Goal: Task Accomplishment & Management: Complete application form

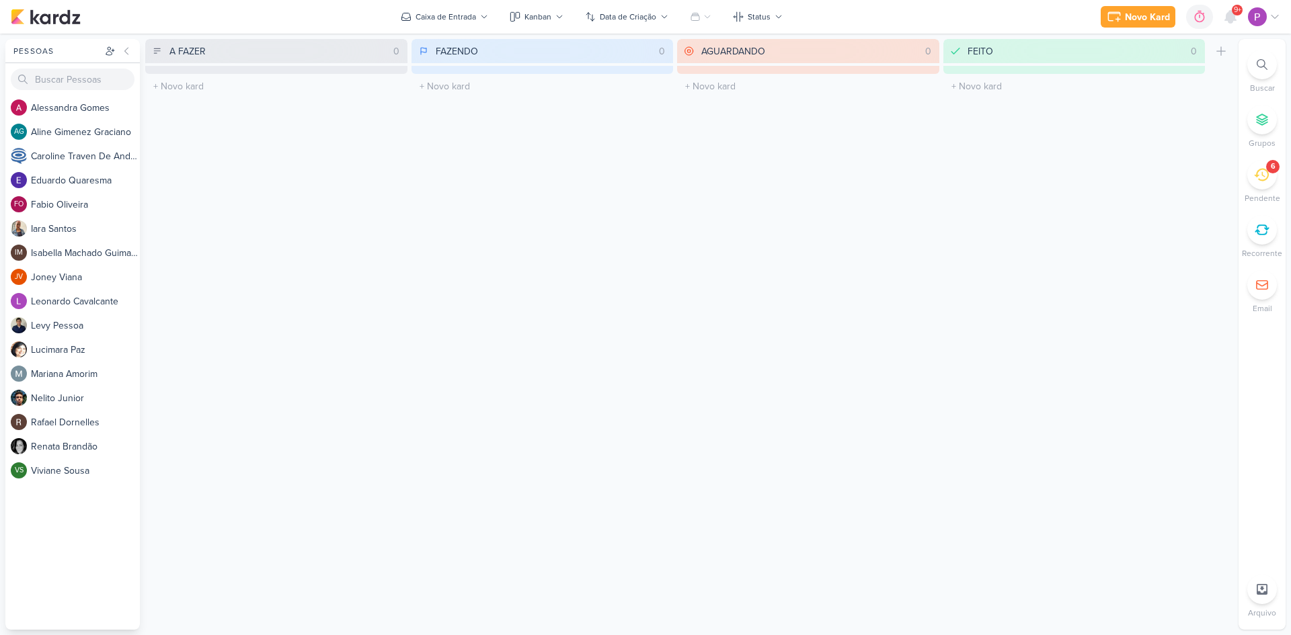
click at [1265, 182] on icon at bounding box center [1261, 174] width 15 height 15
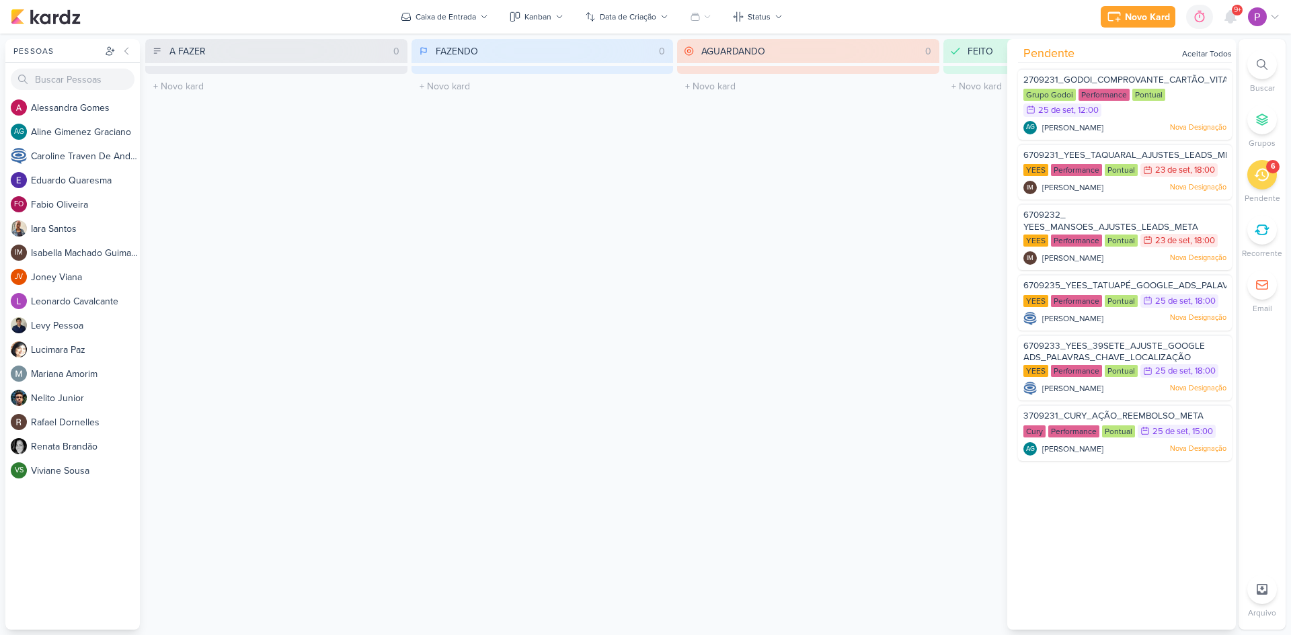
click at [504, 223] on div "FAZENDO 0 Mover Para Esquerda Mover Para Direita [GEOGRAPHIC_DATA] O título do …" at bounding box center [542, 334] width 262 height 591
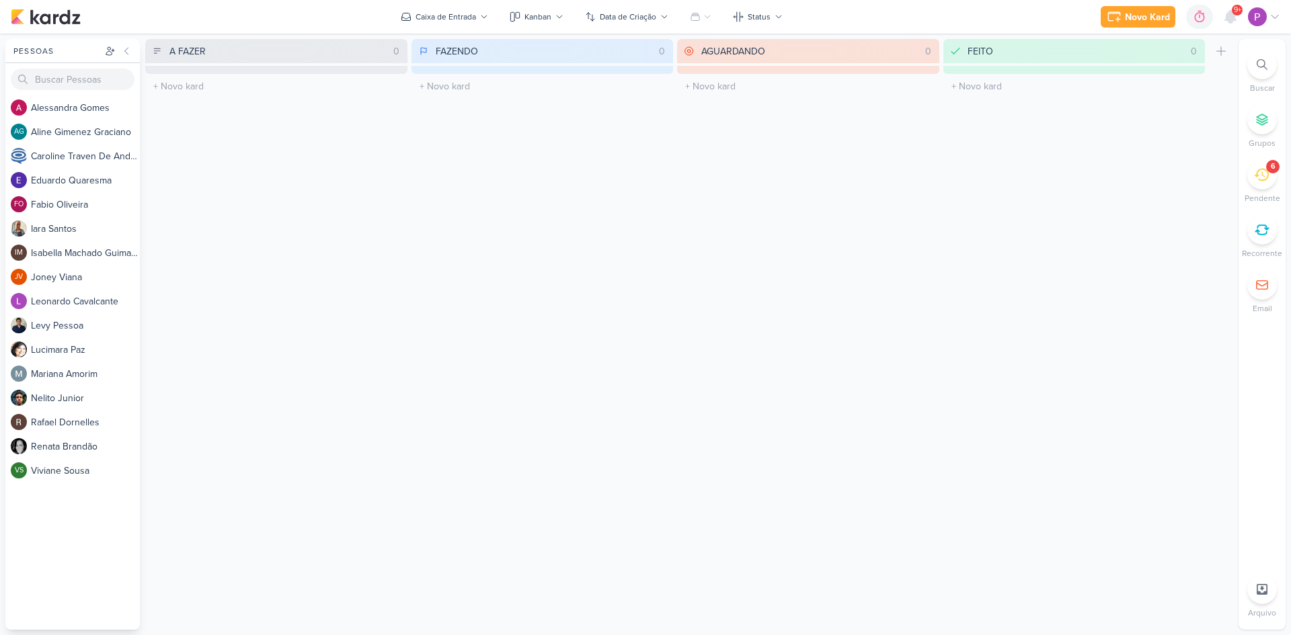
click at [1267, 180] on icon at bounding box center [1261, 174] width 15 height 15
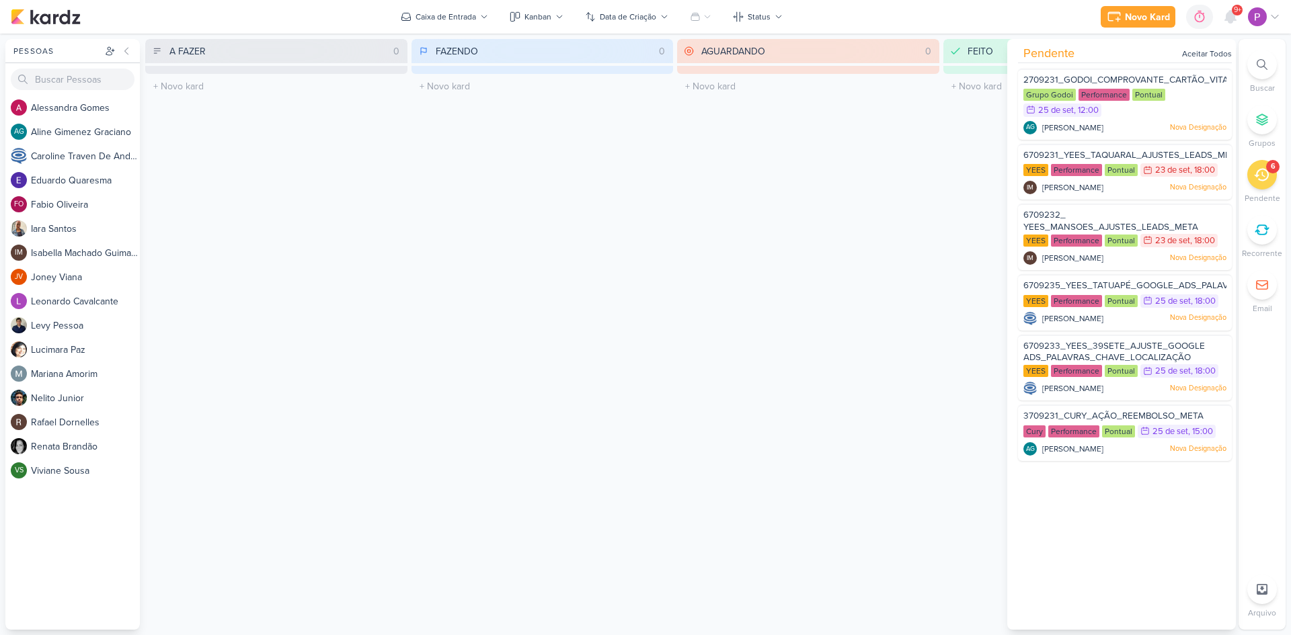
click at [699, 305] on div "AGUARDANDO 0 Mover Para Esquerda Mover Para Direita [GEOGRAPHIC_DATA] O título …" at bounding box center [808, 334] width 262 height 591
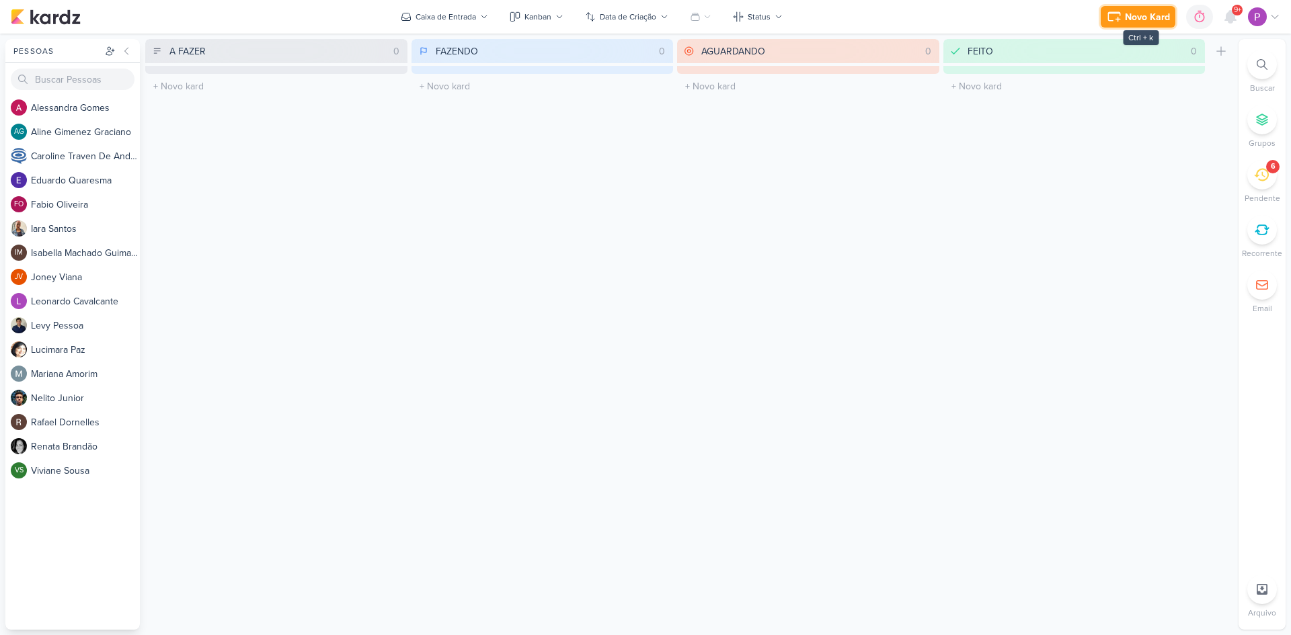
click at [1134, 17] on div "Novo Kard" at bounding box center [1147, 17] width 45 height 14
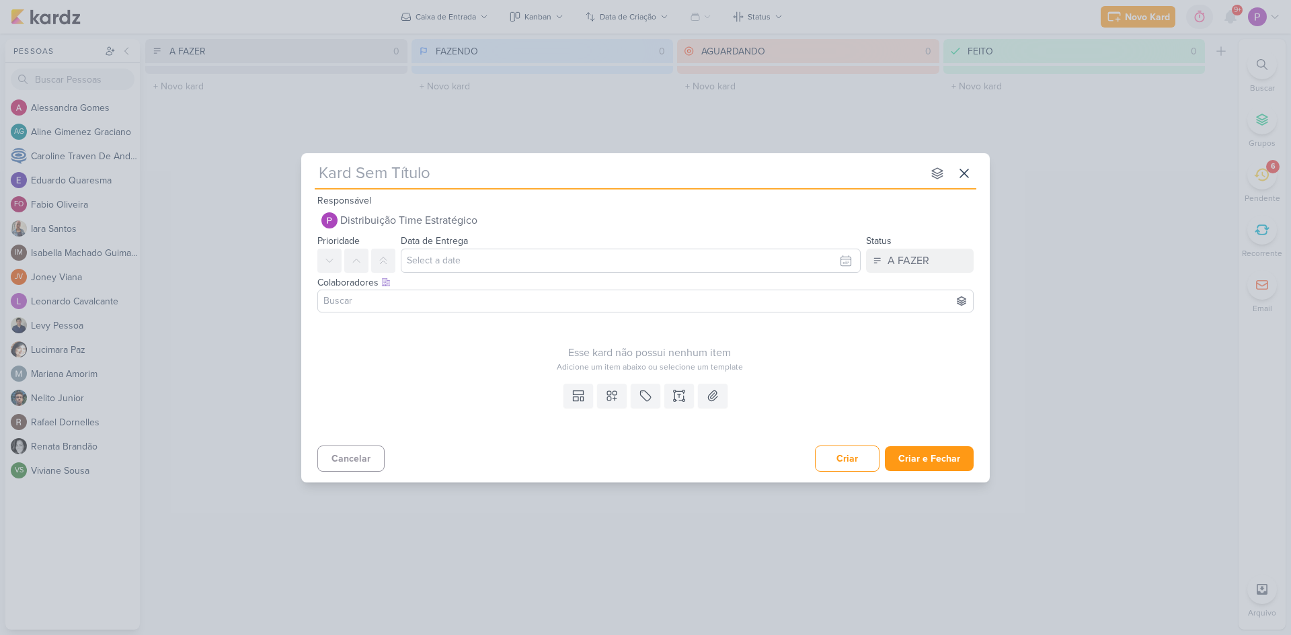
type input "1709241"
type input "1709241_"
type input "1709241_TD"
type input "1709241_TD_"
type input "1709241_TD_VERIFICA"
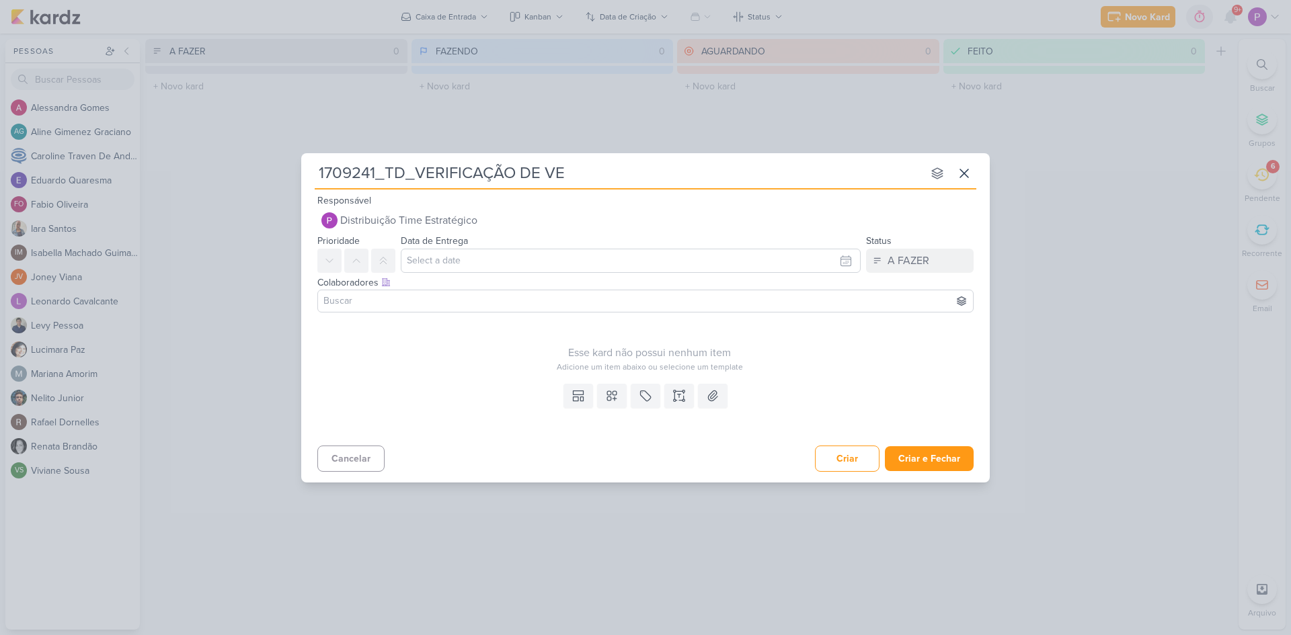
type input "1709241_TD_VERIFICAÇÃO DE VER"
type input "1709241_TD_VERIFICAÇÃO DE VERBA"
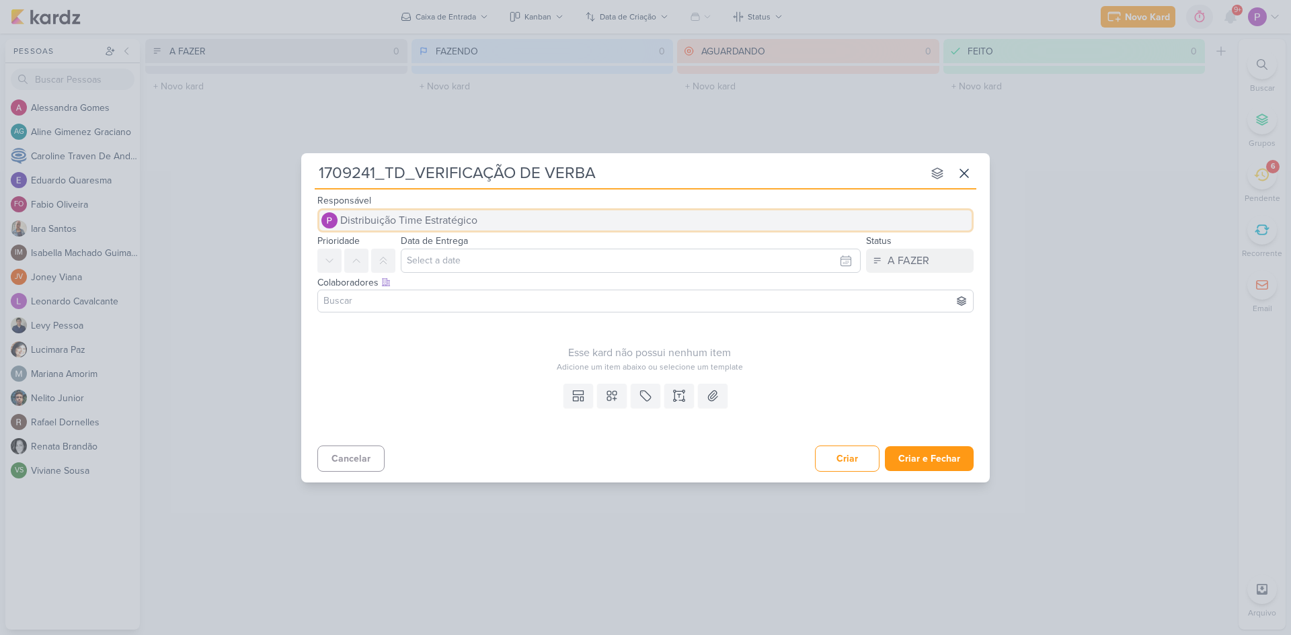
click at [431, 216] on span "Distribuição Time Estratégico" at bounding box center [408, 220] width 137 height 16
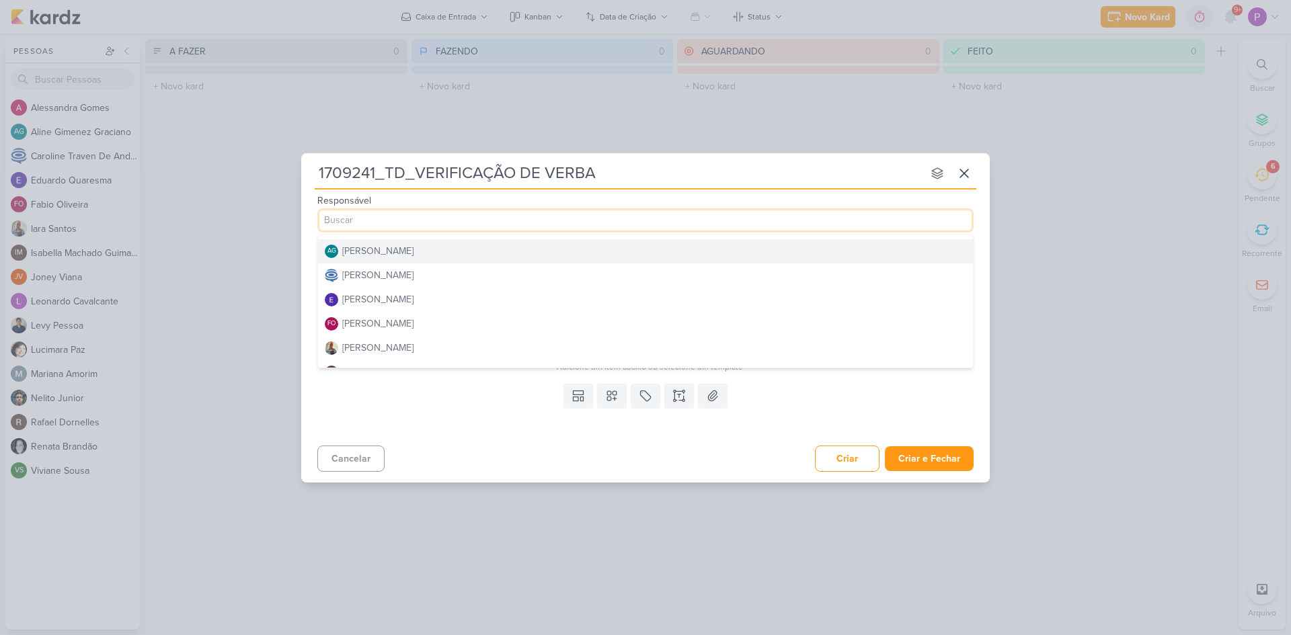
scroll to position [67, 0]
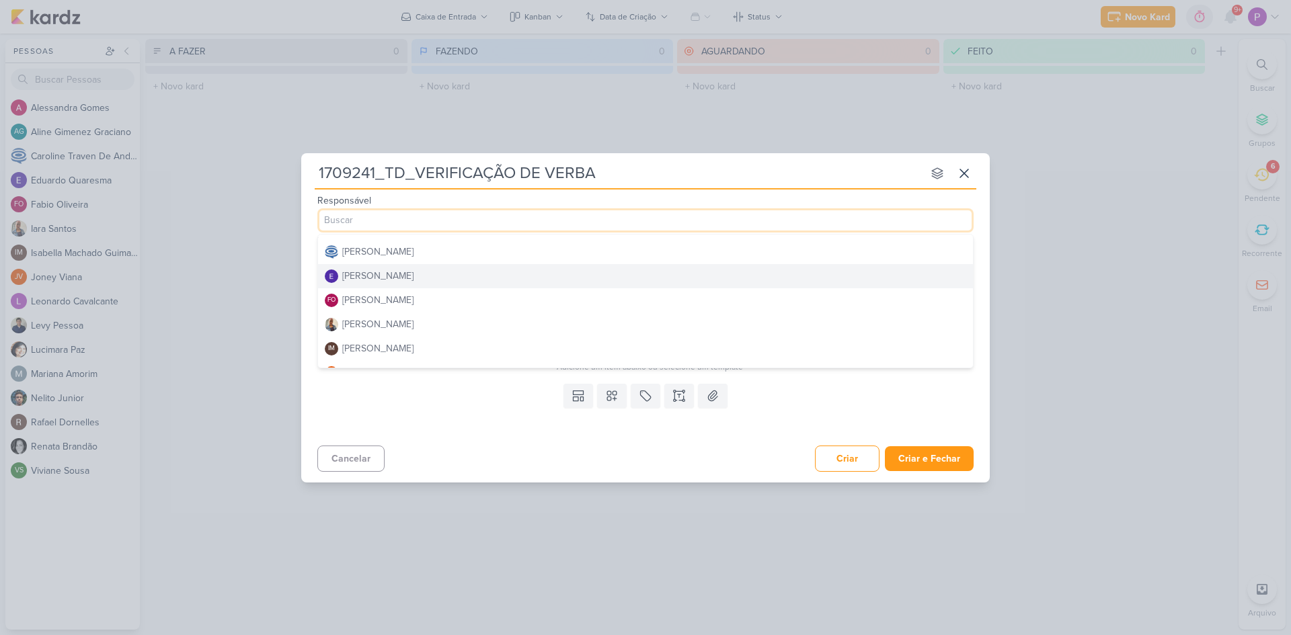
click at [398, 280] on div "[PERSON_NAME]" at bounding box center [377, 276] width 71 height 14
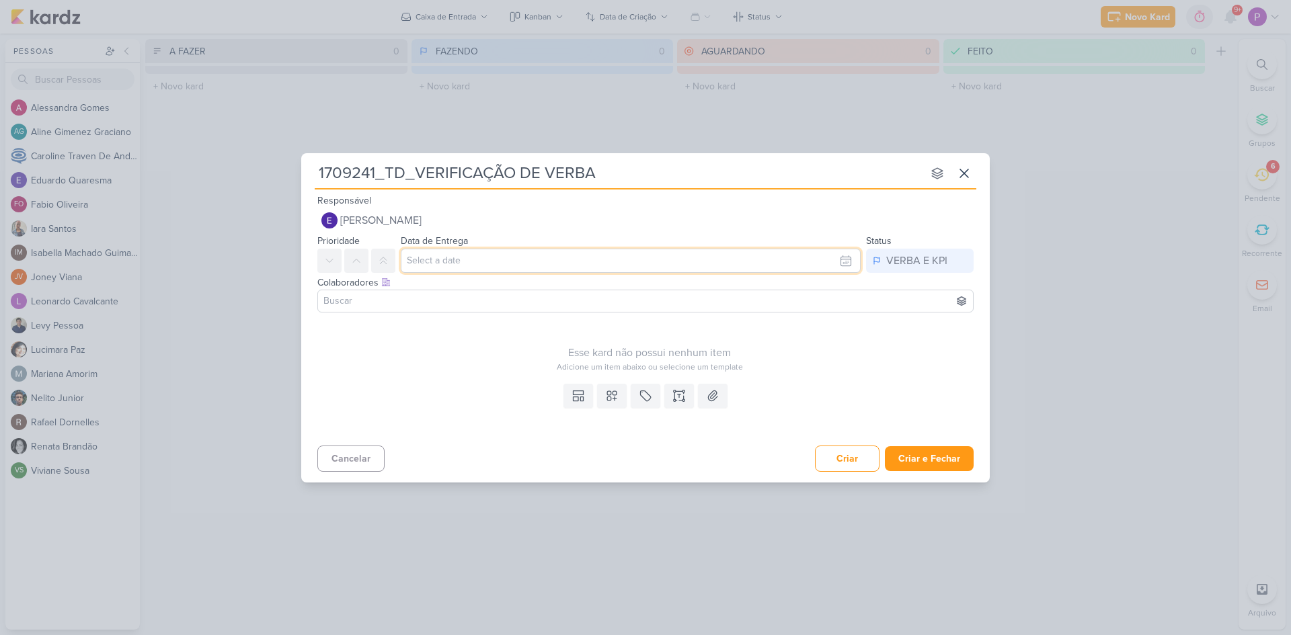
click at [460, 264] on input "text" at bounding box center [631, 261] width 460 height 24
click at [780, 389] on div "24" at bounding box center [780, 389] width 21 height 20
type input "24 de setembro de 2025 às 23:59"
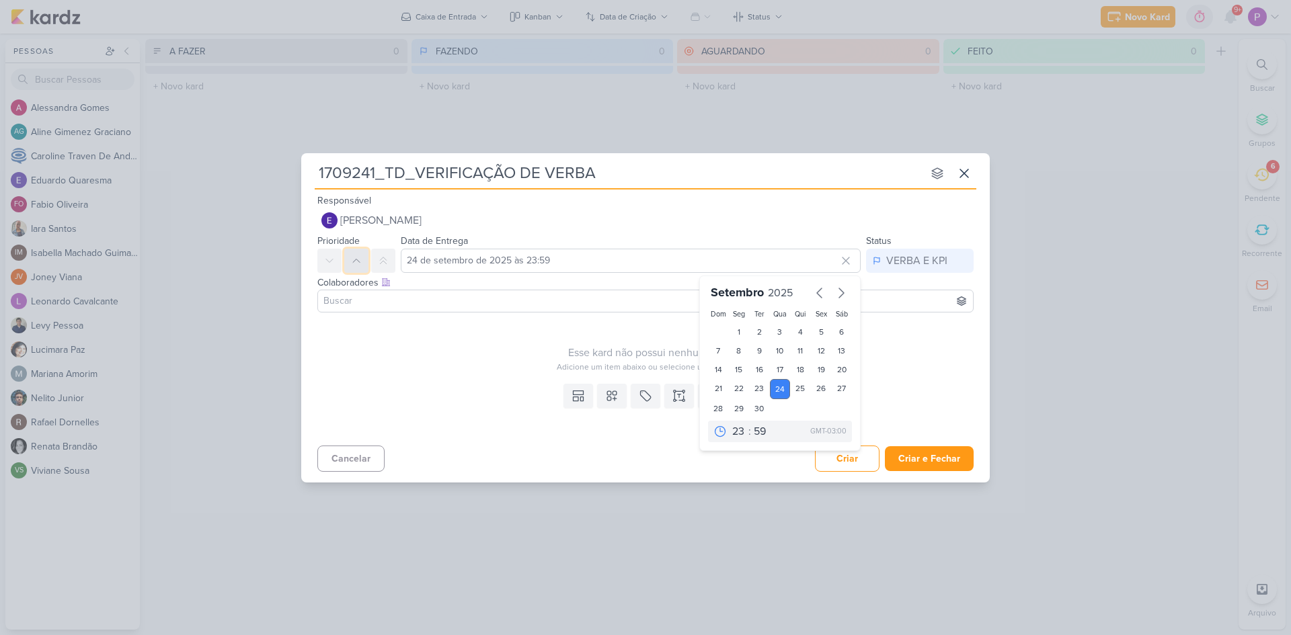
click at [359, 256] on icon at bounding box center [356, 260] width 11 height 11
click at [372, 308] on input at bounding box center [645, 301] width 649 height 16
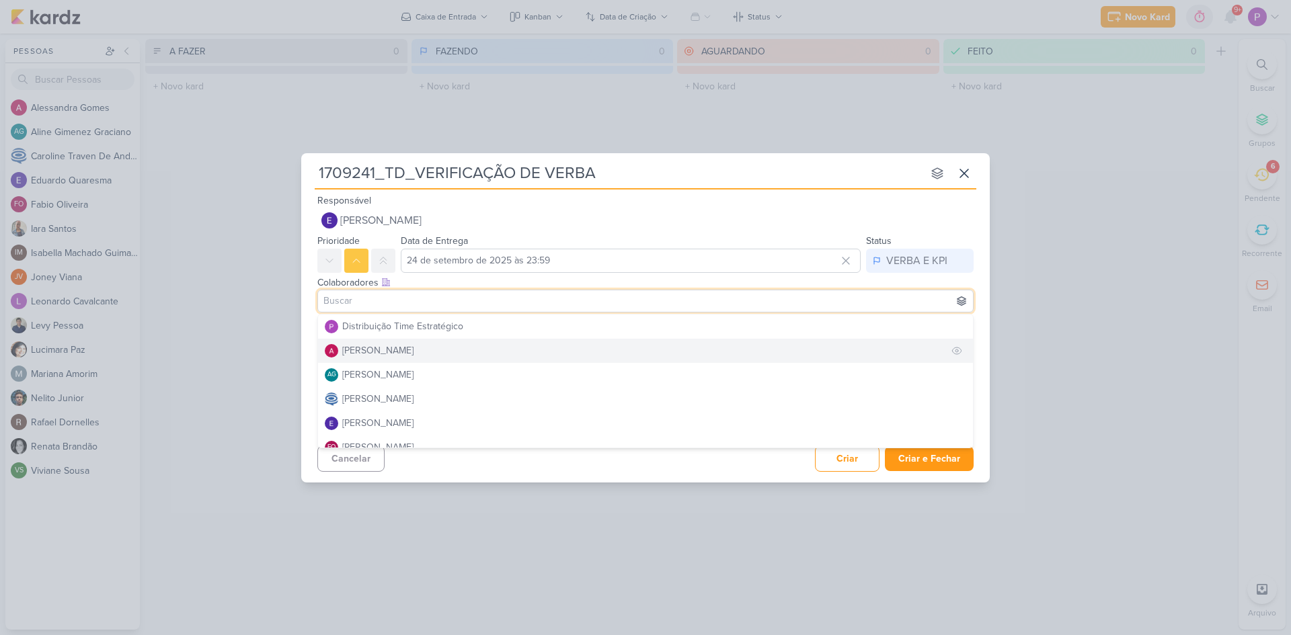
click at [374, 350] on div "[PERSON_NAME]" at bounding box center [377, 351] width 71 height 14
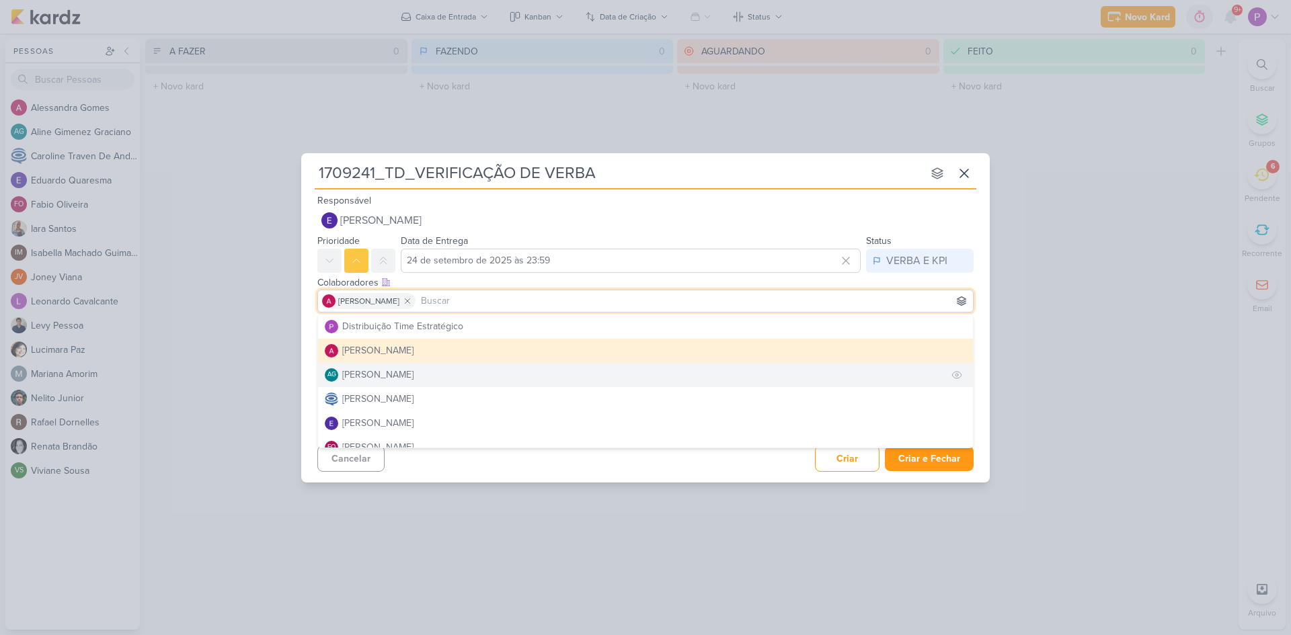
click at [378, 376] on div "[PERSON_NAME]" at bounding box center [377, 375] width 71 height 14
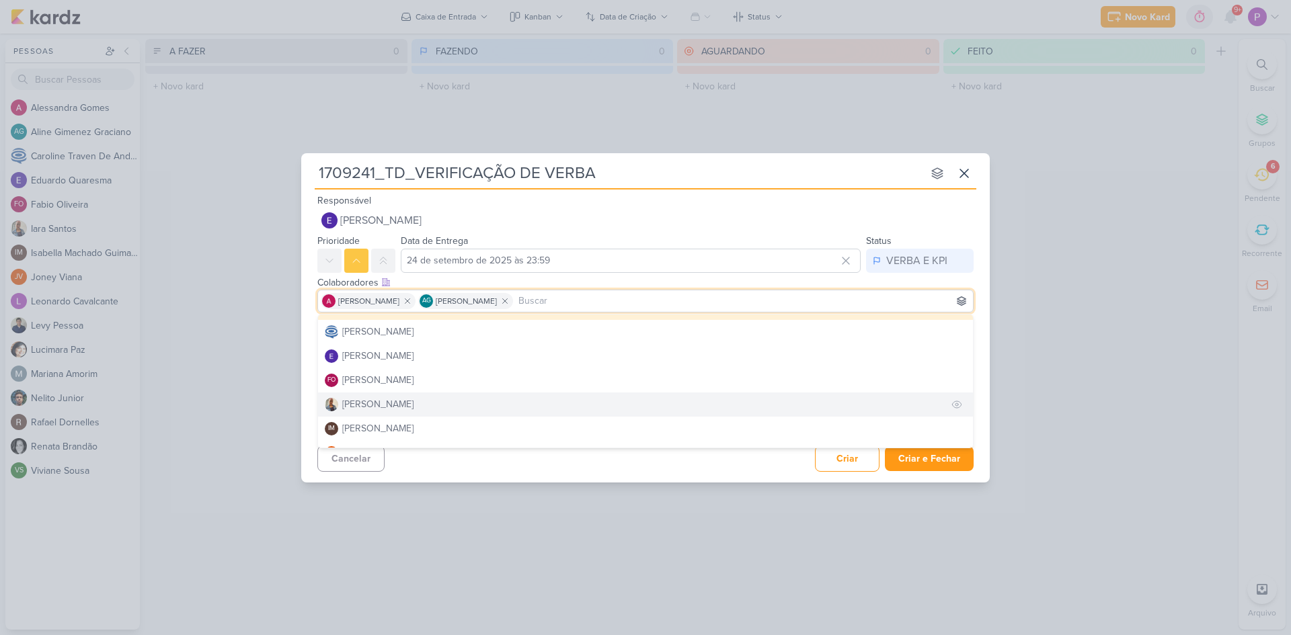
click at [370, 401] on div "[PERSON_NAME]" at bounding box center [377, 404] width 71 height 14
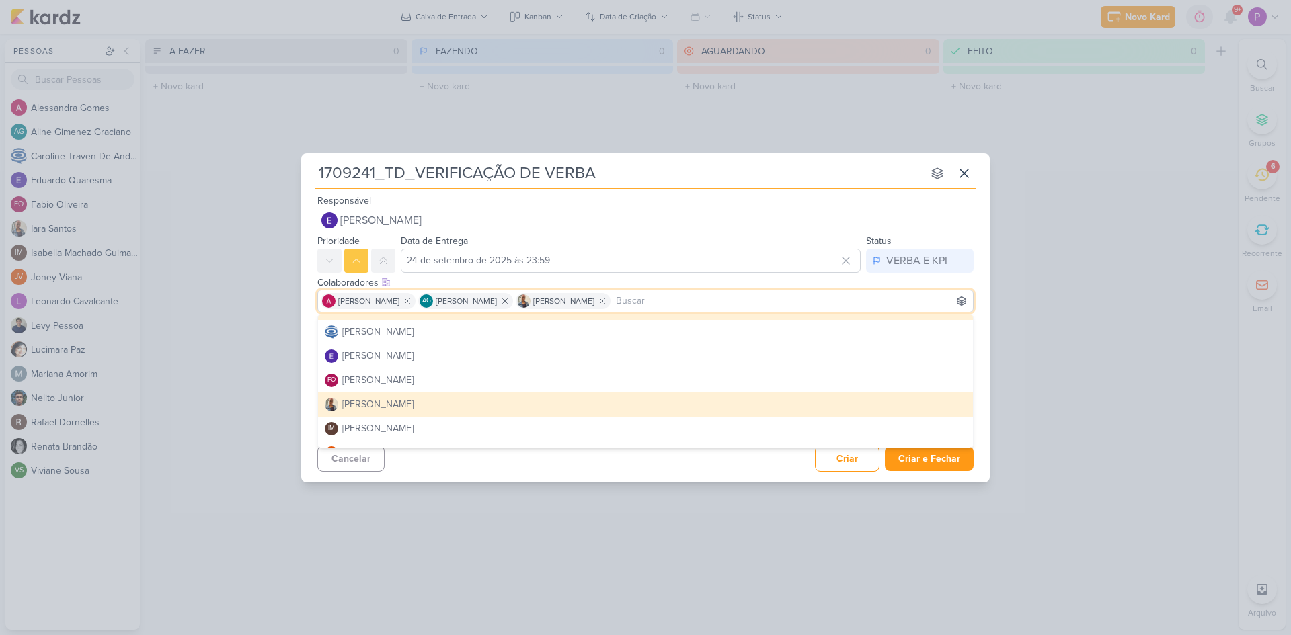
click at [454, 465] on div "Cancelar Criar Criar e Fechar Ctrl + Enter" at bounding box center [645, 457] width 688 height 34
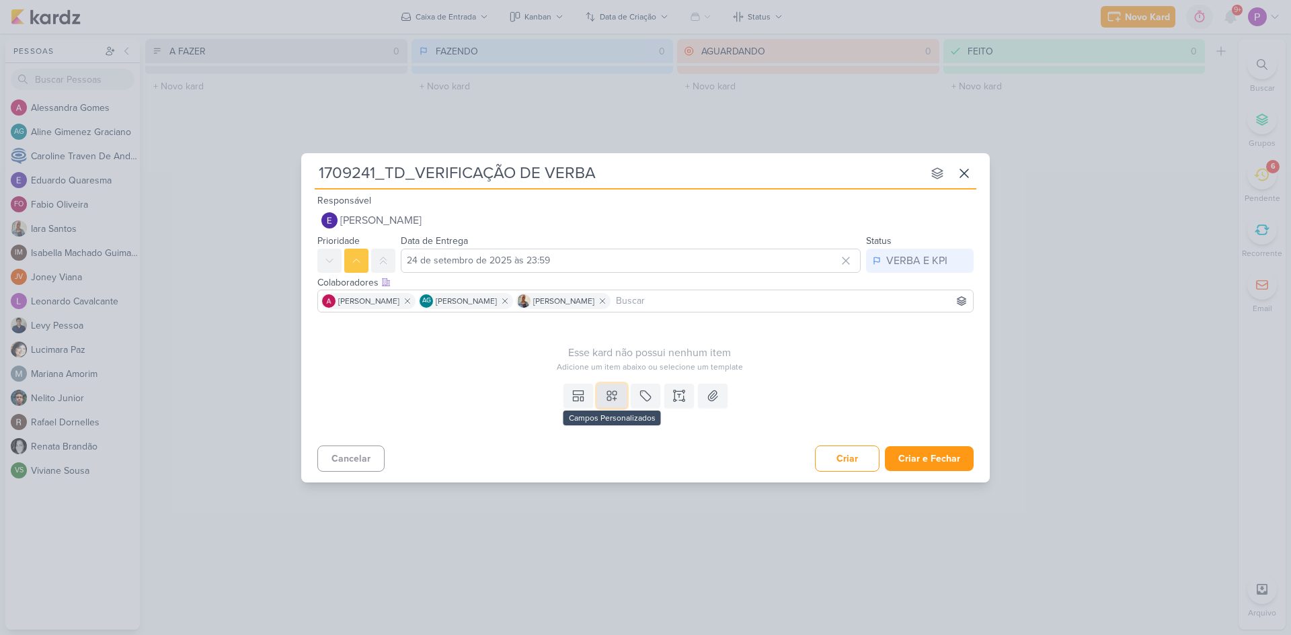
click at [618, 387] on button at bounding box center [612, 396] width 30 height 24
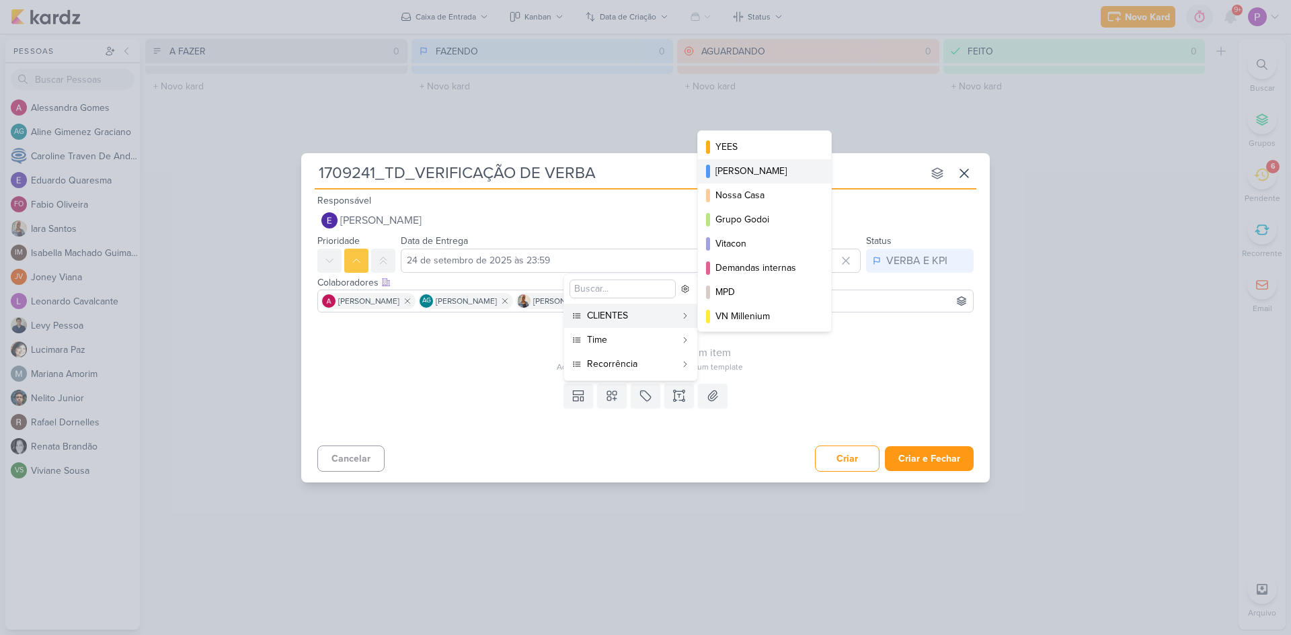
click at [746, 171] on div "[PERSON_NAME]" at bounding box center [764, 171] width 99 height 14
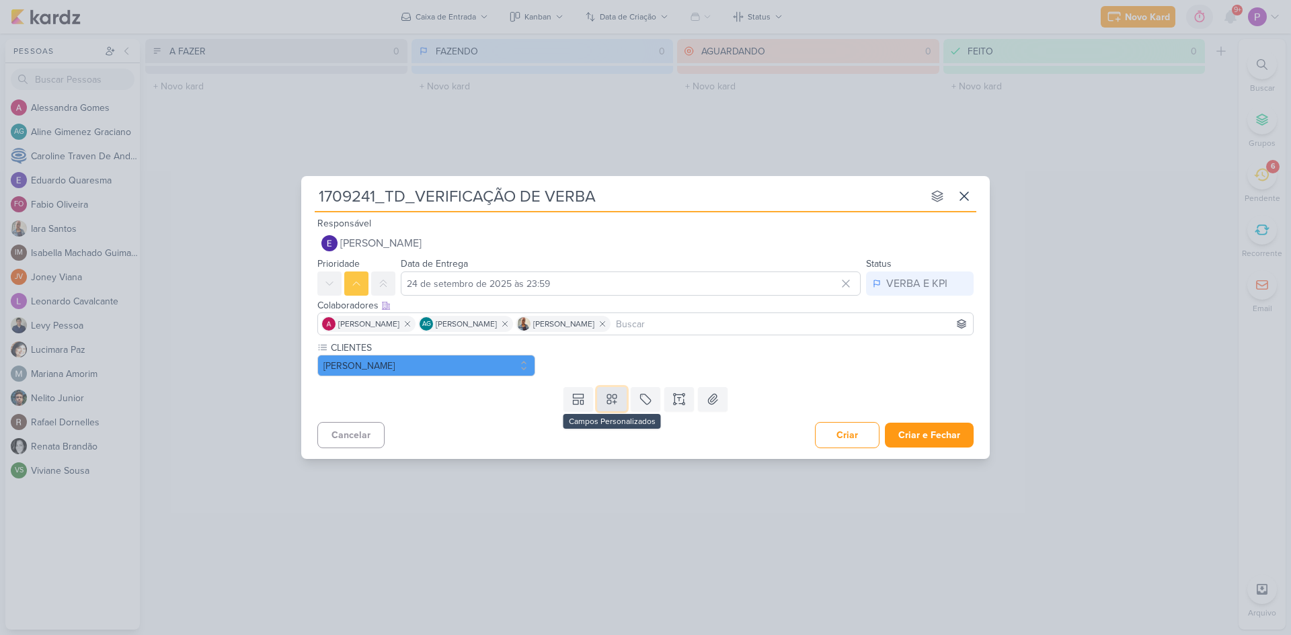
click at [616, 391] on button at bounding box center [612, 399] width 30 height 24
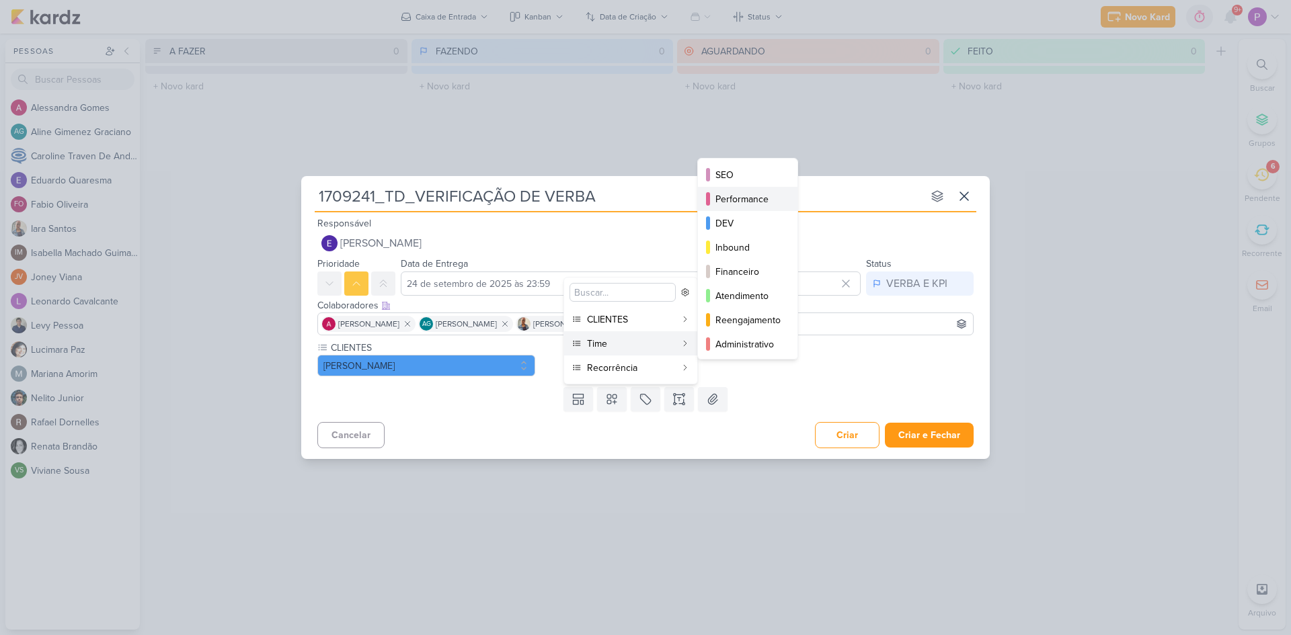
click at [745, 198] on div "Performance" at bounding box center [748, 199] width 66 height 14
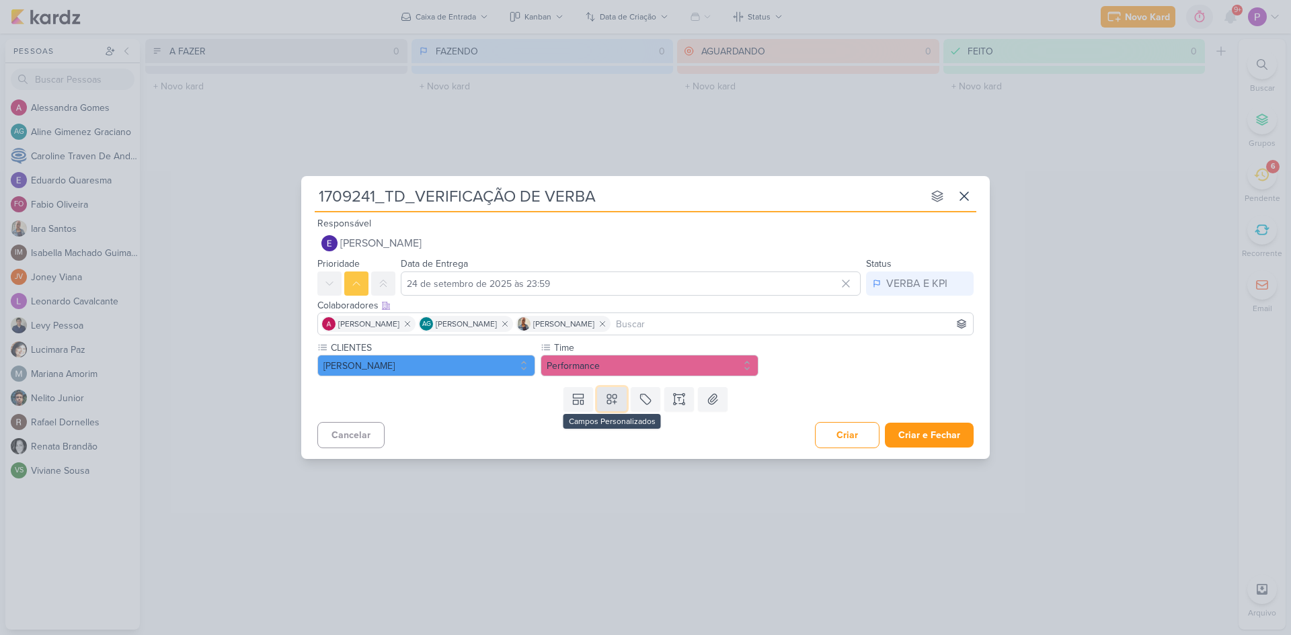
click at [608, 403] on icon at bounding box center [611, 399] width 13 height 13
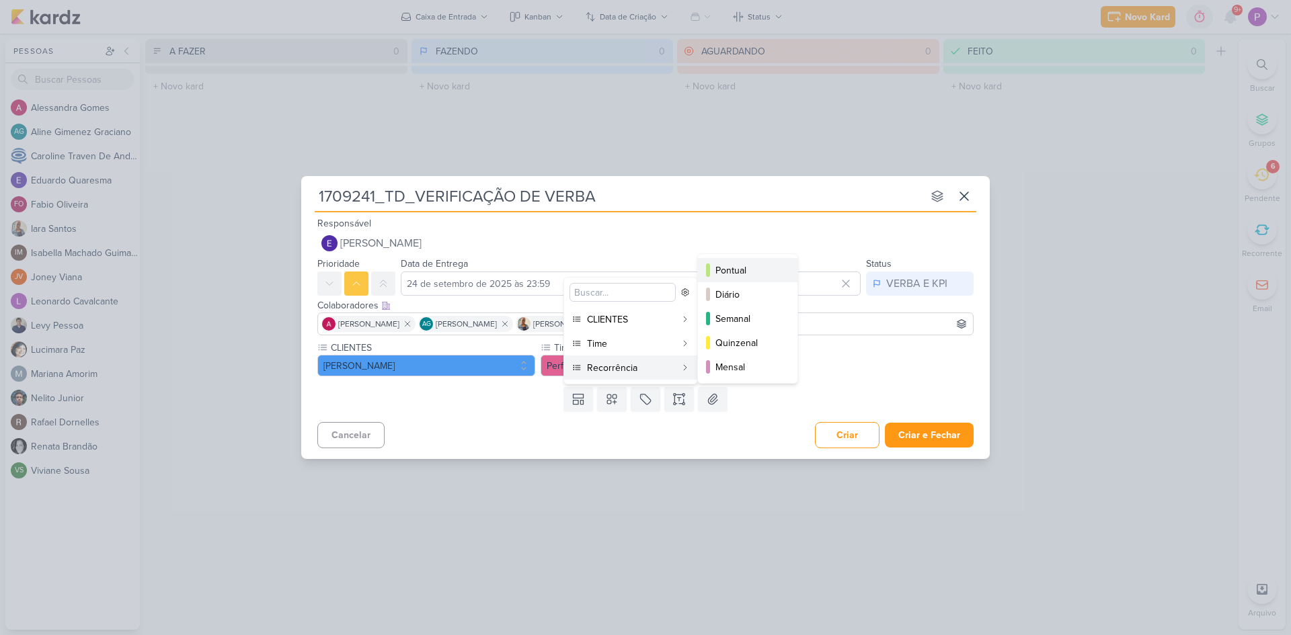
click at [748, 272] on div "Pontual" at bounding box center [748, 271] width 66 height 14
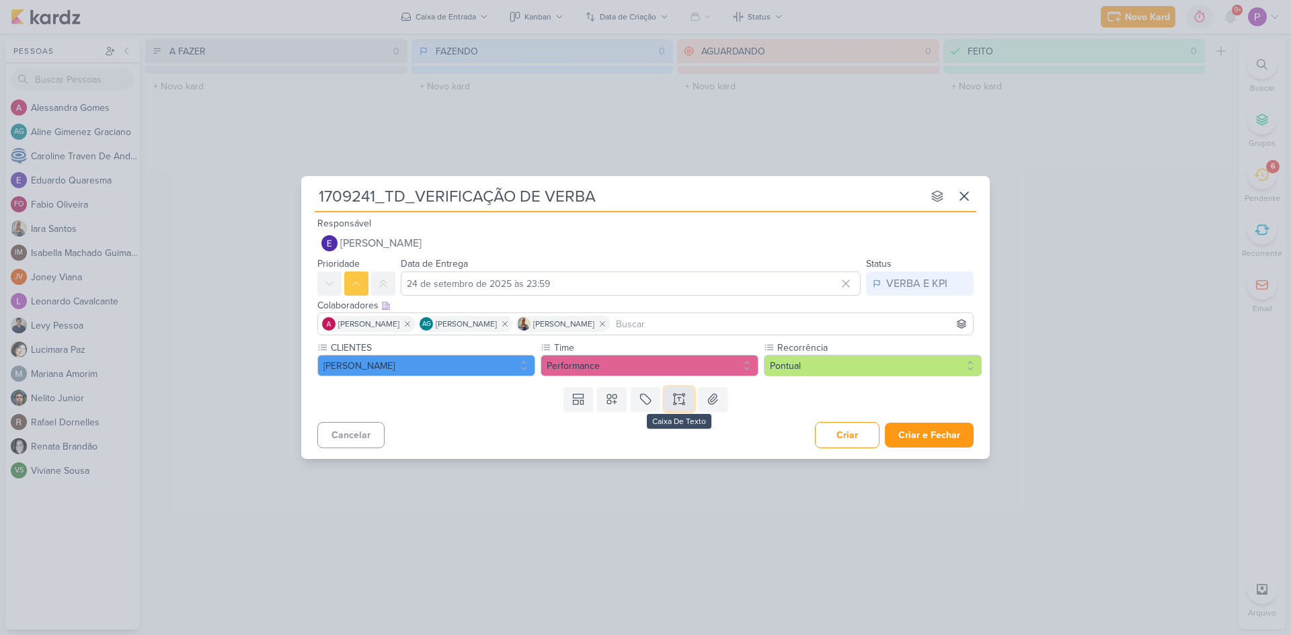
click at [672, 397] on icon at bounding box center [678, 399] width 13 height 13
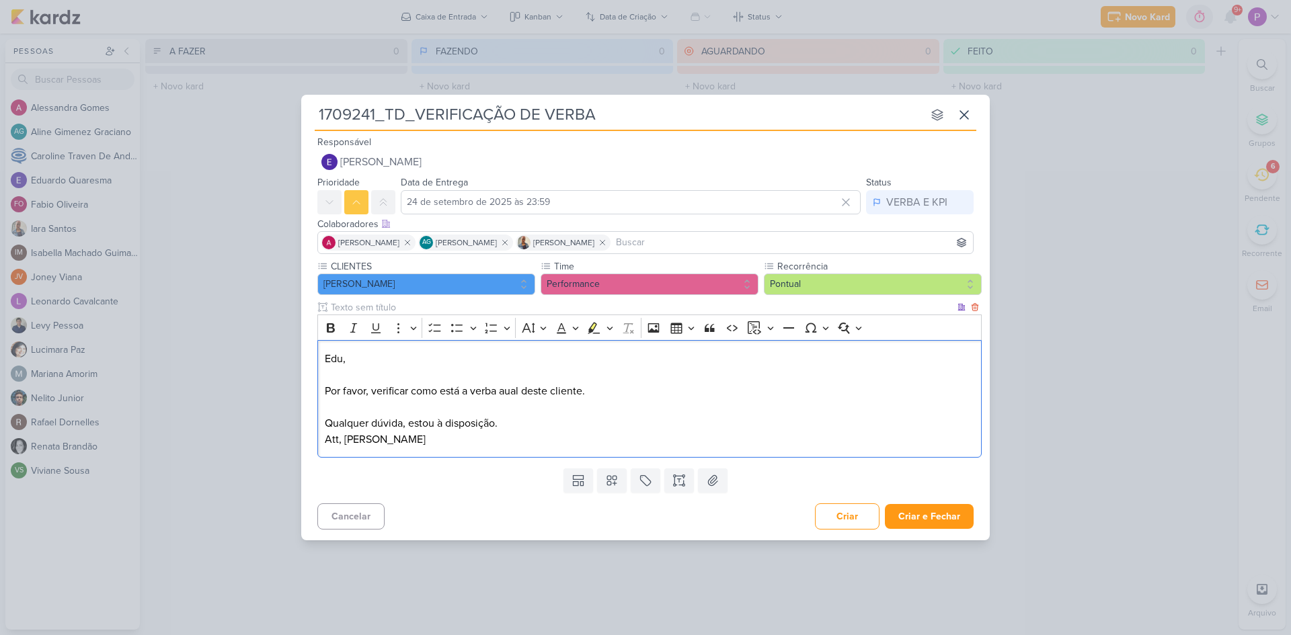
click at [467, 410] on p "Editor editing area: main" at bounding box center [650, 407] width 650 height 16
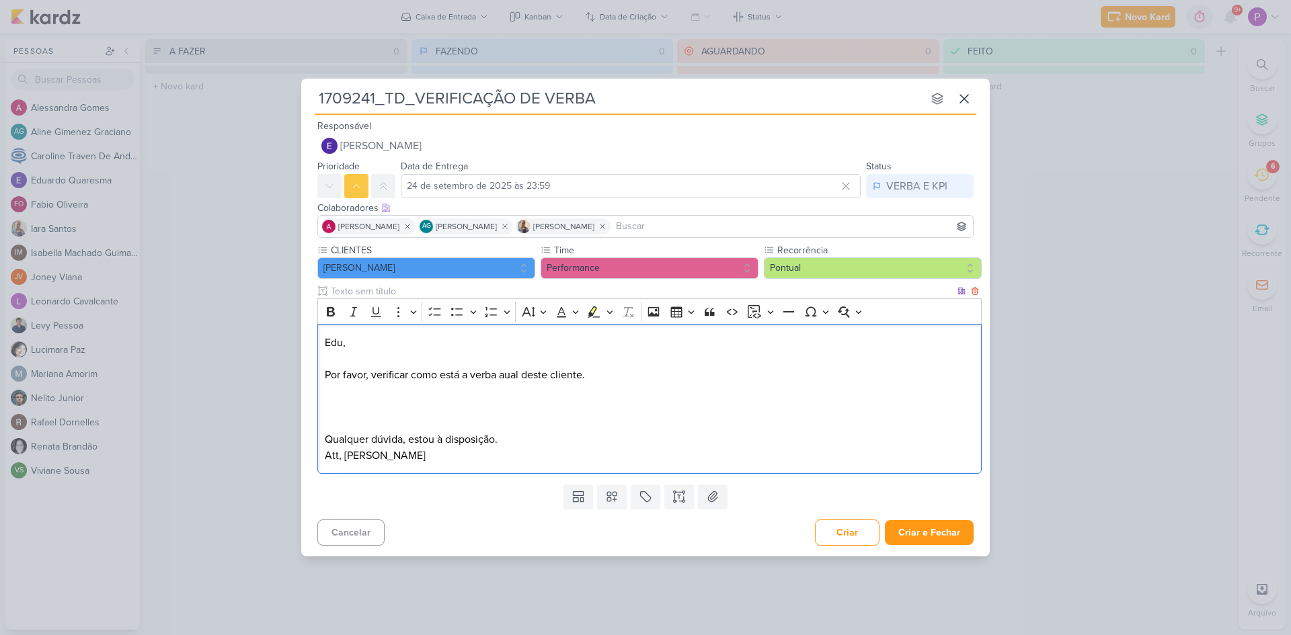
click at [504, 378] on p "Por favor, verificar como está a verba aual deste cliente." at bounding box center [650, 375] width 650 height 16
drag, startPoint x: 587, startPoint y: 373, endPoint x: 596, endPoint y: 376, distance: 10.0
click at [587, 372] on p "Por favor, verificar como está a verba atual deste cliente." at bounding box center [650, 375] width 650 height 16
click at [643, 396] on p "Editor editing area: main" at bounding box center [650, 391] width 650 height 16
click at [666, 377] on p "Por favor, verificar como está a verba atual deste cliente nas plataformas." at bounding box center [650, 375] width 650 height 16
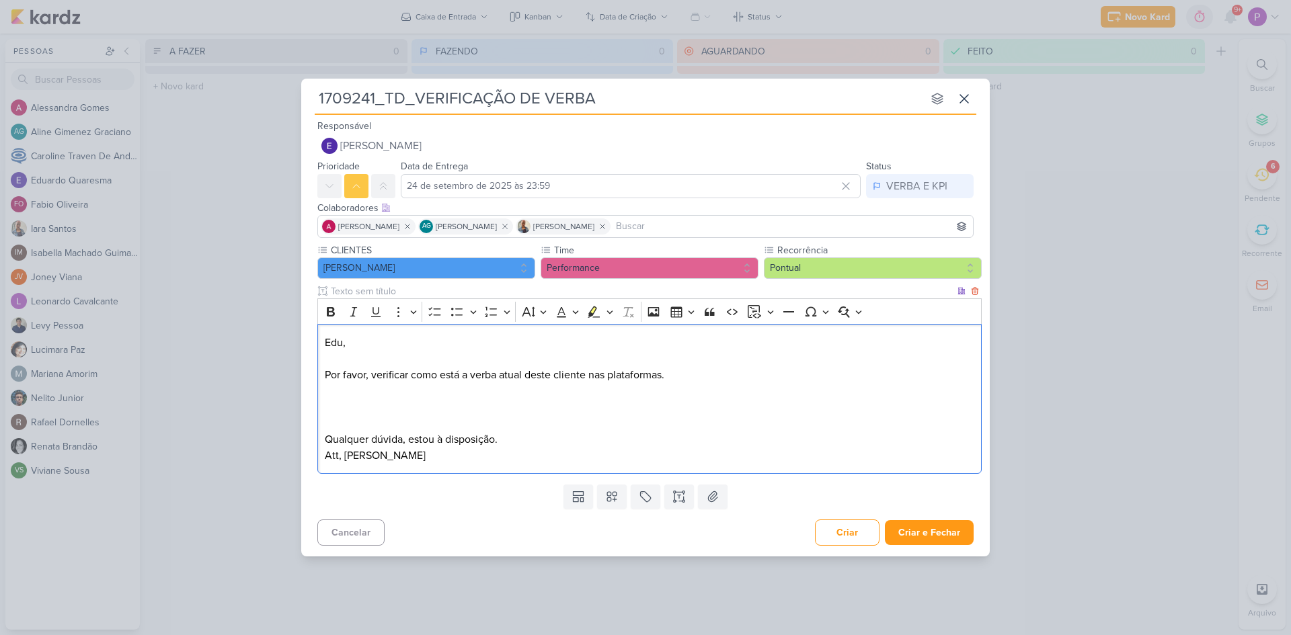
drag, startPoint x: 664, startPoint y: 375, endPoint x: 692, endPoint y: 389, distance: 31.0
click at [664, 374] on p "Por favor, verificar como está a verba atual deste cliente nas plataformas." at bounding box center [650, 375] width 650 height 16
drag, startPoint x: 528, startPoint y: 376, endPoint x: 586, endPoint y: 373, distance: 57.9
click at [586, 373] on p "Por favor, verificar como está a verba atual deste cliente nas plataformas meta…" at bounding box center [650, 375] width 650 height 16
drag, startPoint x: 543, startPoint y: 373, endPoint x: 608, endPoint y: 364, distance: 65.9
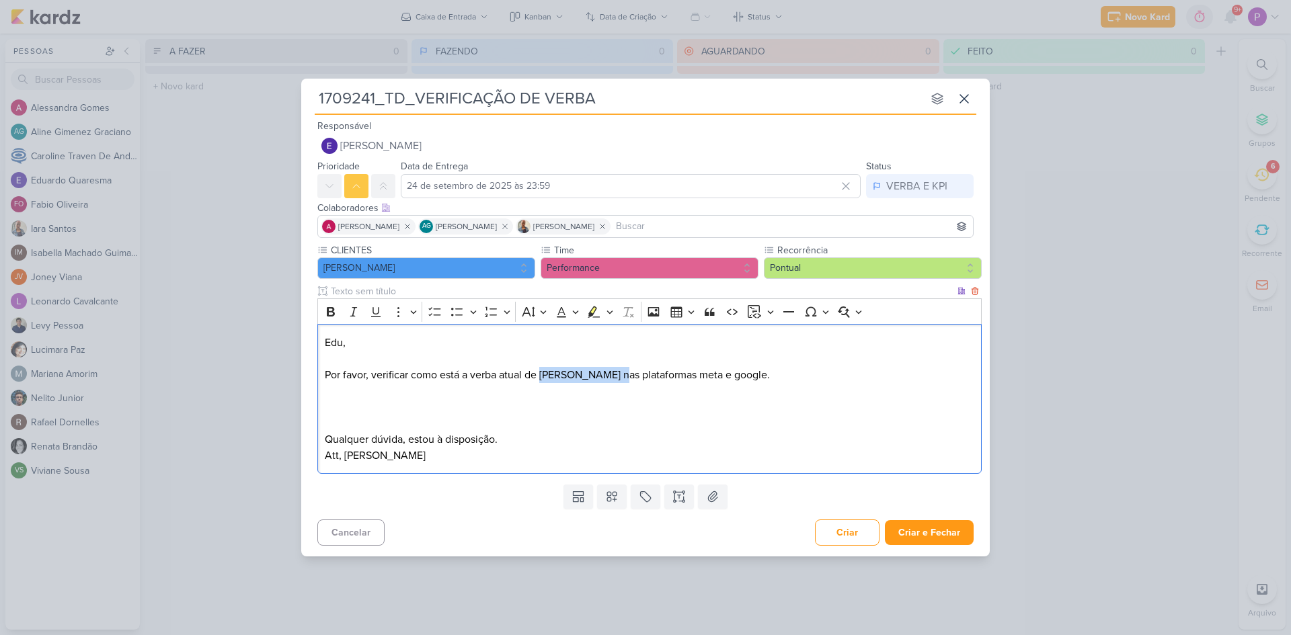
click at [610, 368] on p "Por favor, verificar como está a verba atual de [PERSON_NAME] nas plataformas m…" at bounding box center [650, 375] width 650 height 16
click at [594, 311] on icon "Editor toolbar" at bounding box center [594, 311] width 12 height 11
drag, startPoint x: 697, startPoint y: 377, endPoint x: 760, endPoint y: 375, distance: 62.6
click at [760, 375] on p "Por favor, verificar como está a verba atual de [PERSON_NAME] nas plataformas m…" at bounding box center [650, 375] width 650 height 16
click at [588, 307] on icon "Editor toolbar" at bounding box center [593, 311] width 13 height 13
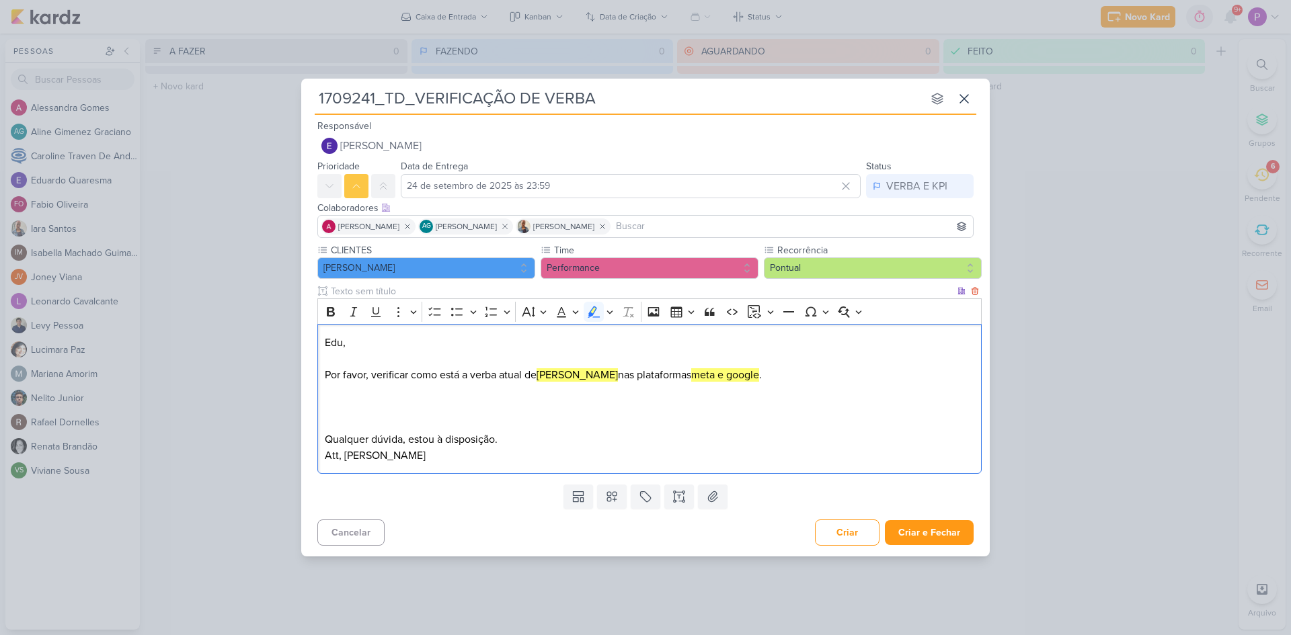
click at [883, 473] on div "Edu, Por favor, verificar como está a verba atual de [PERSON_NAME] nas platafor…" at bounding box center [649, 399] width 664 height 150
click at [948, 535] on button "Criar e Fechar" at bounding box center [929, 532] width 89 height 25
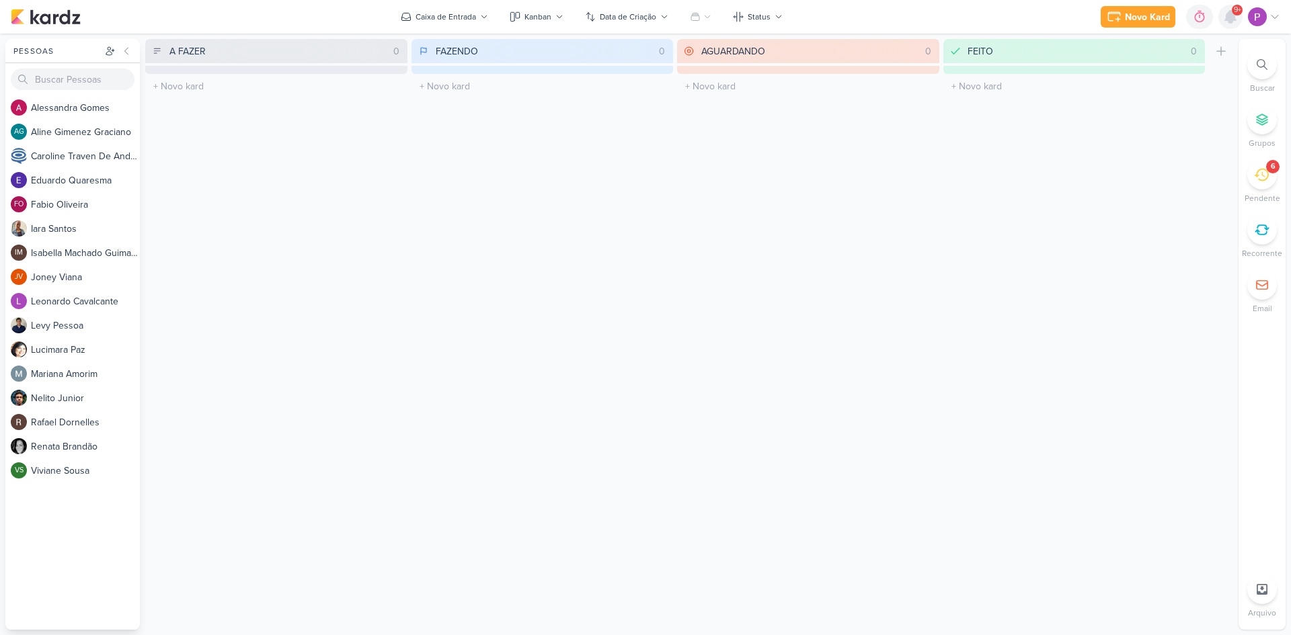
click at [1229, 20] on icon at bounding box center [1230, 17] width 11 height 12
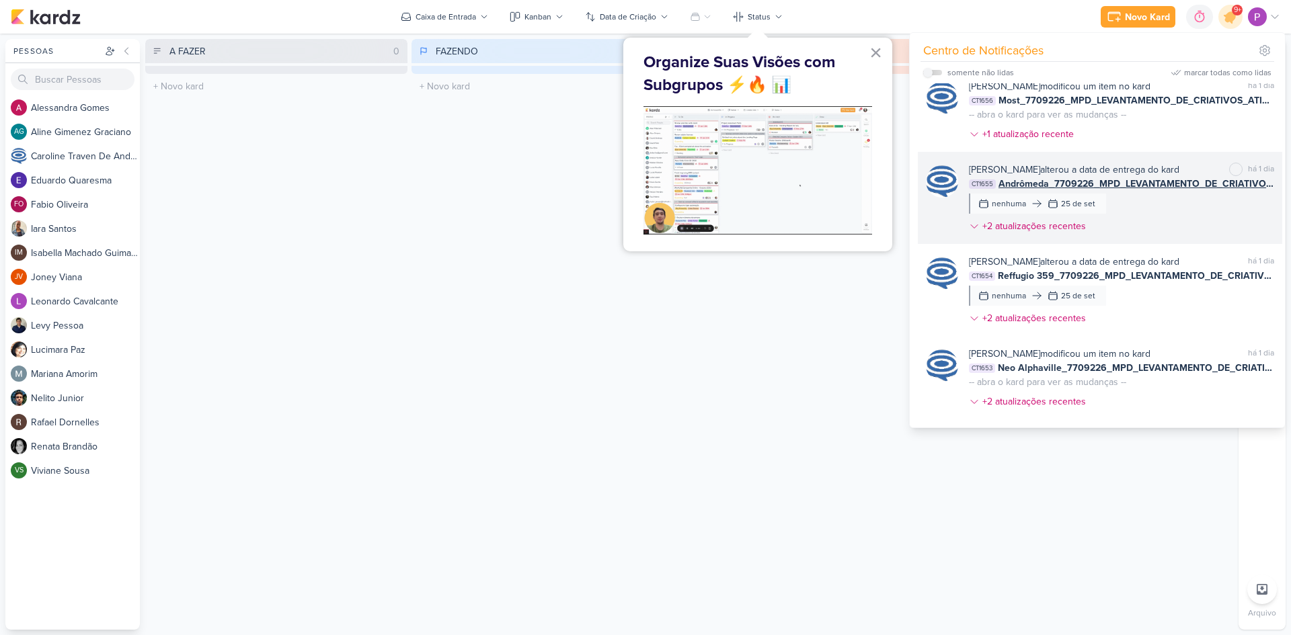
scroll to position [1396, 0]
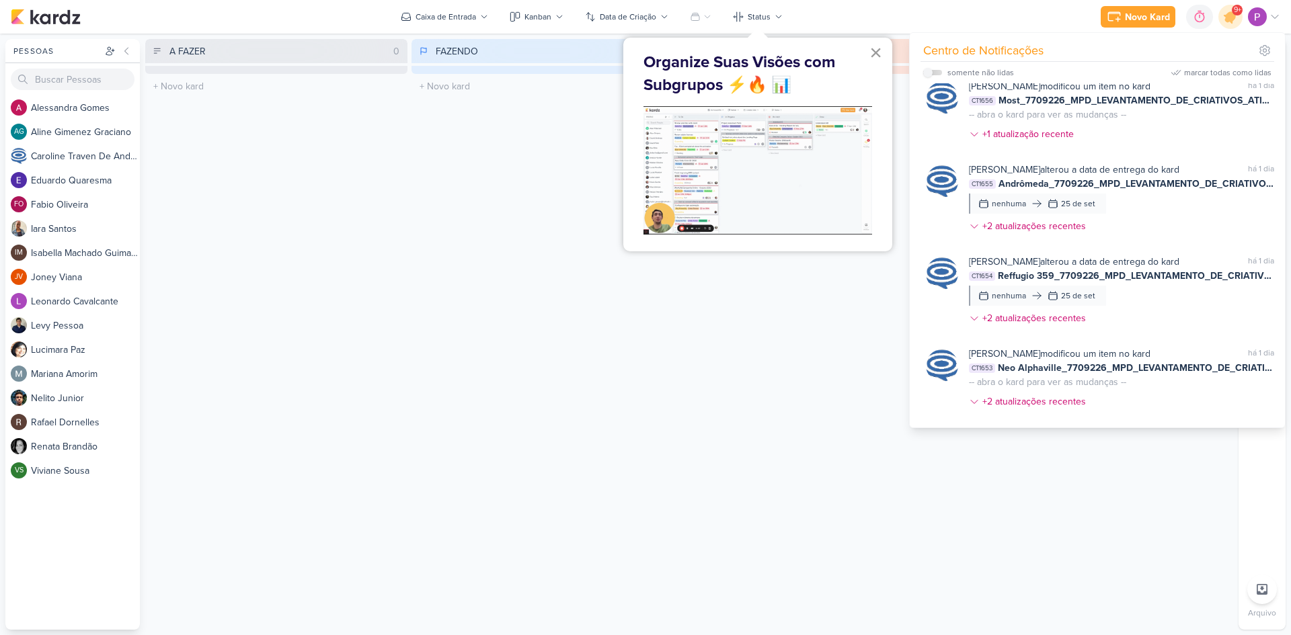
drag, startPoint x: 876, startPoint y: 52, endPoint x: 690, endPoint y: 102, distance: 192.1
click at [876, 52] on button "×" at bounding box center [875, 53] width 13 height 22
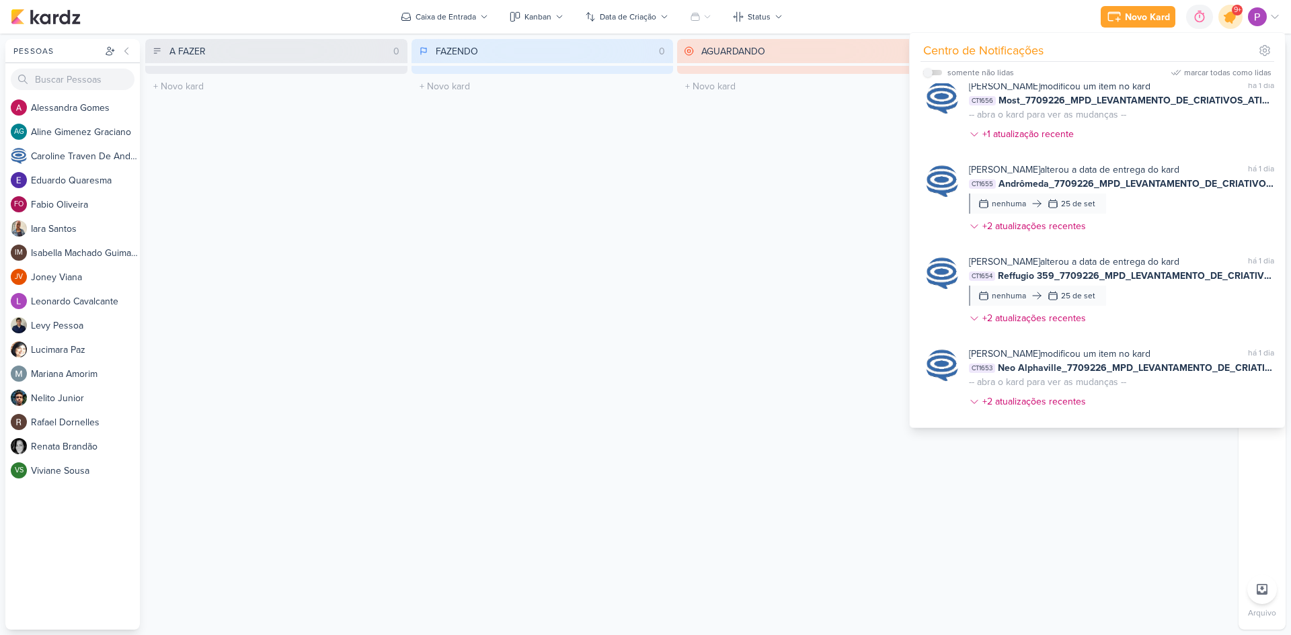
click at [1232, 19] on icon at bounding box center [1230, 17] width 16 height 16
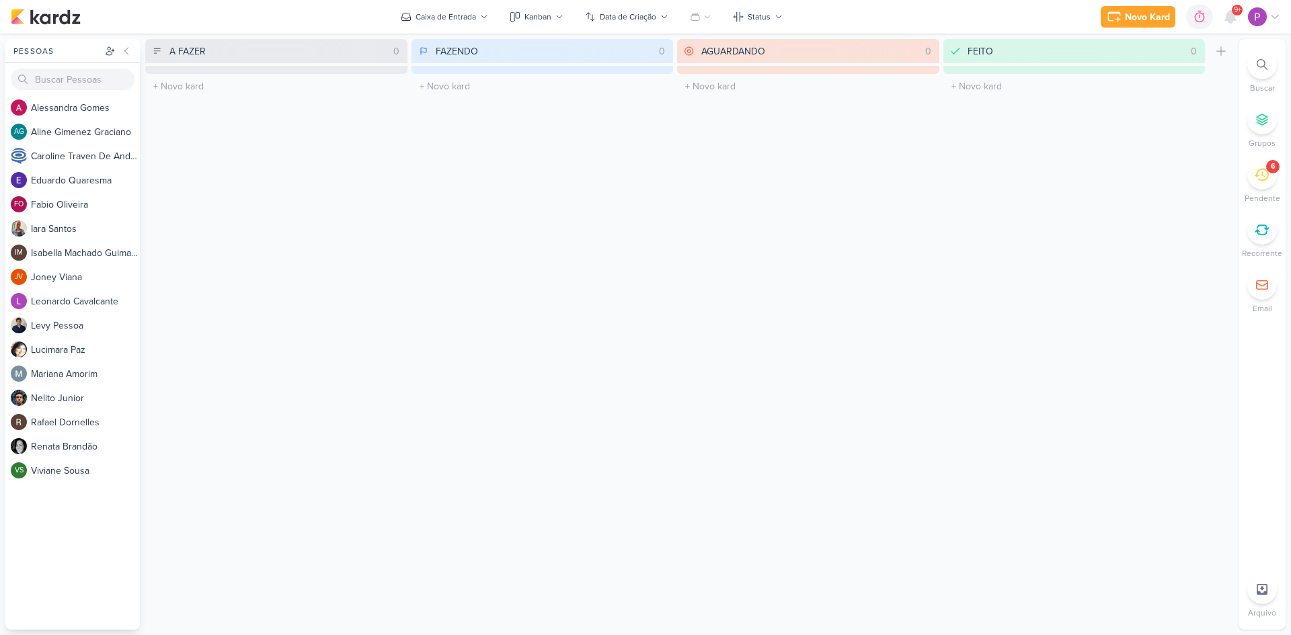
click at [1265, 174] on icon at bounding box center [1261, 174] width 15 height 15
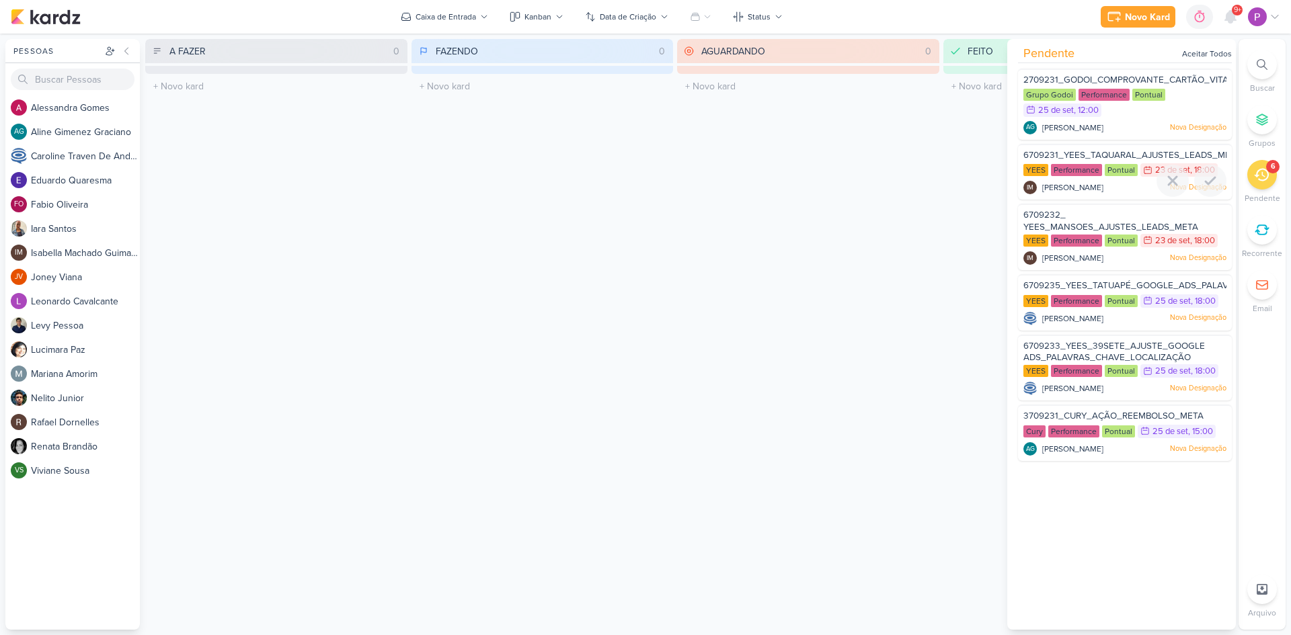
click at [1079, 192] on div at bounding box center [1125, 197] width 214 height 11
click at [1113, 152] on span "6709231_YEES_TAQUARAL_AJUSTES_LEADS_META" at bounding box center [1132, 155] width 218 height 11
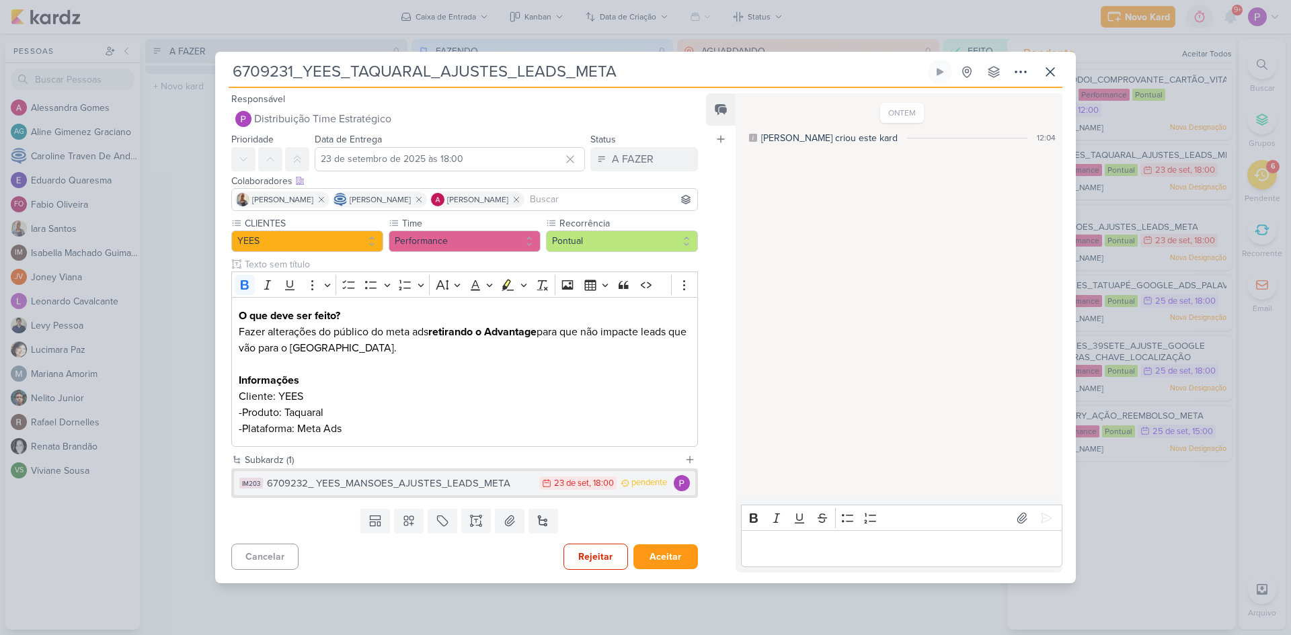
click at [464, 484] on div "6709232_ YEES_MANSOES_AJUSTES_LEADS_META" at bounding box center [400, 483] width 266 height 15
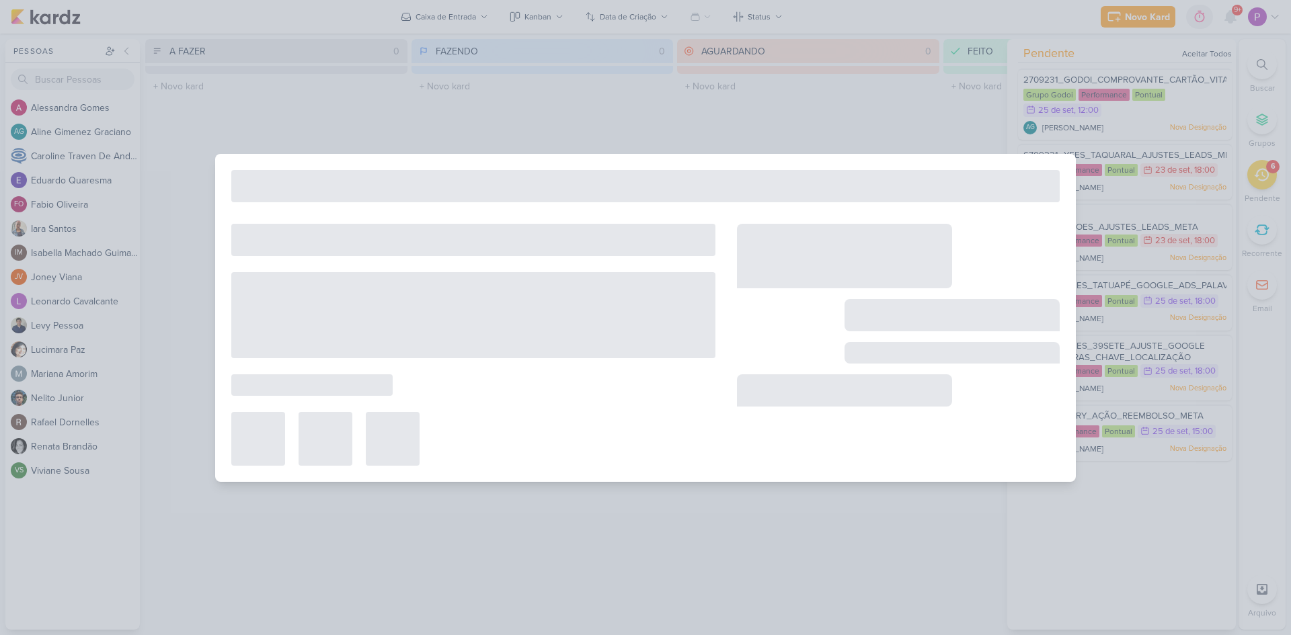
type input "6709232_ YEES_MANSOES_AJUSTES_LEADS_META"
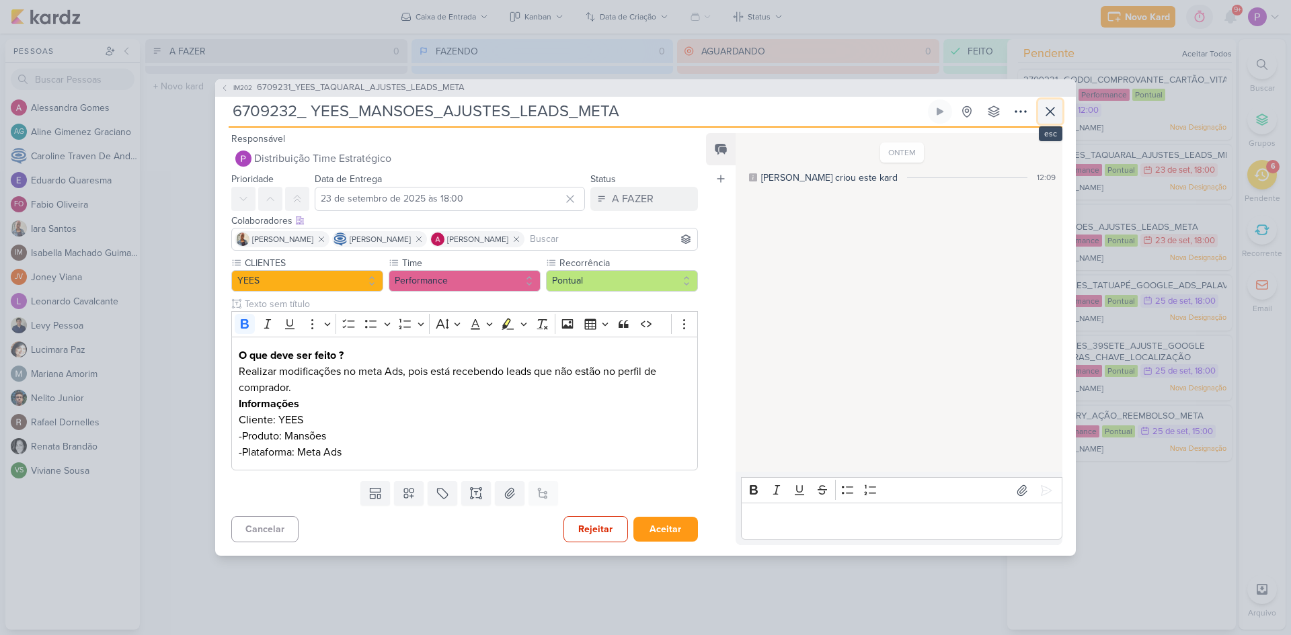
click at [1043, 112] on icon at bounding box center [1050, 112] width 16 height 16
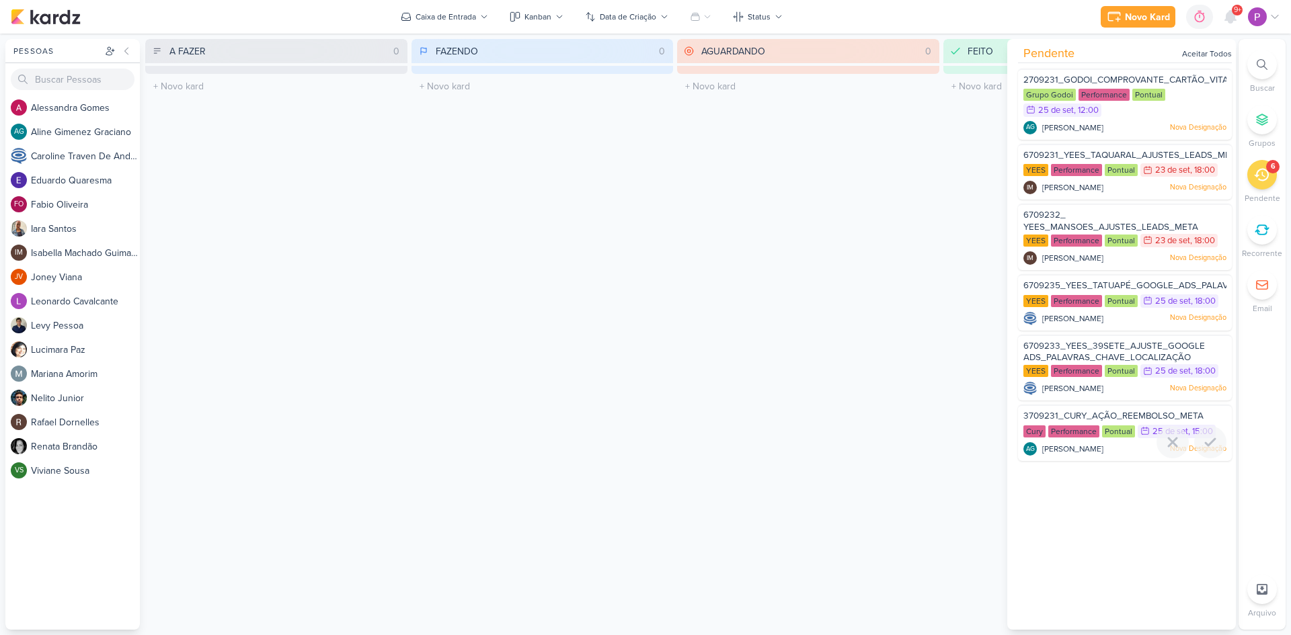
click at [1078, 413] on span "3709231_CURY_AÇÃO_REEMBOLSO_META" at bounding box center [1113, 416] width 180 height 11
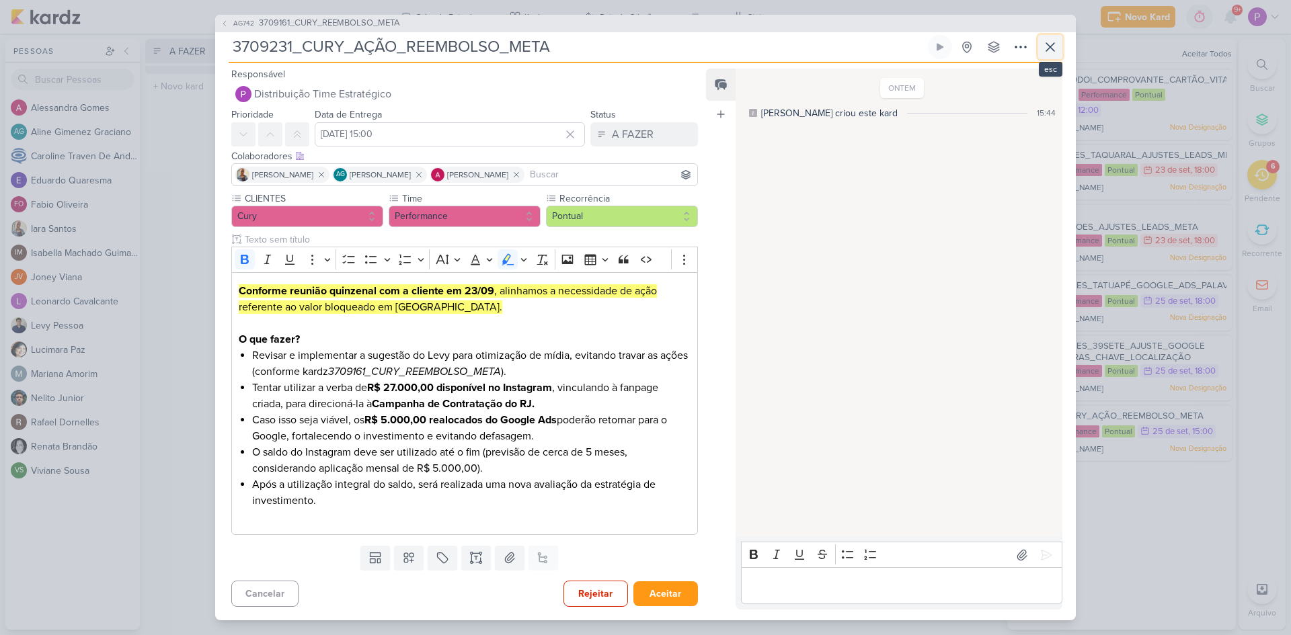
click at [1044, 44] on icon at bounding box center [1050, 47] width 16 height 16
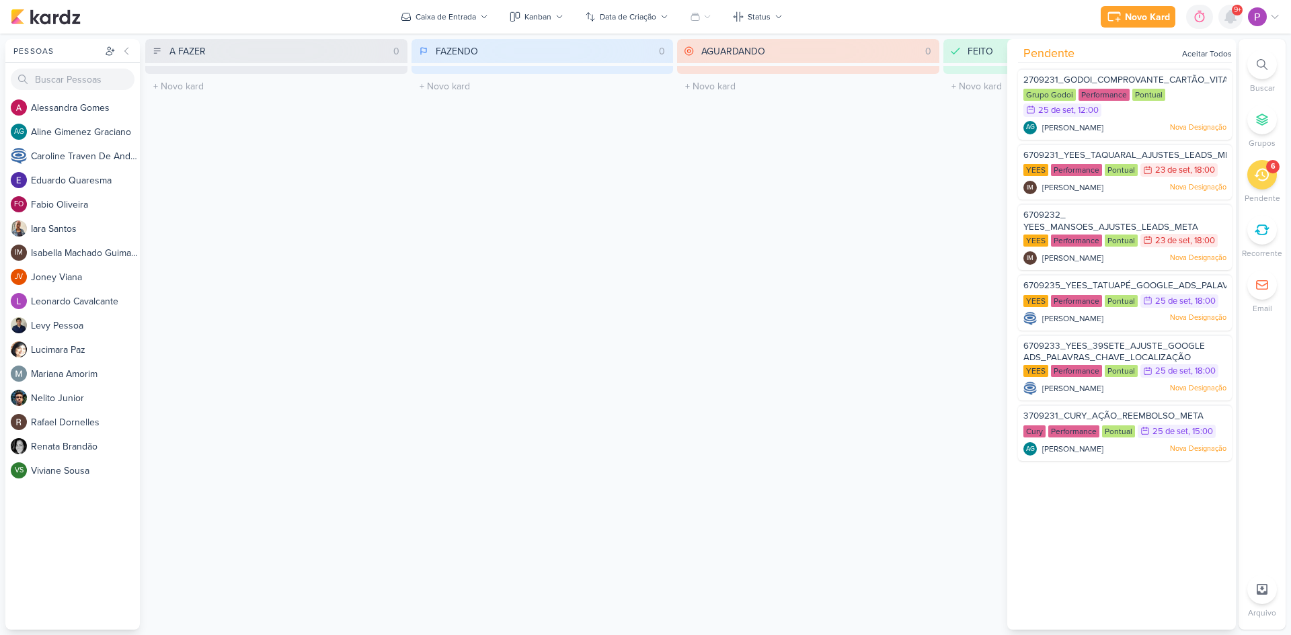
click at [1225, 18] on icon at bounding box center [1230, 17] width 16 height 16
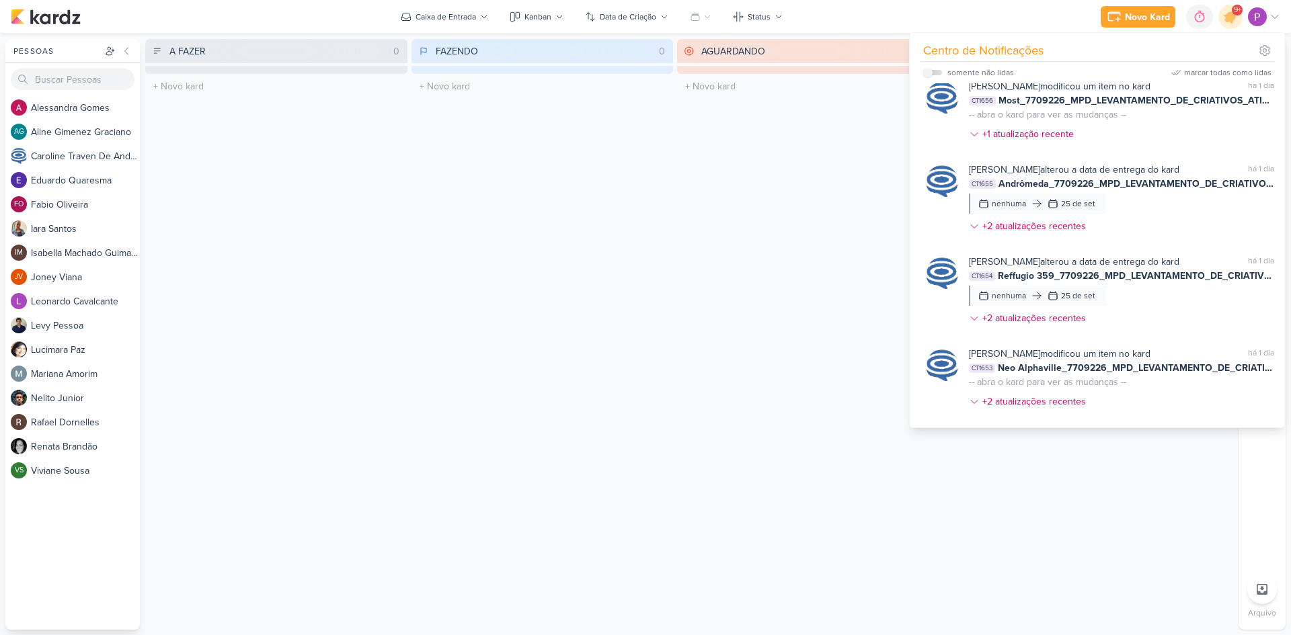
click at [936, 71] on label at bounding box center [932, 72] width 19 height 5
click at [932, 71] on input "checkbox" at bounding box center [927, 72] width 9 height 9
checkbox input "true"
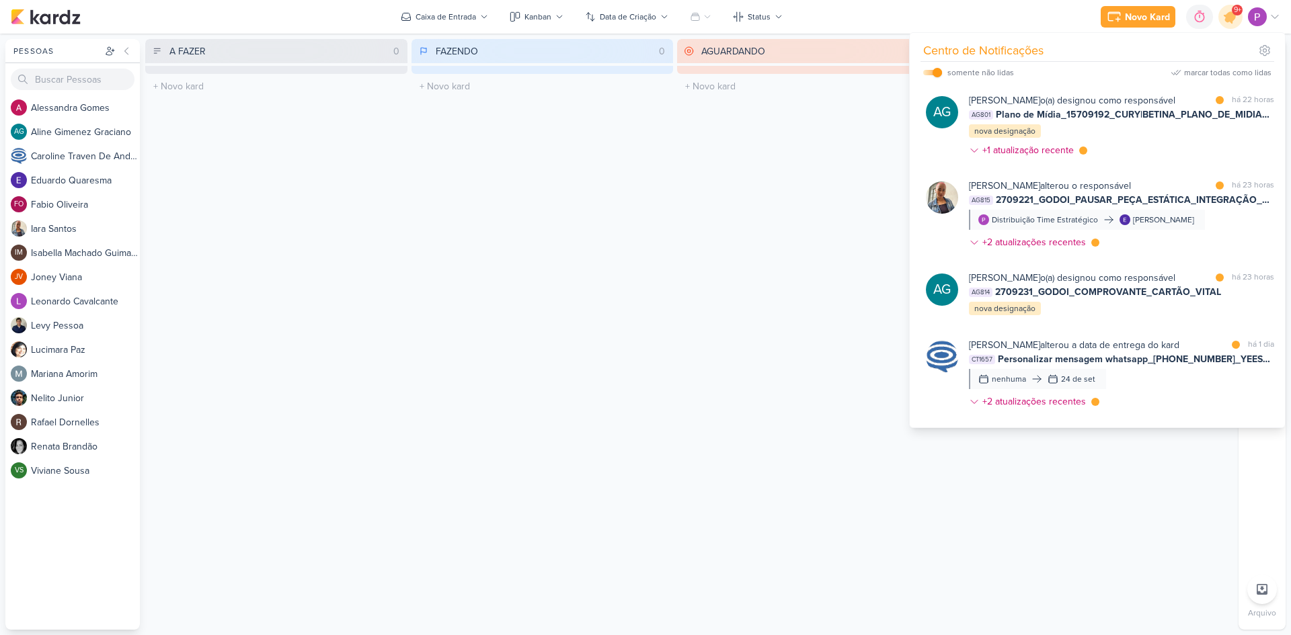
scroll to position [924, 0]
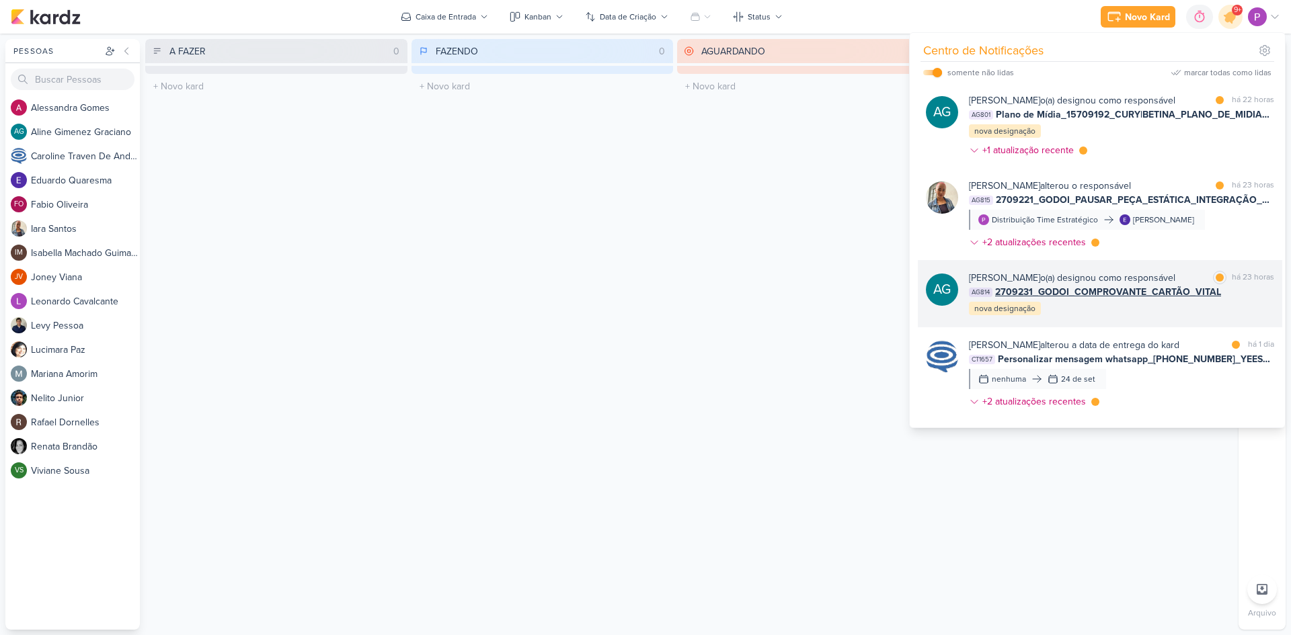
click at [1166, 295] on div "[PERSON_NAME] o(a) designou como responsável marcar como lida há 23 horas AG814…" at bounding box center [1121, 294] width 305 height 46
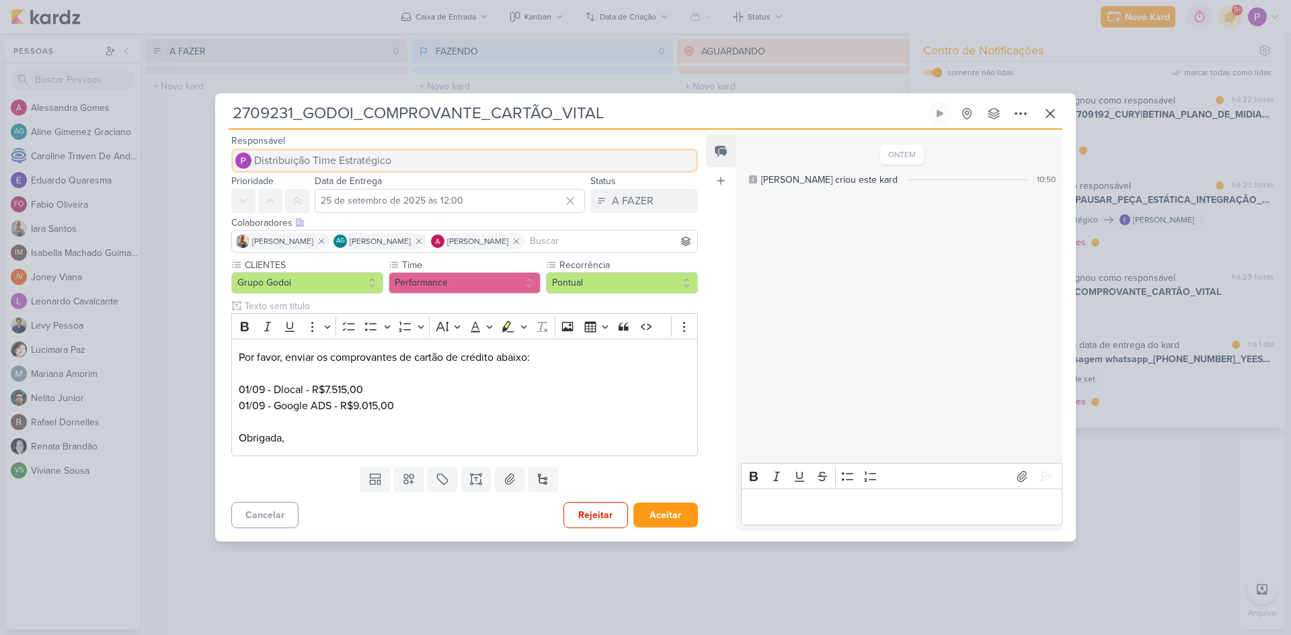
click at [350, 163] on span "Distribuição Time Estratégico" at bounding box center [322, 161] width 137 height 16
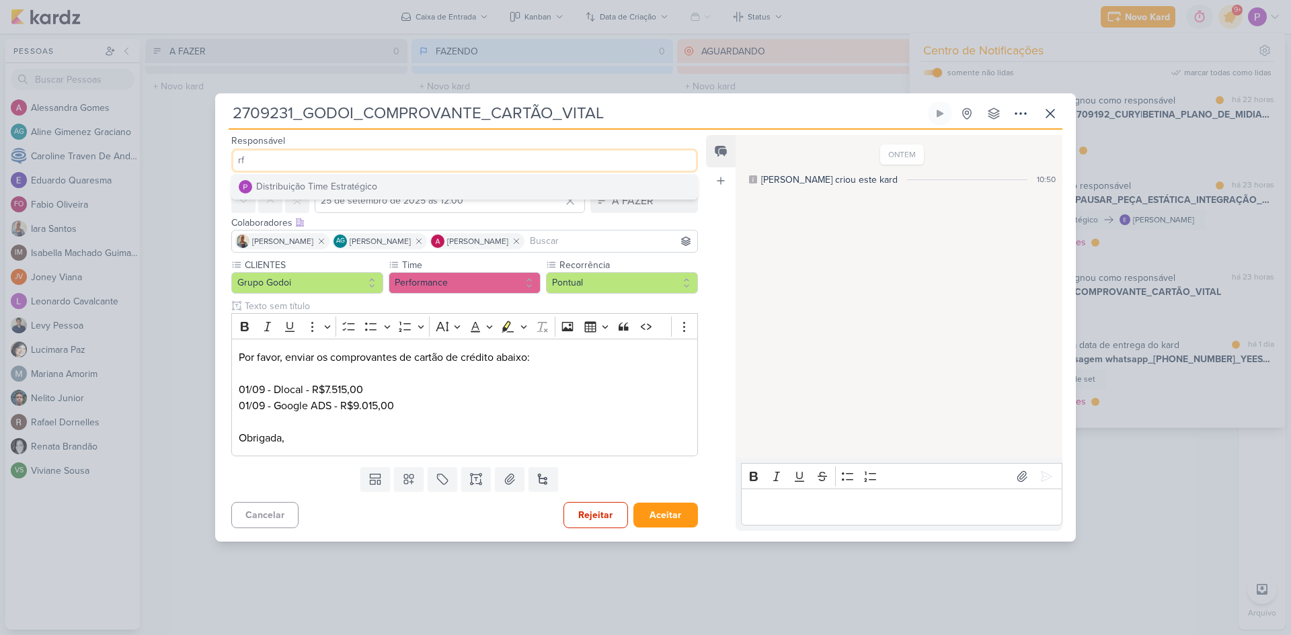
click at [354, 167] on input "rf" at bounding box center [464, 161] width 467 height 24
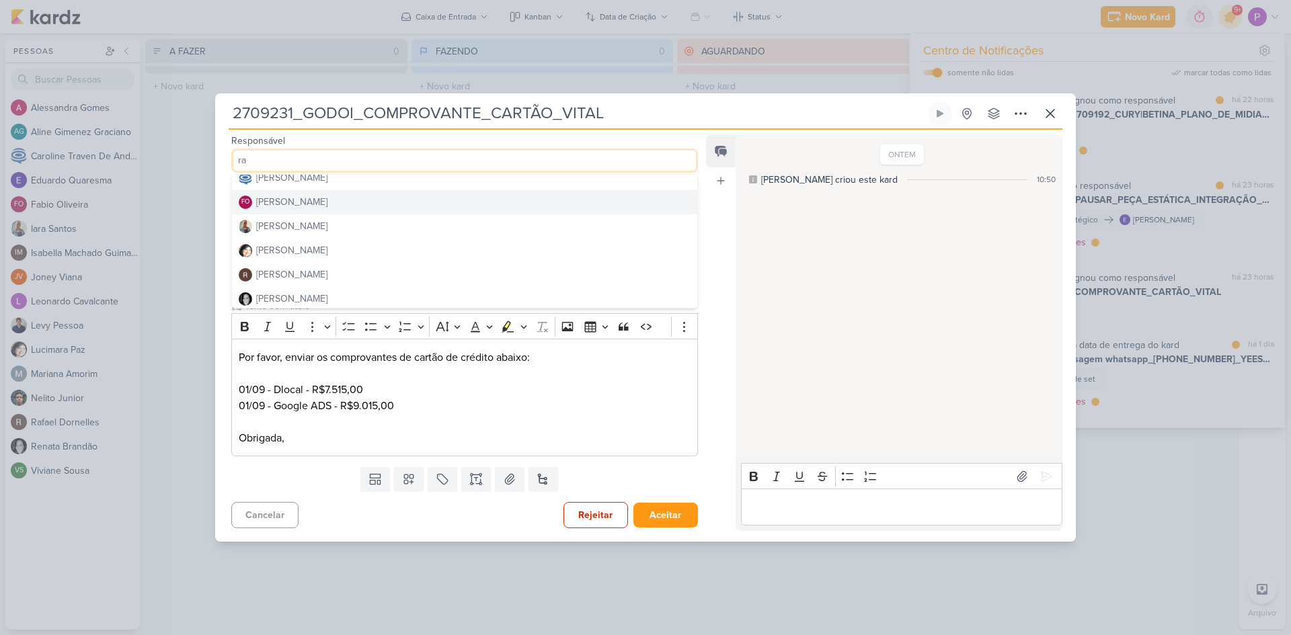
scroll to position [85, 0]
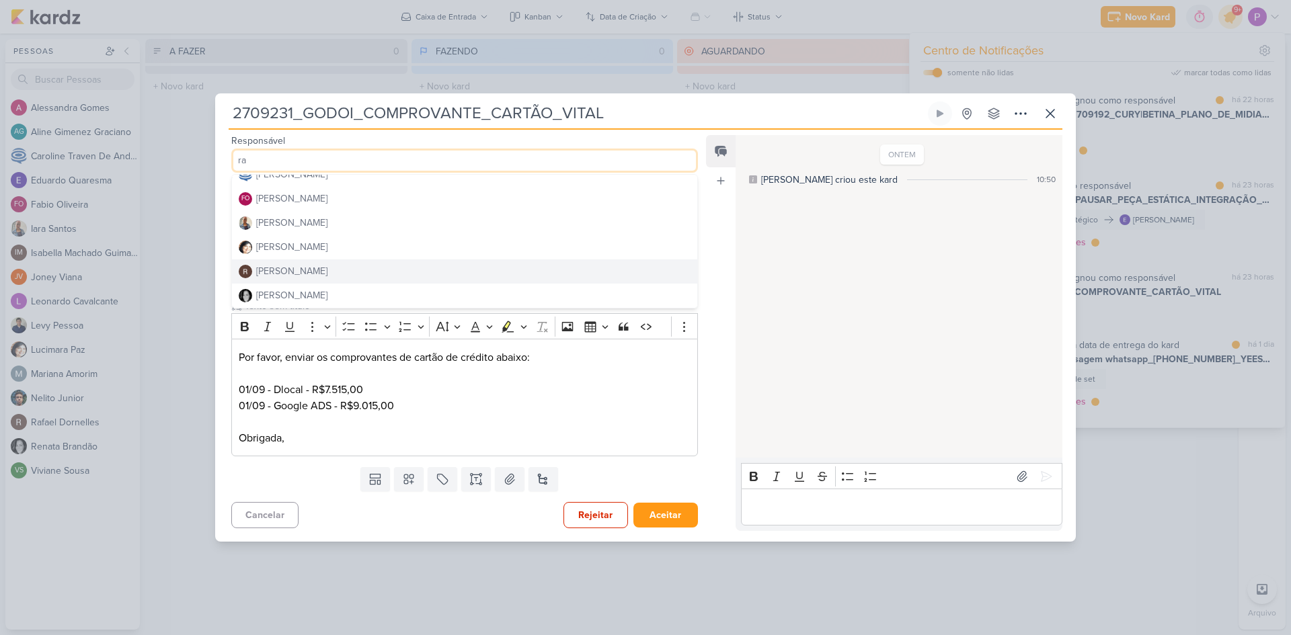
type input "ra"
click at [306, 272] on div "[PERSON_NAME]" at bounding box center [291, 271] width 71 height 14
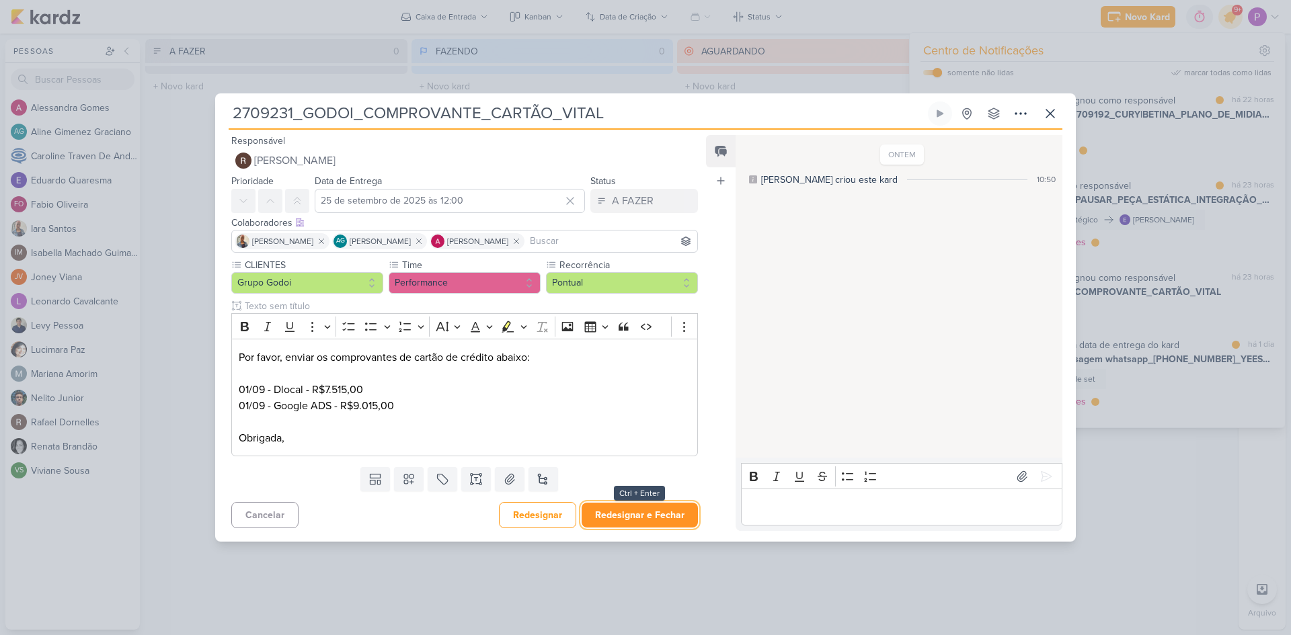
click at [621, 516] on button "Redesignar e Fechar" at bounding box center [640, 515] width 116 height 25
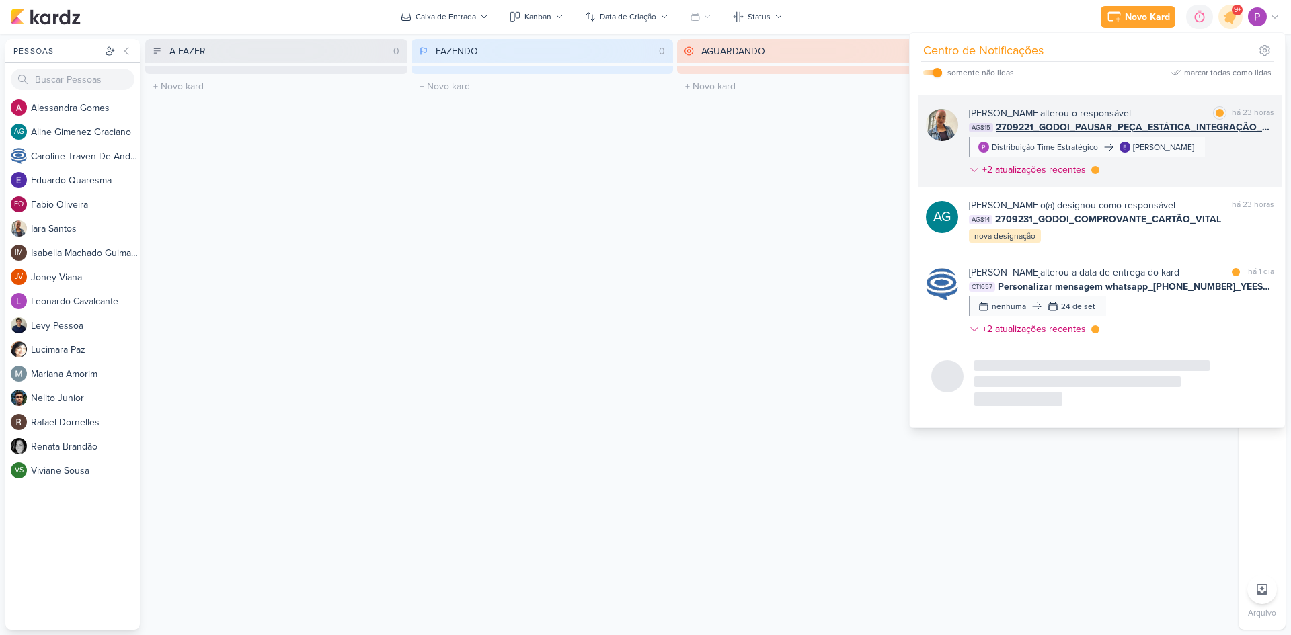
scroll to position [857, 0]
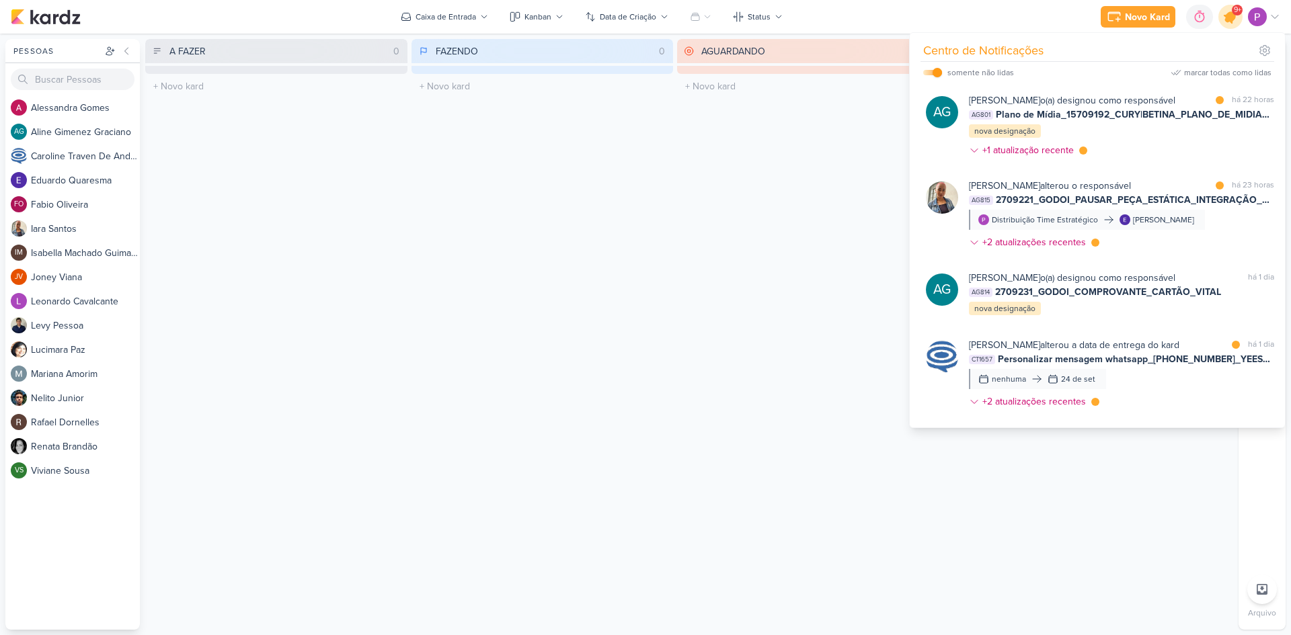
click at [1233, 21] on icon at bounding box center [1230, 16] width 23 height 23
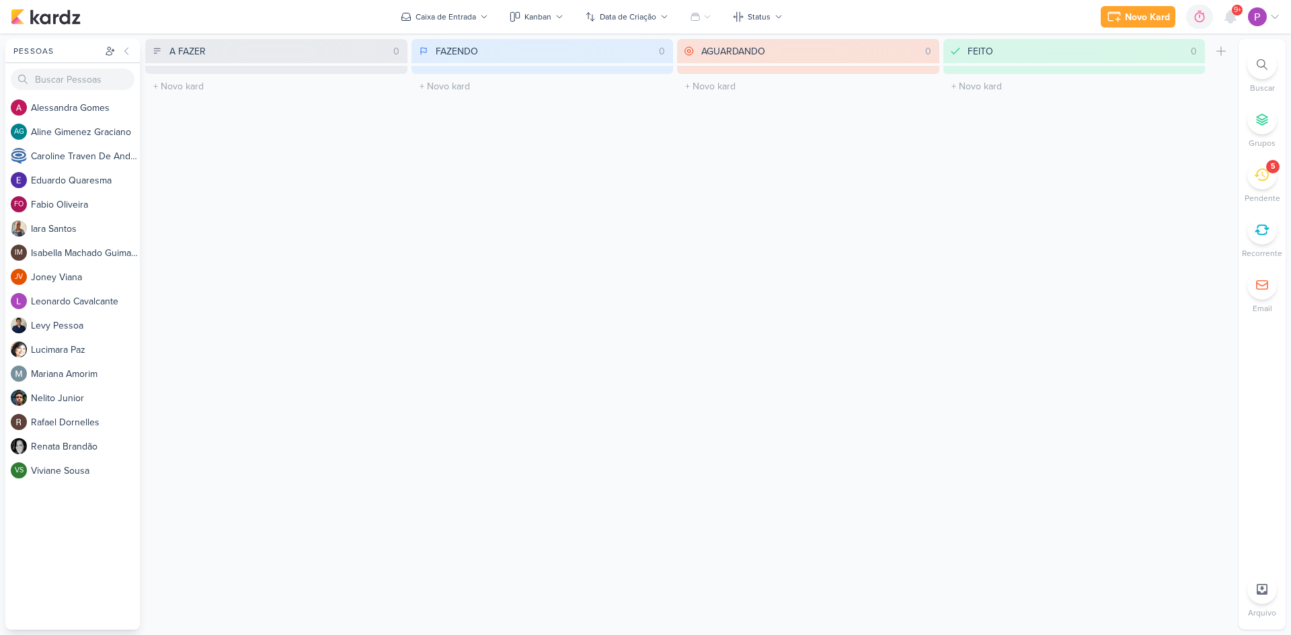
click at [1254, 185] on div "5" at bounding box center [1262, 175] width 30 height 30
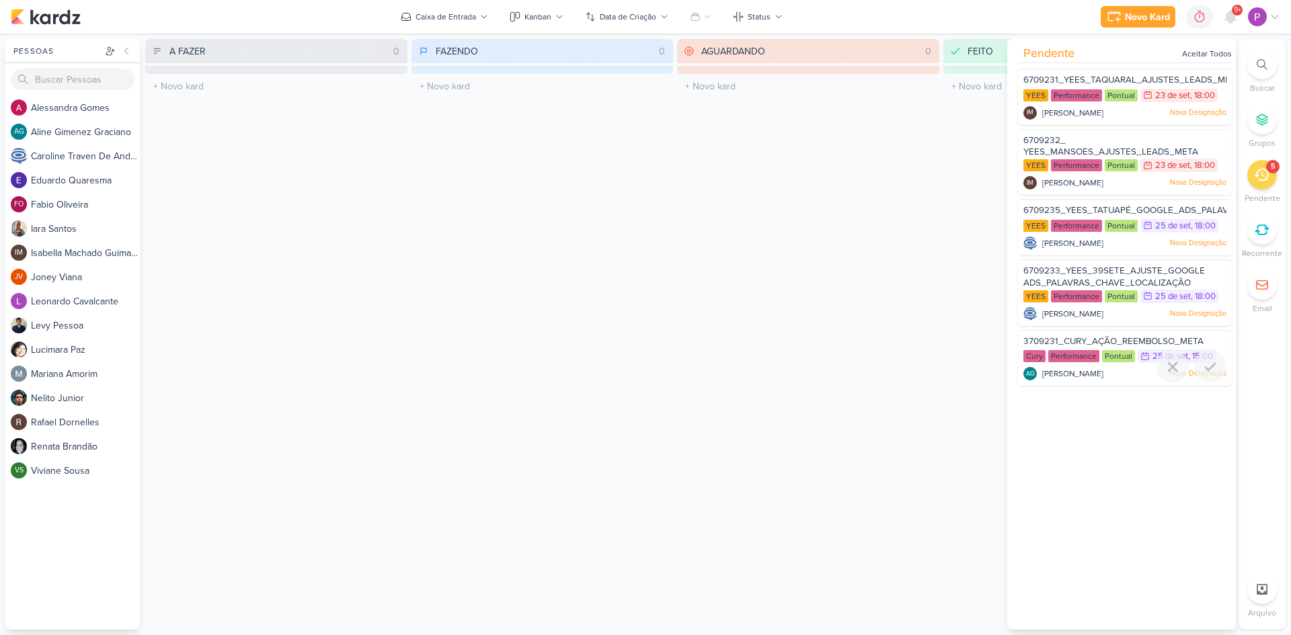
click at [1078, 339] on span "3709231_CURY_AÇÃO_REEMBOLSO_META" at bounding box center [1113, 341] width 180 height 11
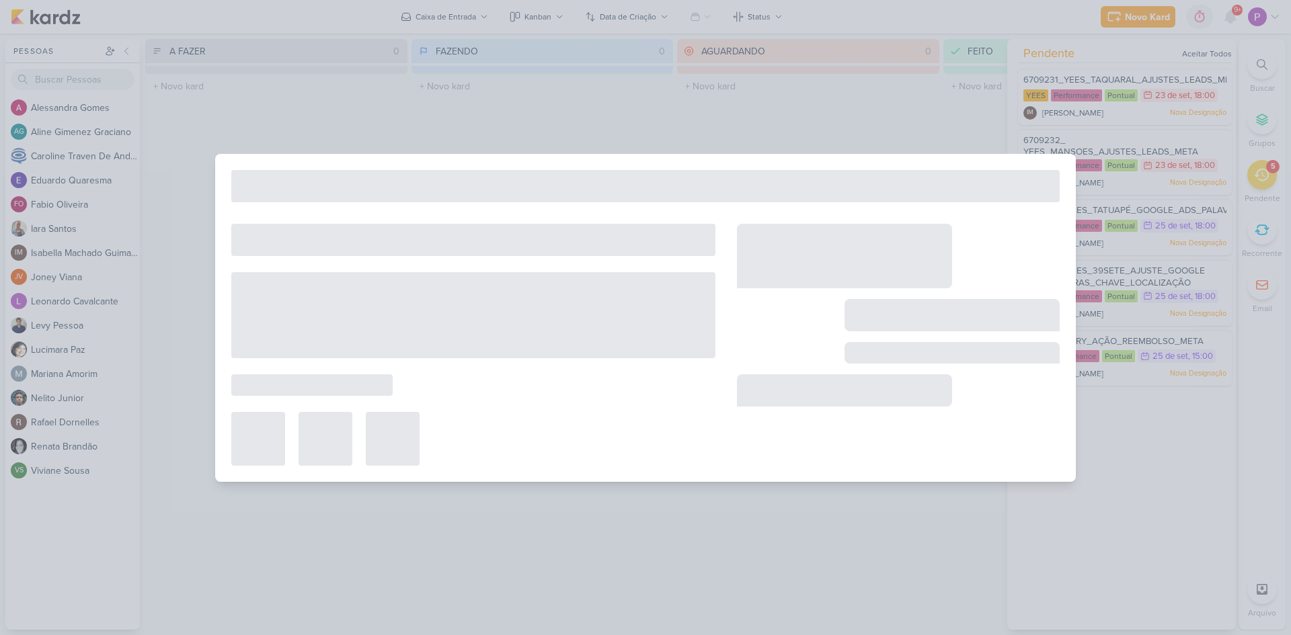
type input "3709231_CURY_AÇÃO_REEMBOLSO_META"
type input "[DATE] 15:00"
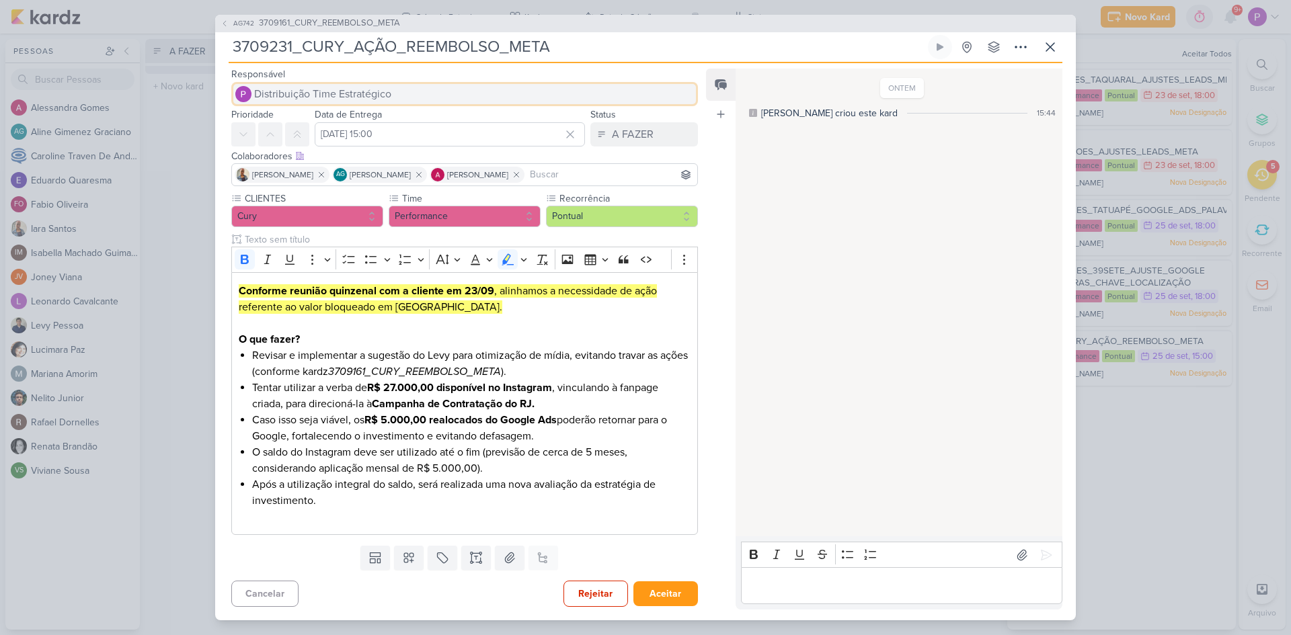
click at [318, 86] on span "Distribuição Time Estratégico" at bounding box center [322, 94] width 137 height 16
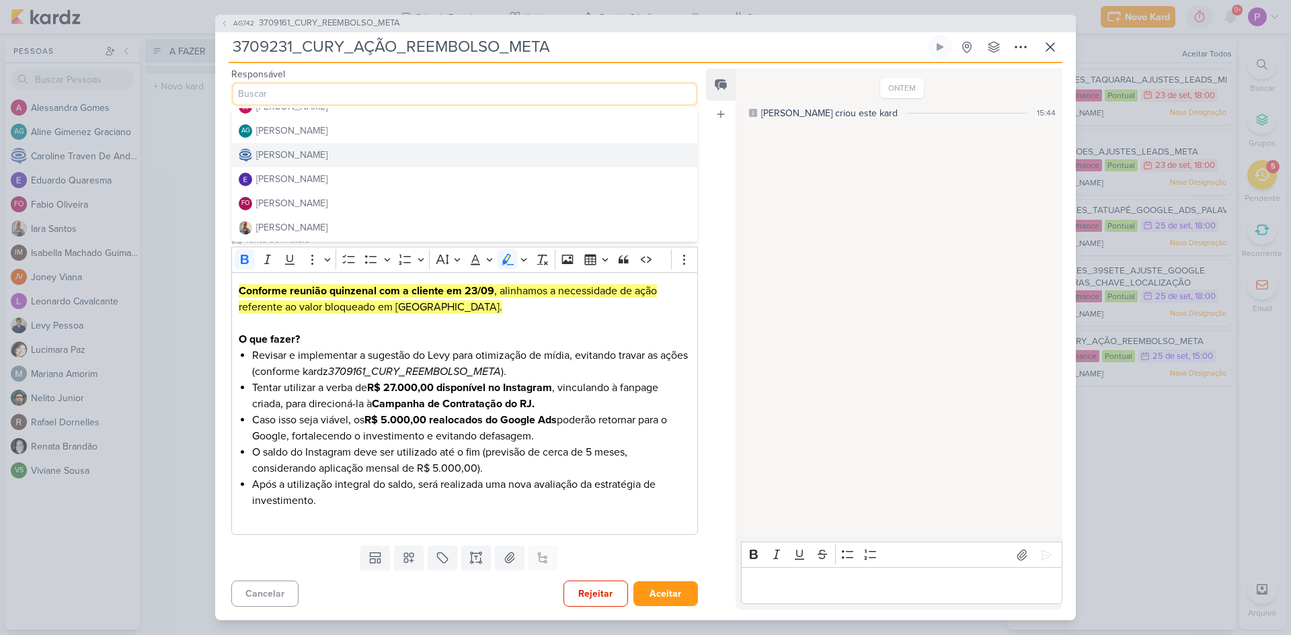
scroll to position [67, 0]
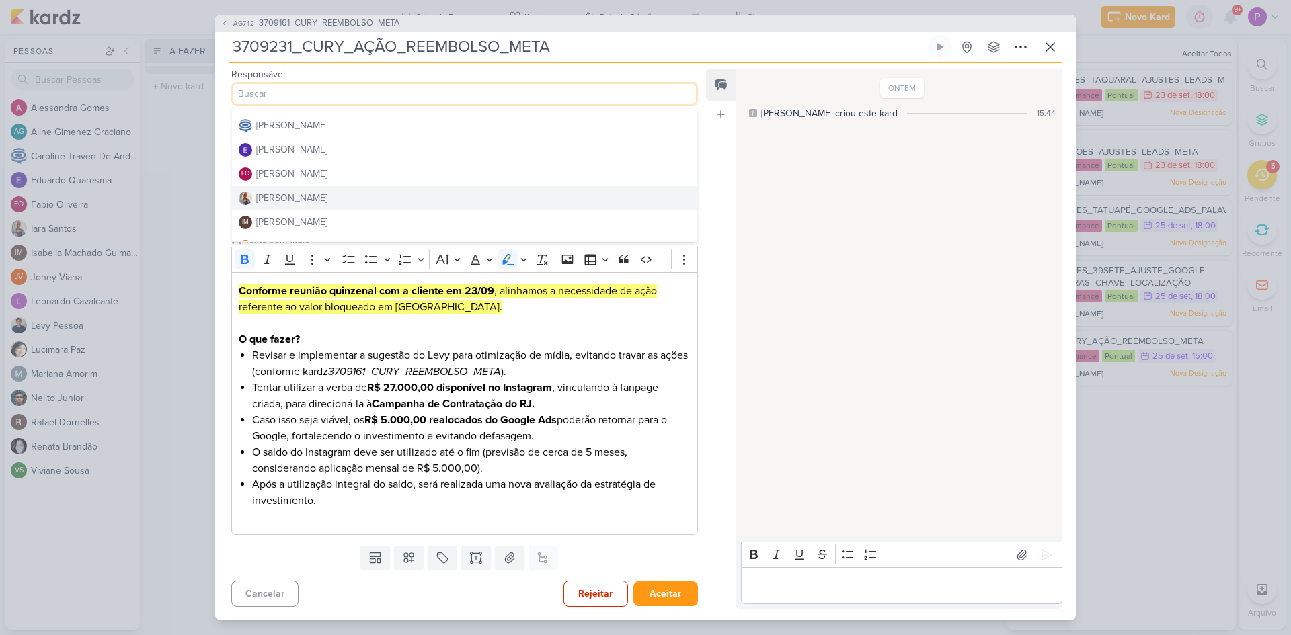
click at [321, 201] on button "[PERSON_NAME]" at bounding box center [464, 198] width 465 height 24
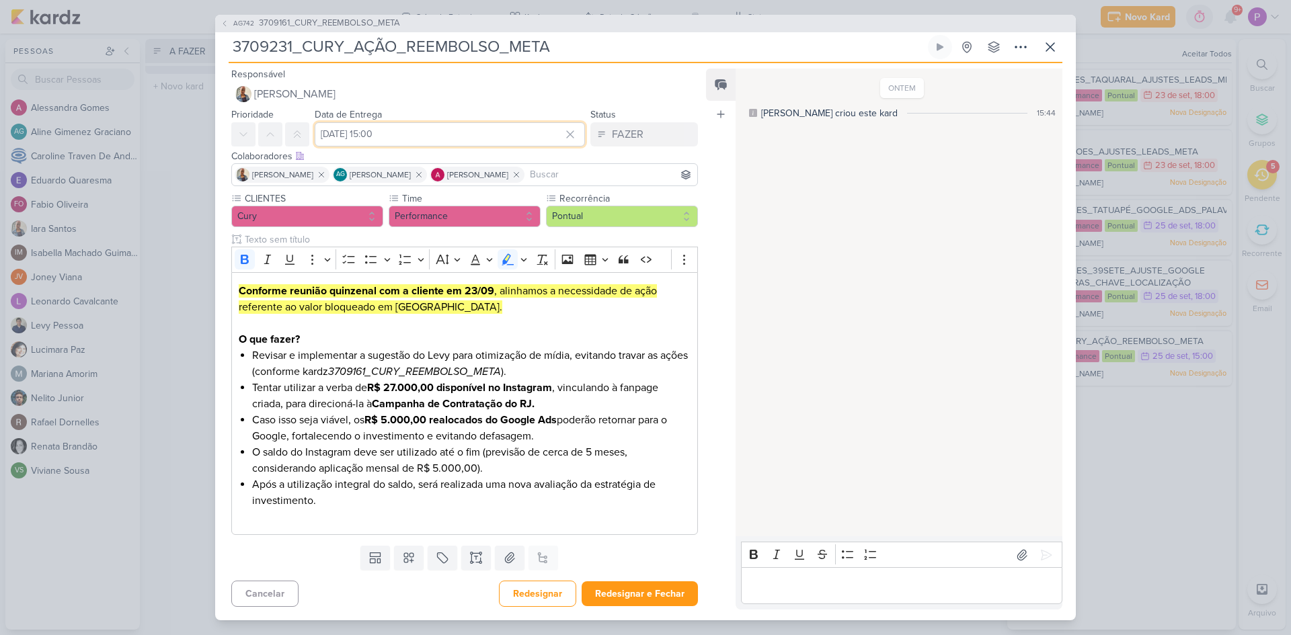
click at [444, 134] on input "[DATE] 15:00" at bounding box center [450, 134] width 270 height 24
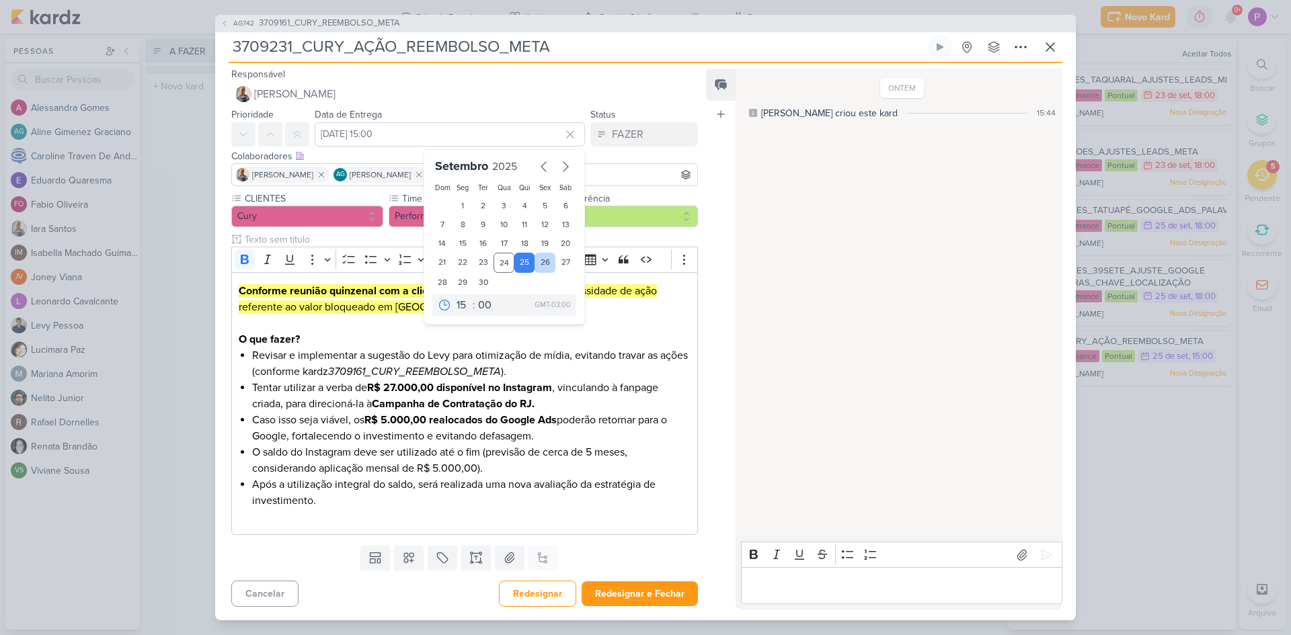
click at [541, 262] on div "26" at bounding box center [544, 263] width 21 height 20
type input "[DATE] 15:00"
click at [571, 132] on icon at bounding box center [569, 134] width 13 height 13
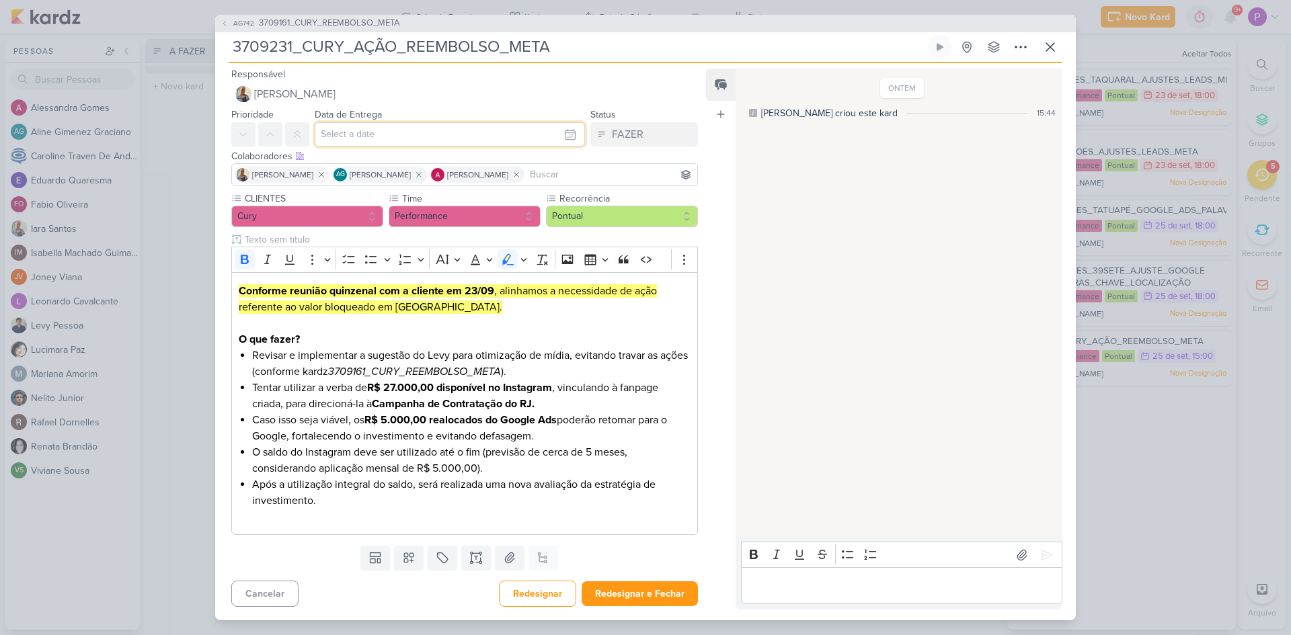
click at [501, 139] on input "text" at bounding box center [450, 134] width 270 height 24
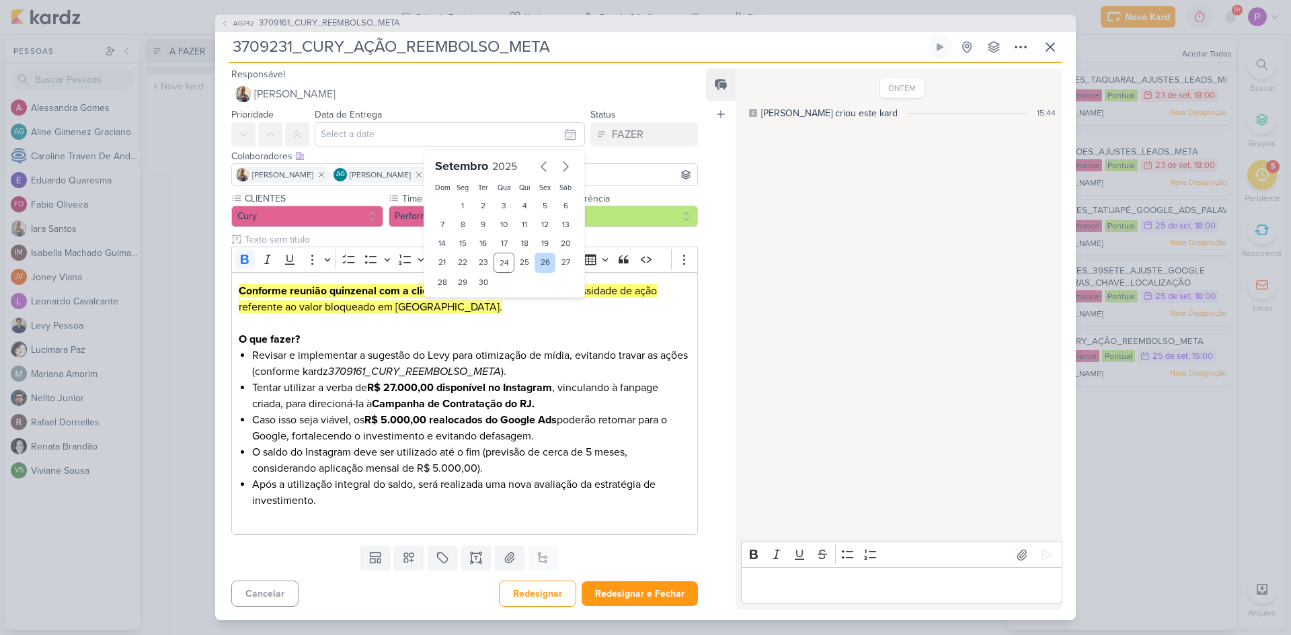
click at [539, 264] on div "26" at bounding box center [544, 263] width 21 height 20
type input "[DATE] 23:59"
click at [637, 596] on button "Redesignar e Fechar" at bounding box center [640, 594] width 116 height 25
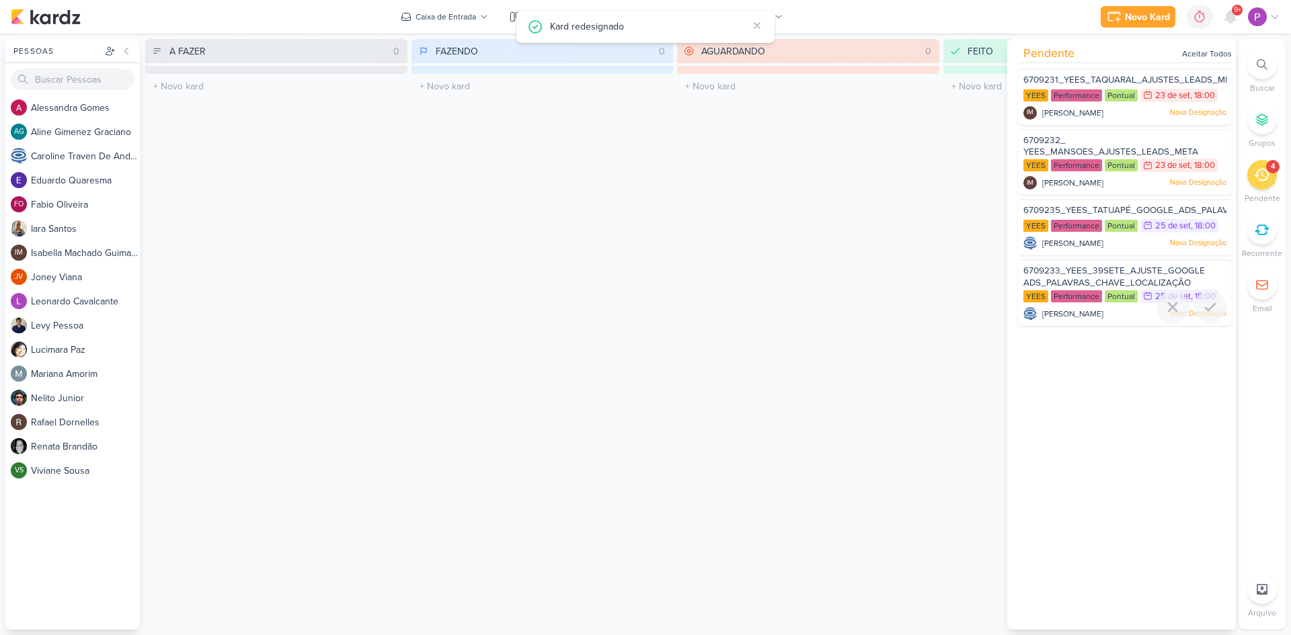
click at [1129, 278] on span "6709233_YEES_39SETE_AJUSTE_GOOGLE ADS_PALAVRAS_CHAVE_LOCALIZAÇÃO" at bounding box center [1114, 277] width 182 height 23
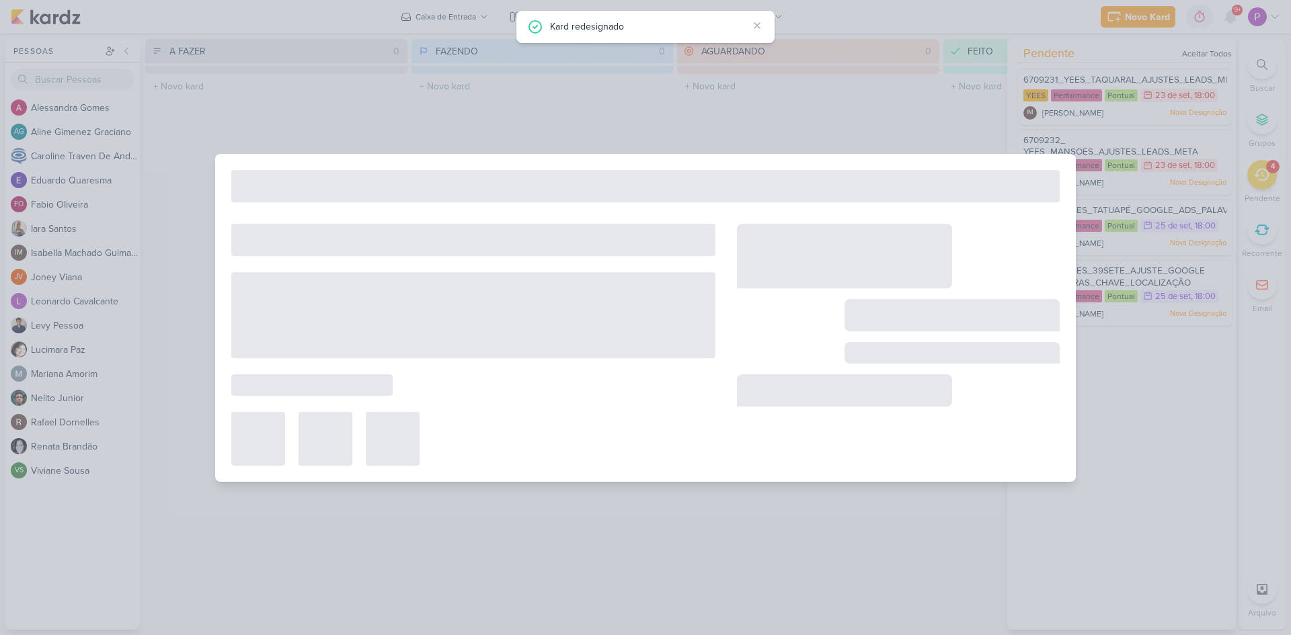
type input "6709233_YEES_39SETE_AJUSTE_GOOGLE ADS_PALAVRAS_CHAVE_LOCALIZAÇÃO"
type input "25 de setembro de 2025 às 18:00"
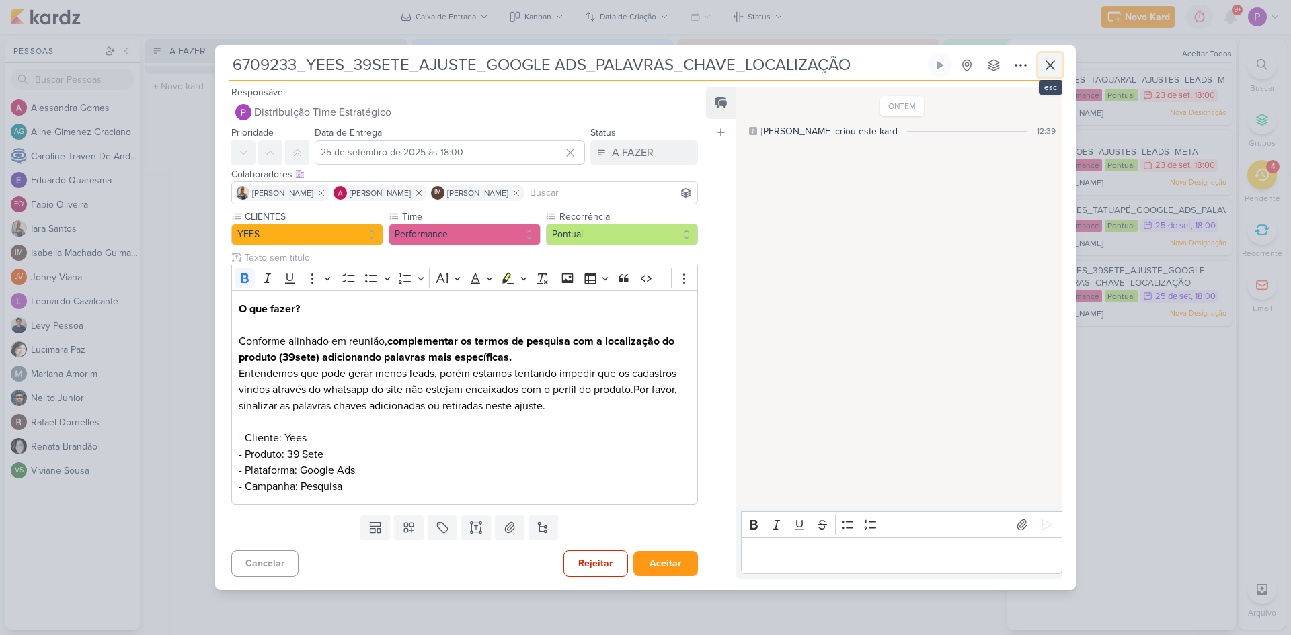
click at [1051, 67] on icon at bounding box center [1050, 65] width 16 height 16
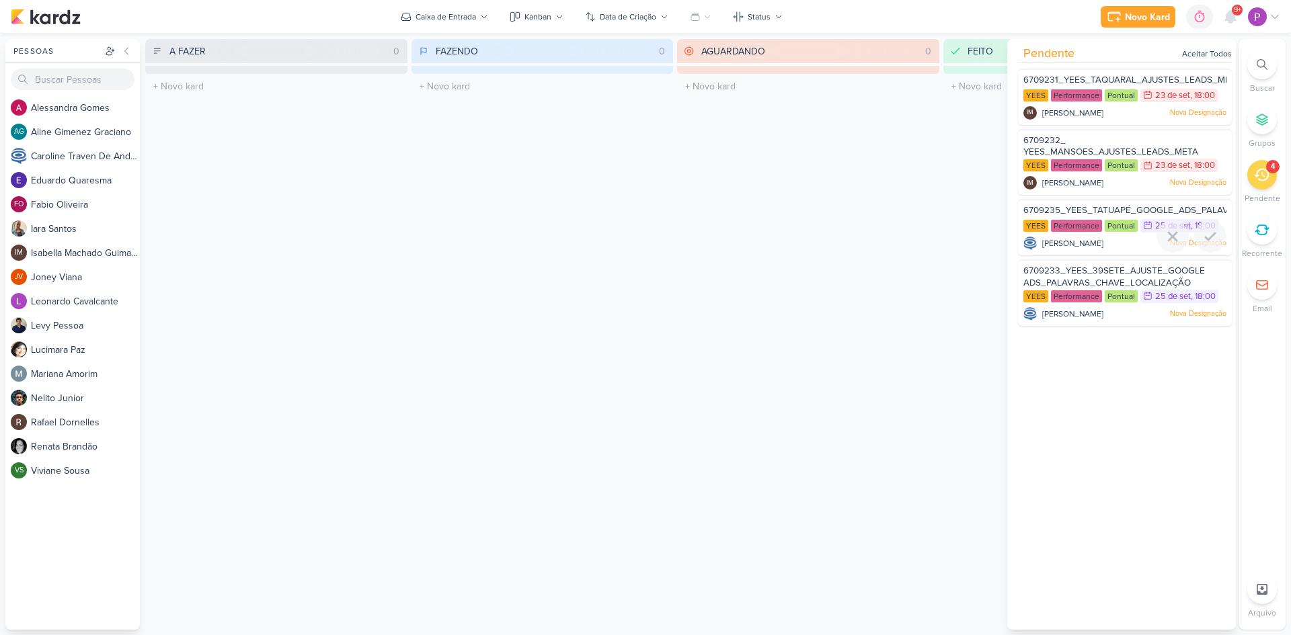
click at [1096, 207] on span "6709235_YEES_TATUAPÉ_GOOGLE_ADS_PALAVRAS_CHAVE_LOCALIZAÇÃO" at bounding box center [1184, 210] width 323 height 11
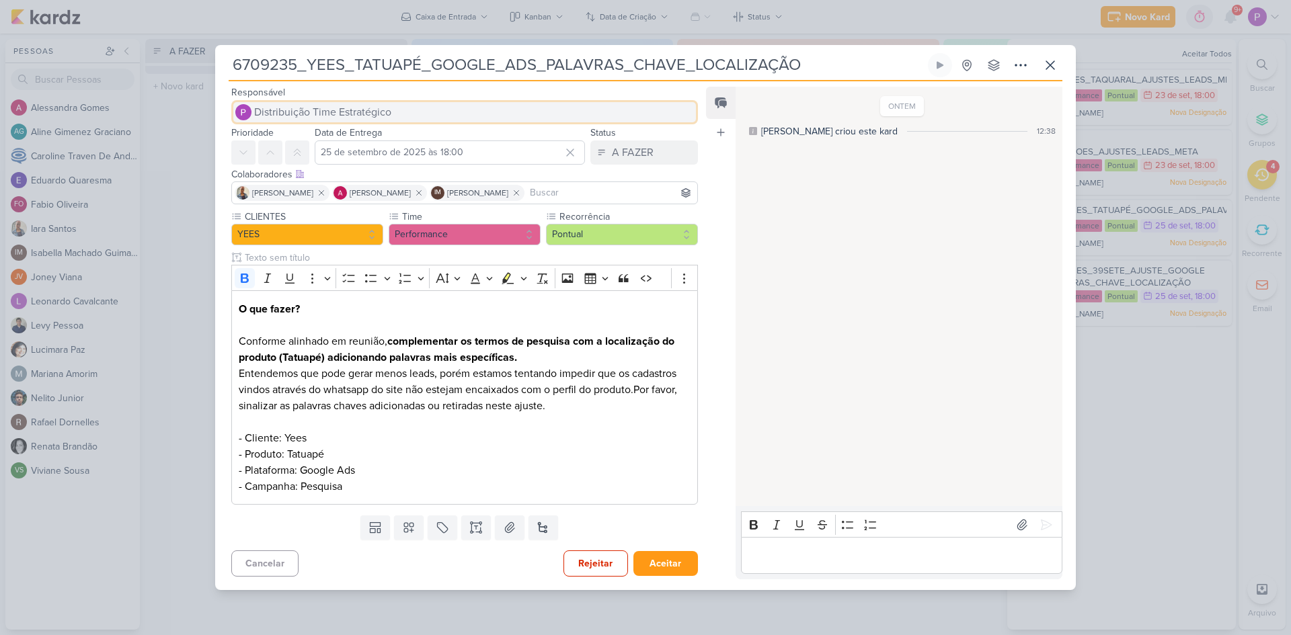
click at [346, 114] on span "Distribuição Time Estratégico" at bounding box center [322, 112] width 137 height 16
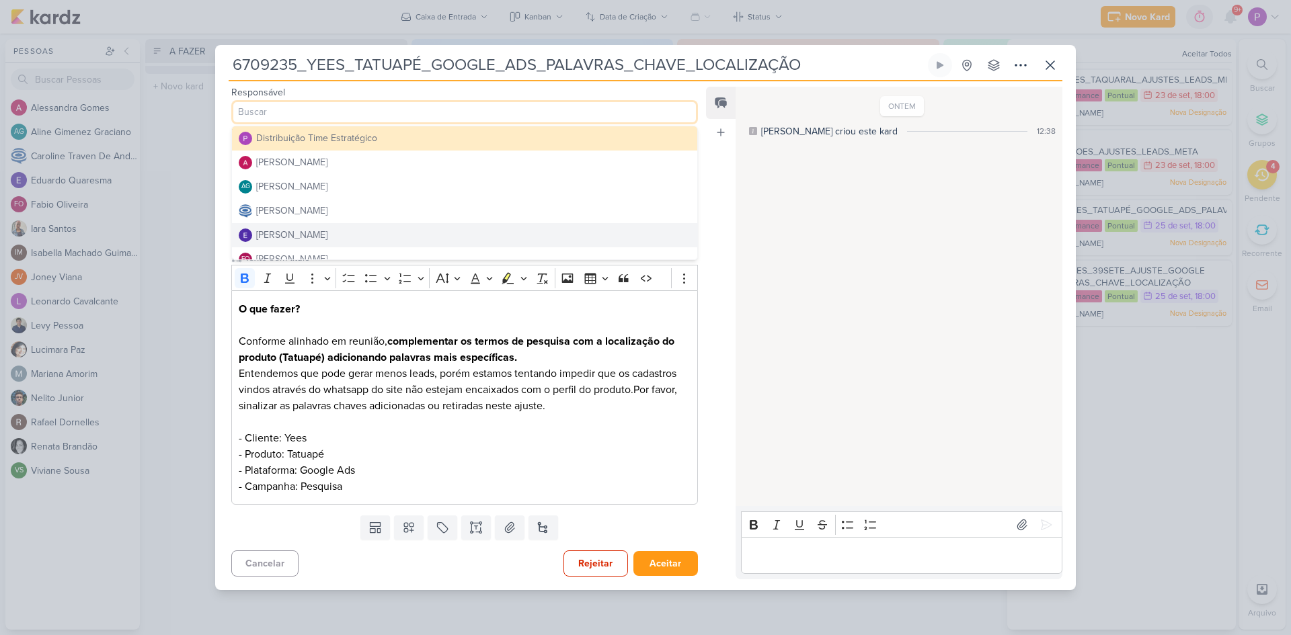
click at [339, 235] on button "[PERSON_NAME]" at bounding box center [464, 235] width 465 height 24
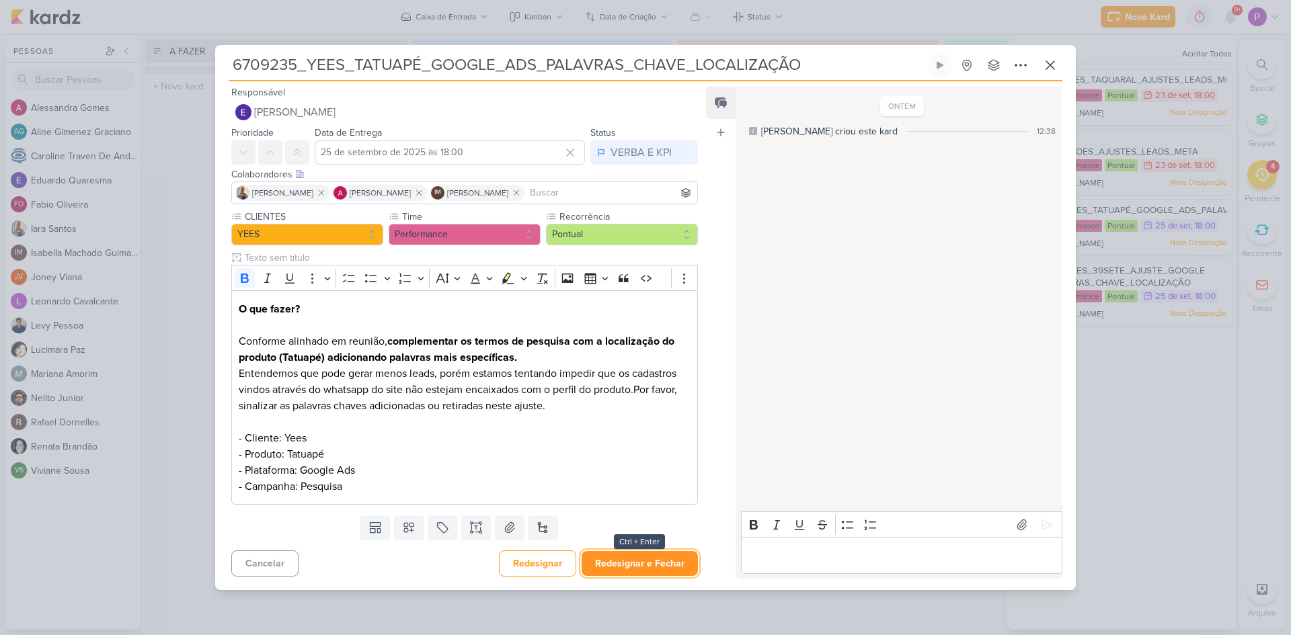
click at [643, 565] on button "Redesignar e Fechar" at bounding box center [640, 563] width 116 height 25
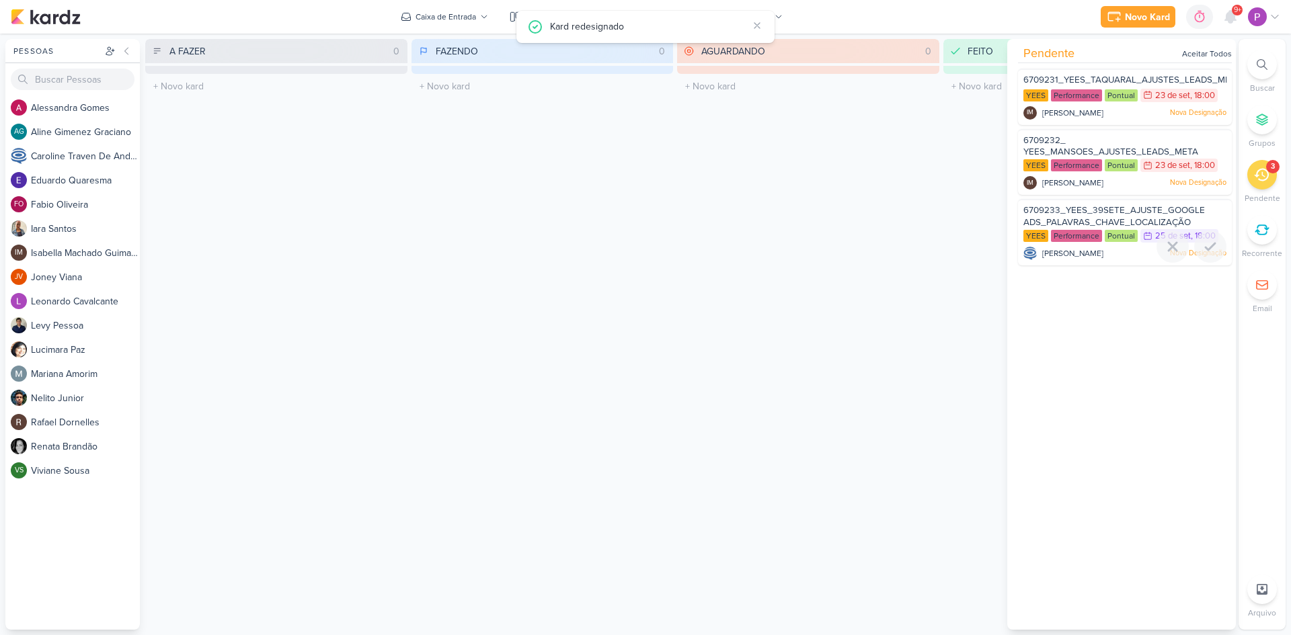
click at [1145, 213] on span "6709233_YEES_39SETE_AJUSTE_GOOGLE ADS_PALAVRAS_CHAVE_LOCALIZAÇÃO" at bounding box center [1114, 216] width 182 height 23
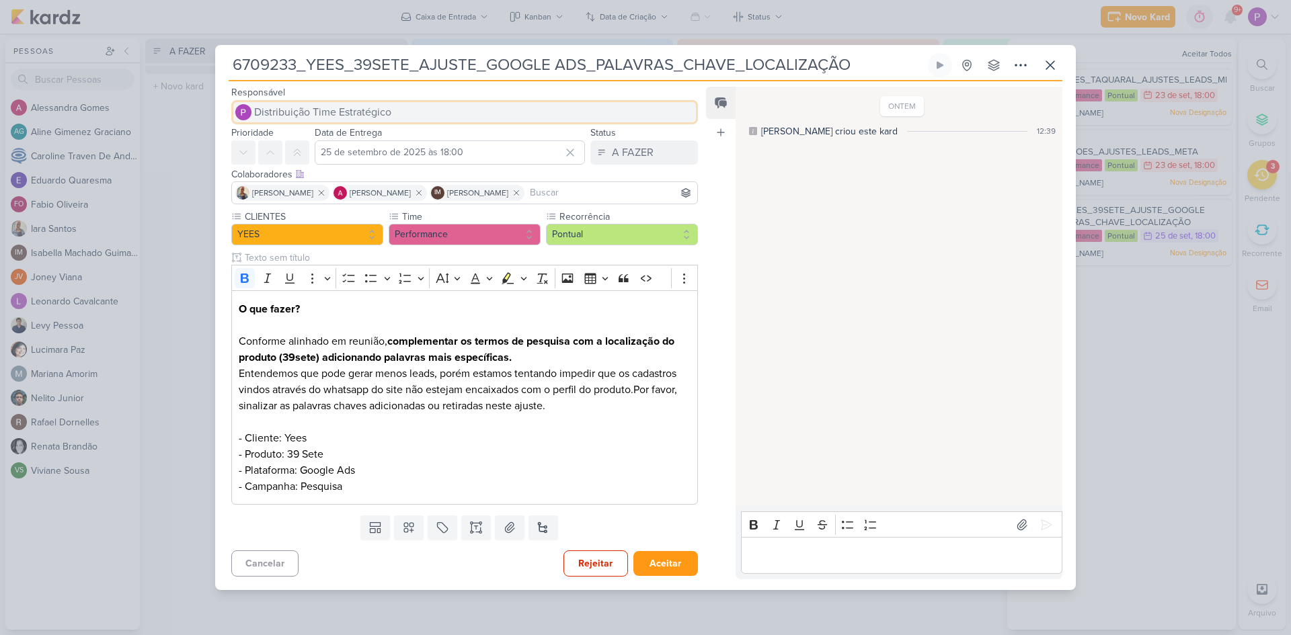
click at [366, 114] on span "Distribuição Time Estratégico" at bounding box center [322, 112] width 137 height 16
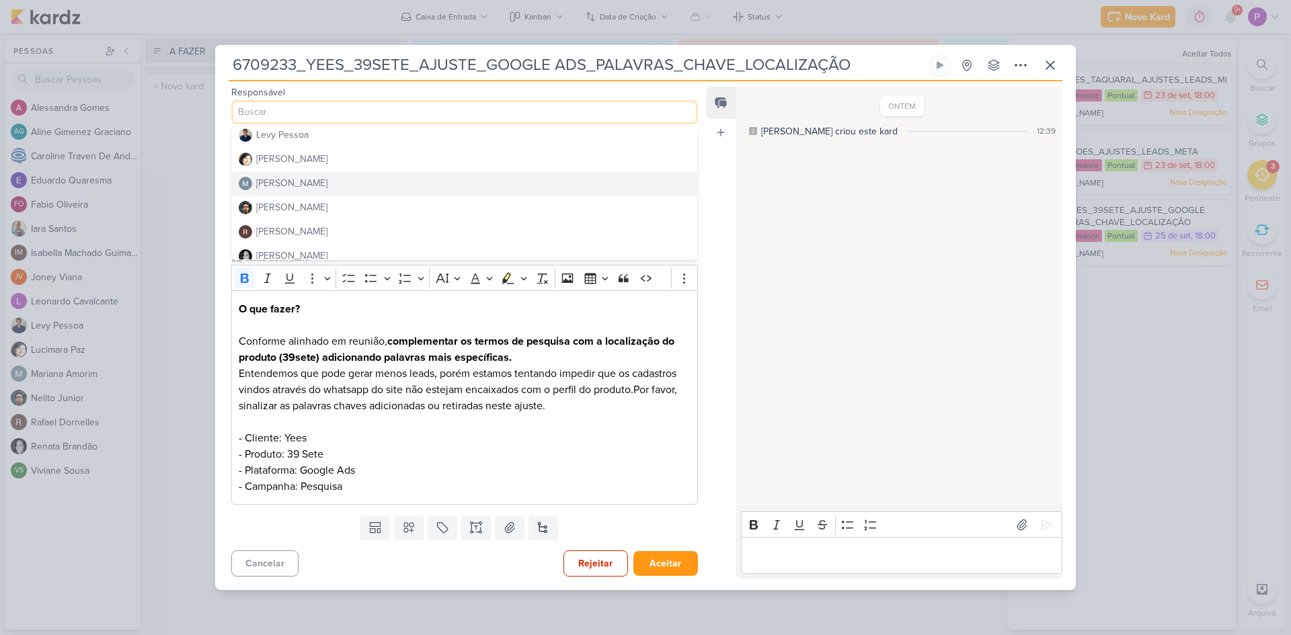
scroll to position [269, 0]
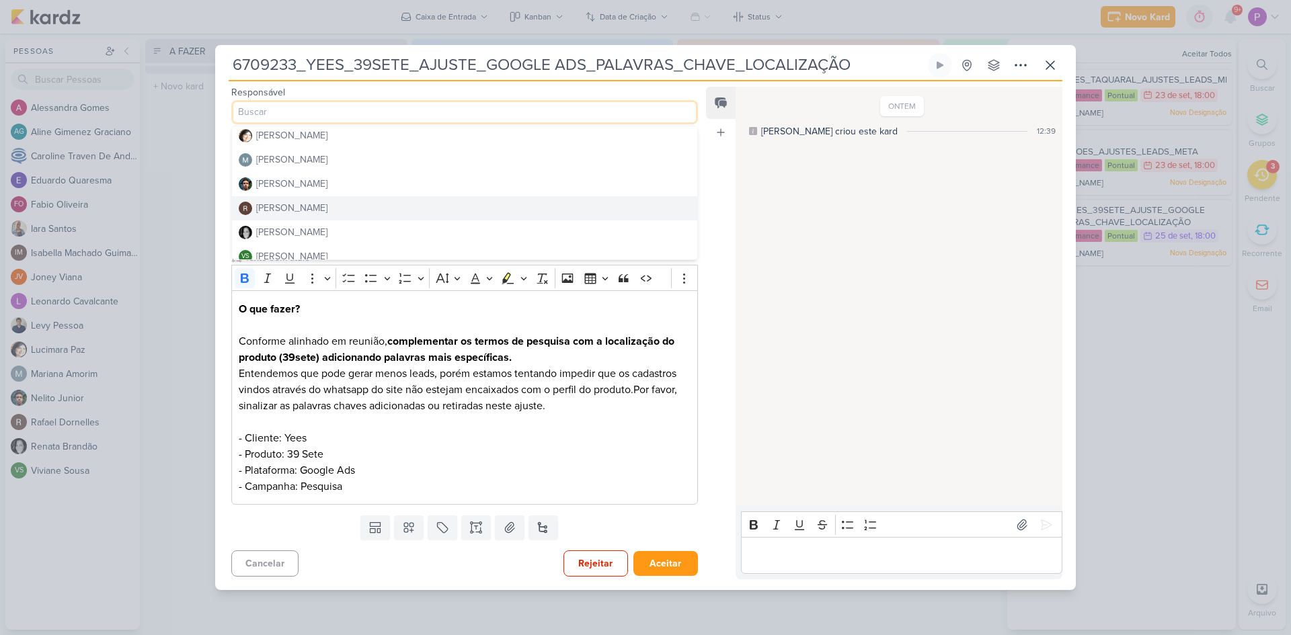
click at [296, 212] on div "[PERSON_NAME]" at bounding box center [291, 208] width 71 height 14
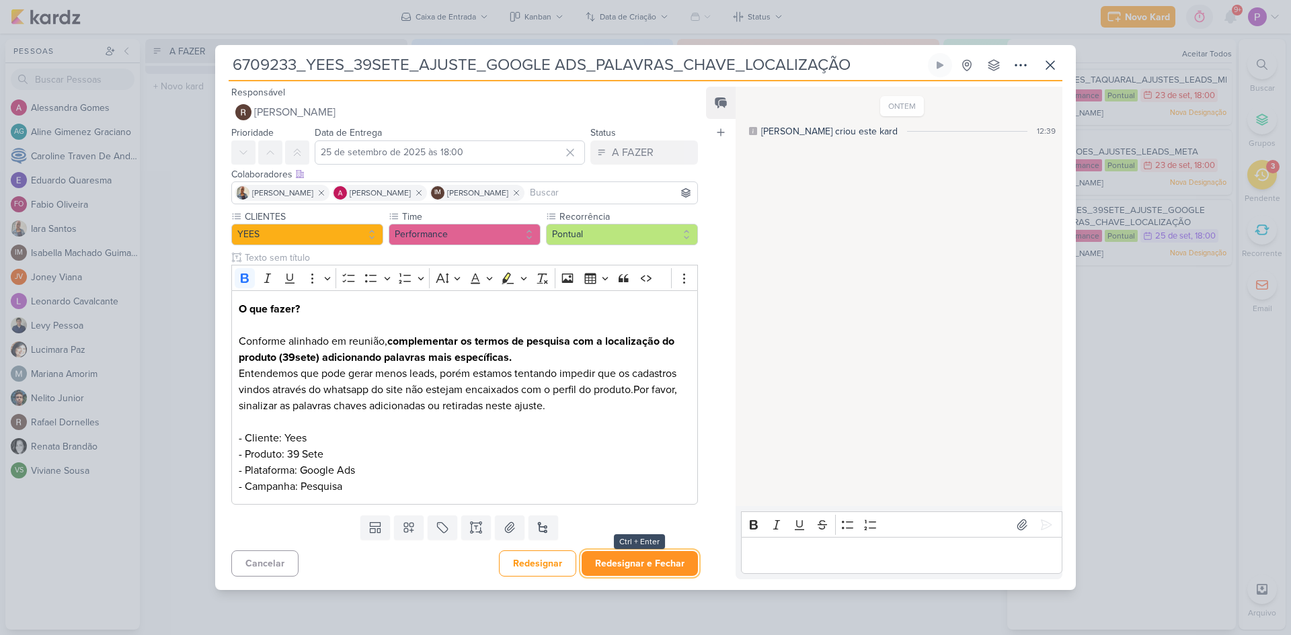
click at [619, 561] on button "Redesignar e Fechar" at bounding box center [640, 563] width 116 height 25
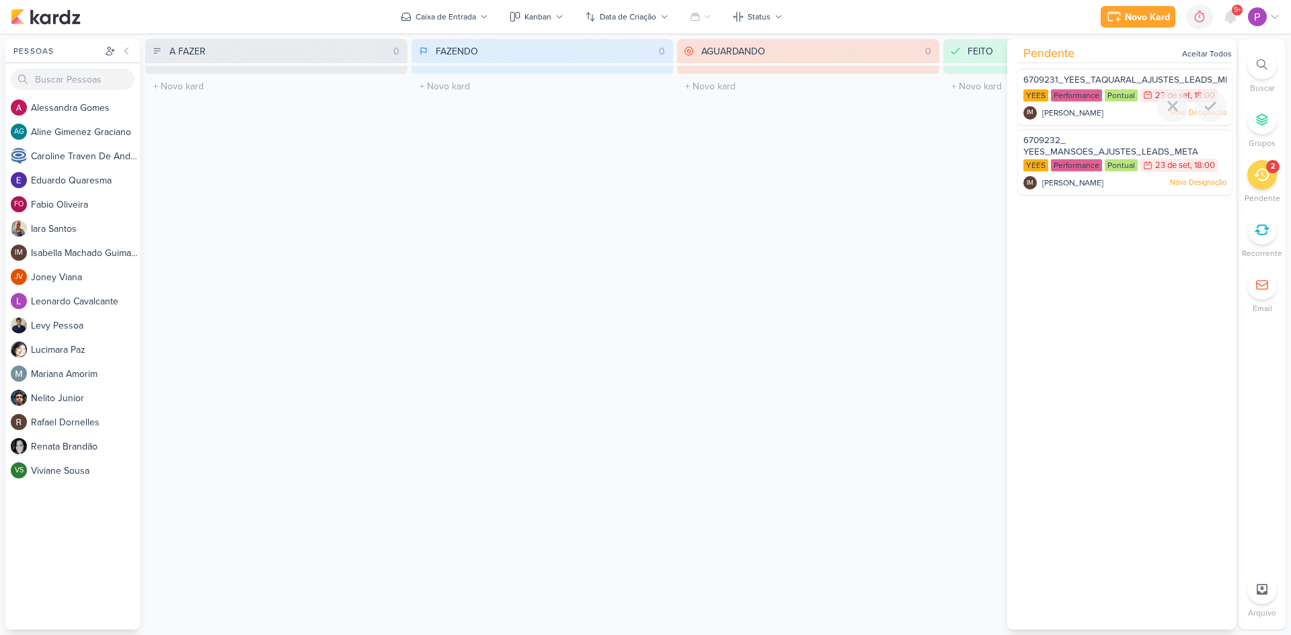
click at [1111, 77] on span "6709231_YEES_TAQUARAL_AJUSTES_LEADS_META" at bounding box center [1132, 80] width 218 height 11
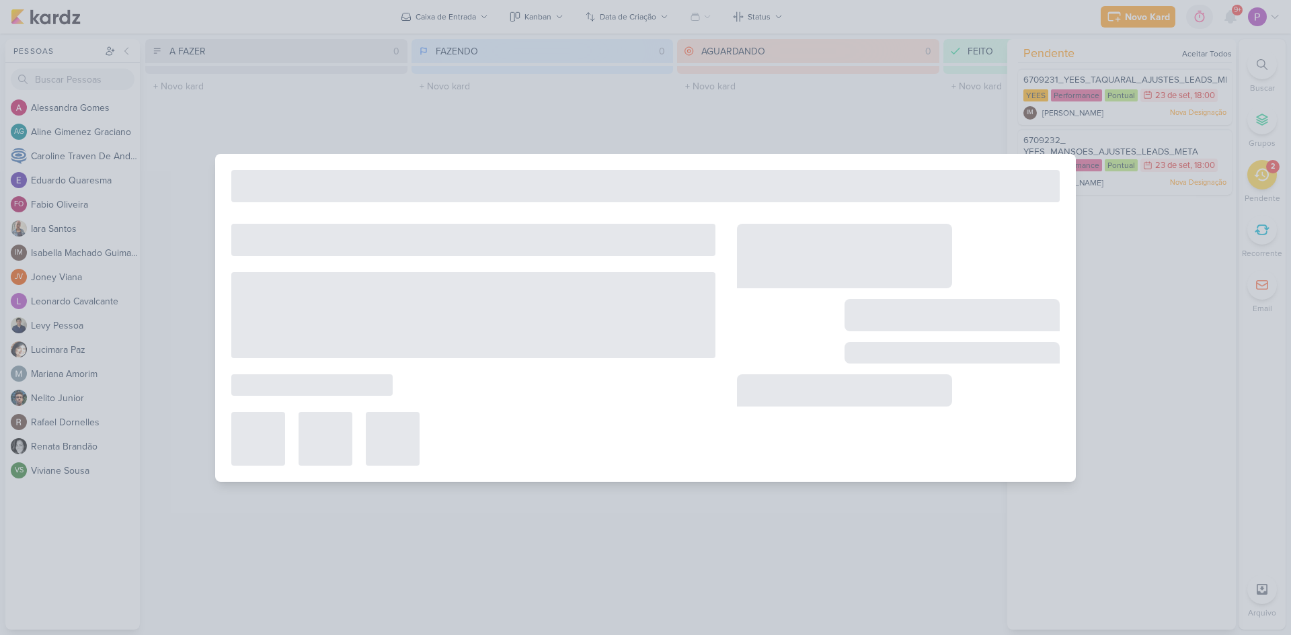
type input "6709231_YEES_TAQUARAL_AJUSTES_LEADS_META"
type input "23 de setembro de 2025 às 18:00"
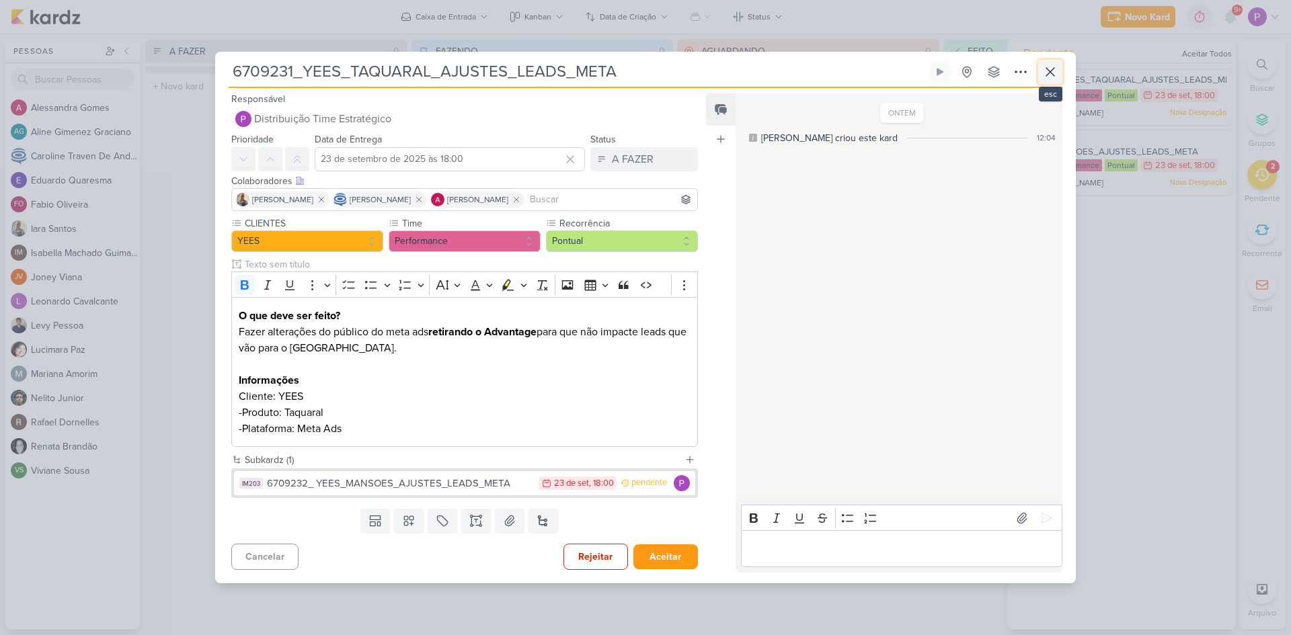
click at [1056, 69] on icon at bounding box center [1050, 72] width 16 height 16
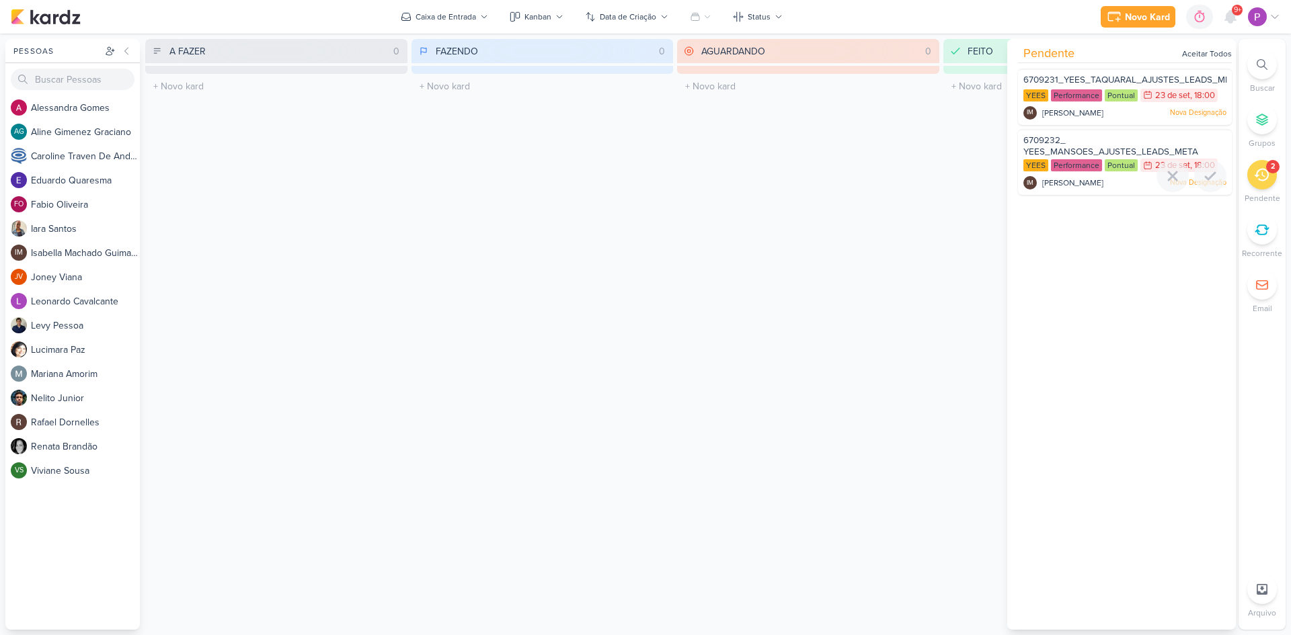
click at [1107, 146] on div "6709232_ YEES_MANSOES_AJUSTES_LEADS_META" at bounding box center [1124, 146] width 203 height 25
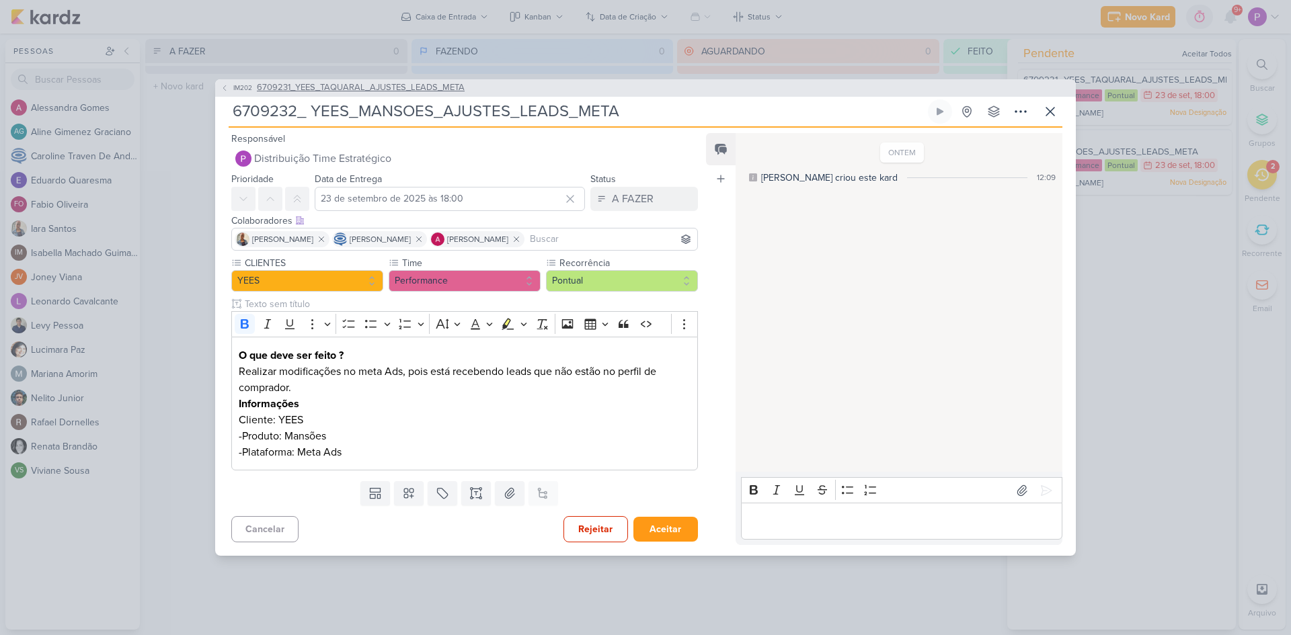
click at [305, 91] on span "6709231_YEES_TAQUARAL_AJUSTES_LEADS_META" at bounding box center [361, 87] width 208 height 13
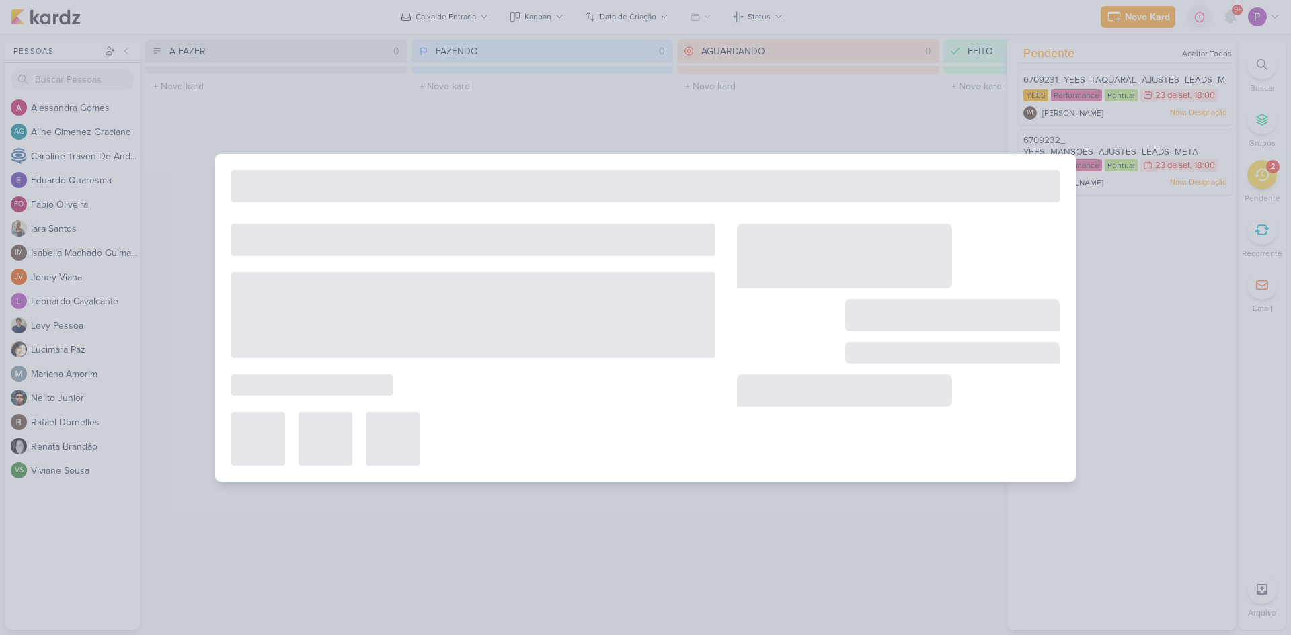
type input "6709231_YEES_TAQUARAL_AJUSTES_LEADS_META"
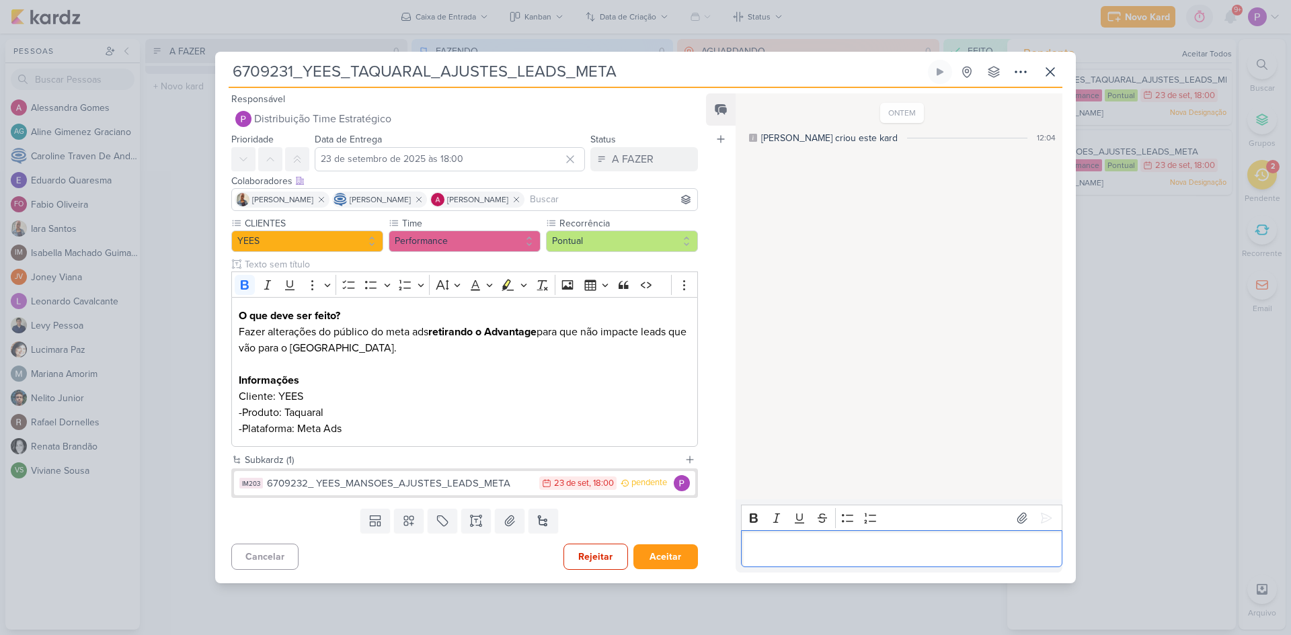
click at [753, 549] on p "Editor editing area: main" at bounding box center [901, 549] width 307 height 16
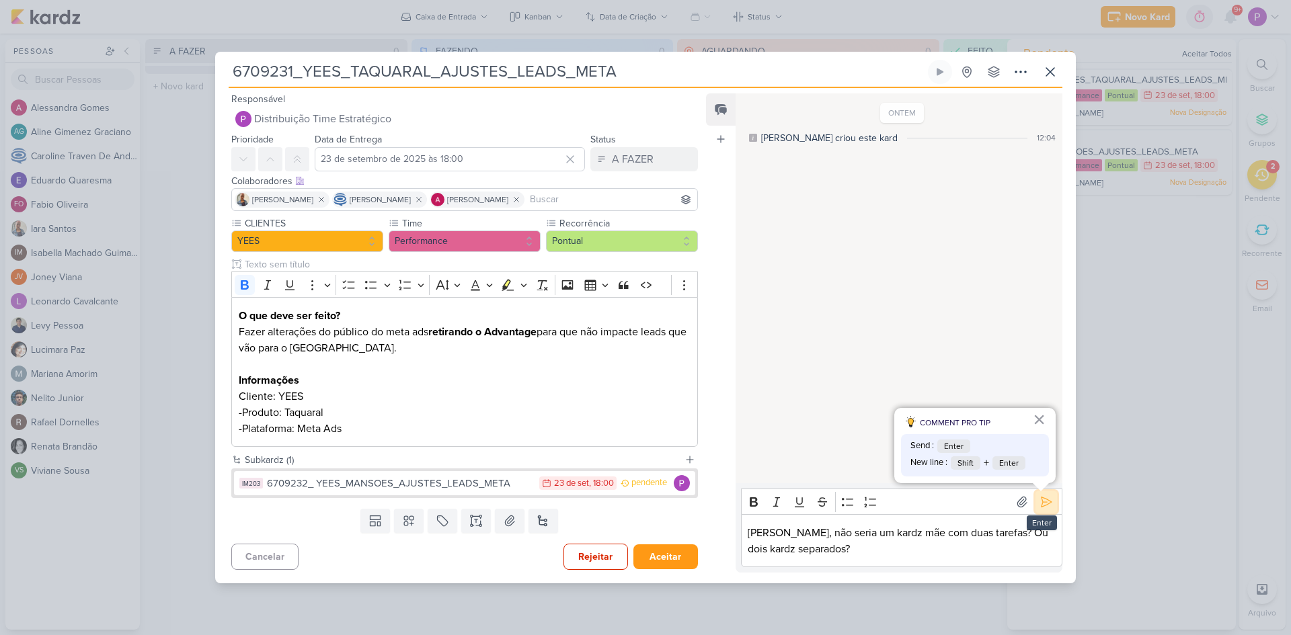
click at [1043, 504] on icon at bounding box center [1045, 501] width 13 height 13
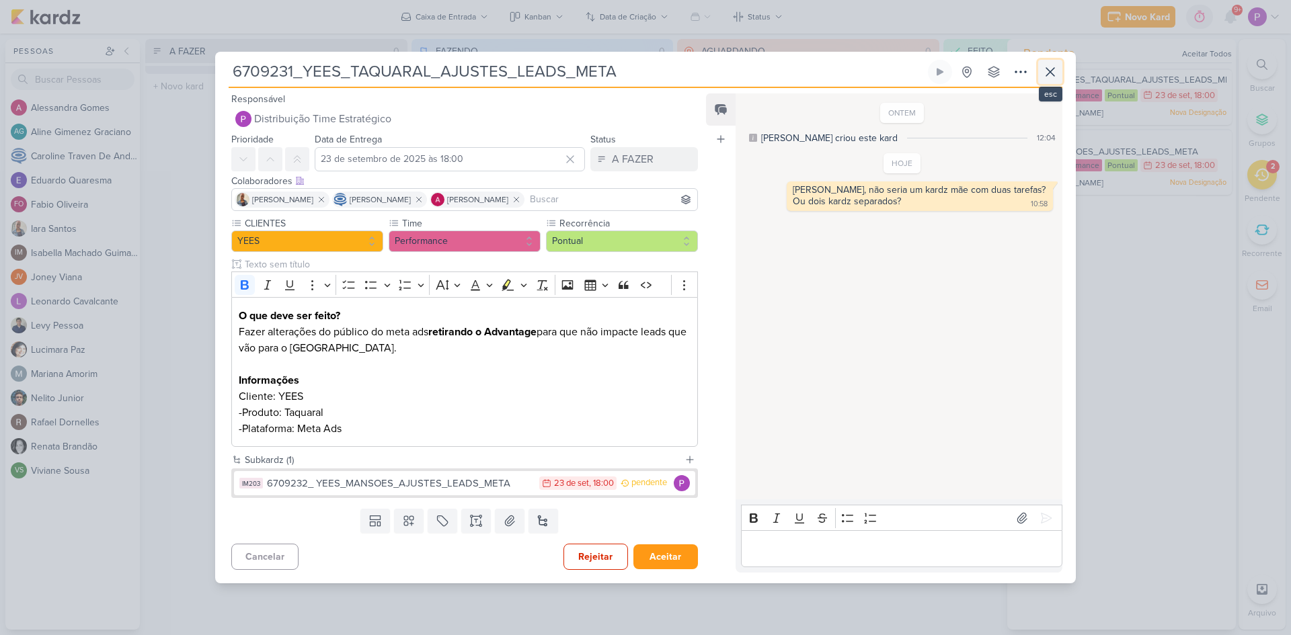
click at [1055, 72] on icon at bounding box center [1050, 72] width 16 height 16
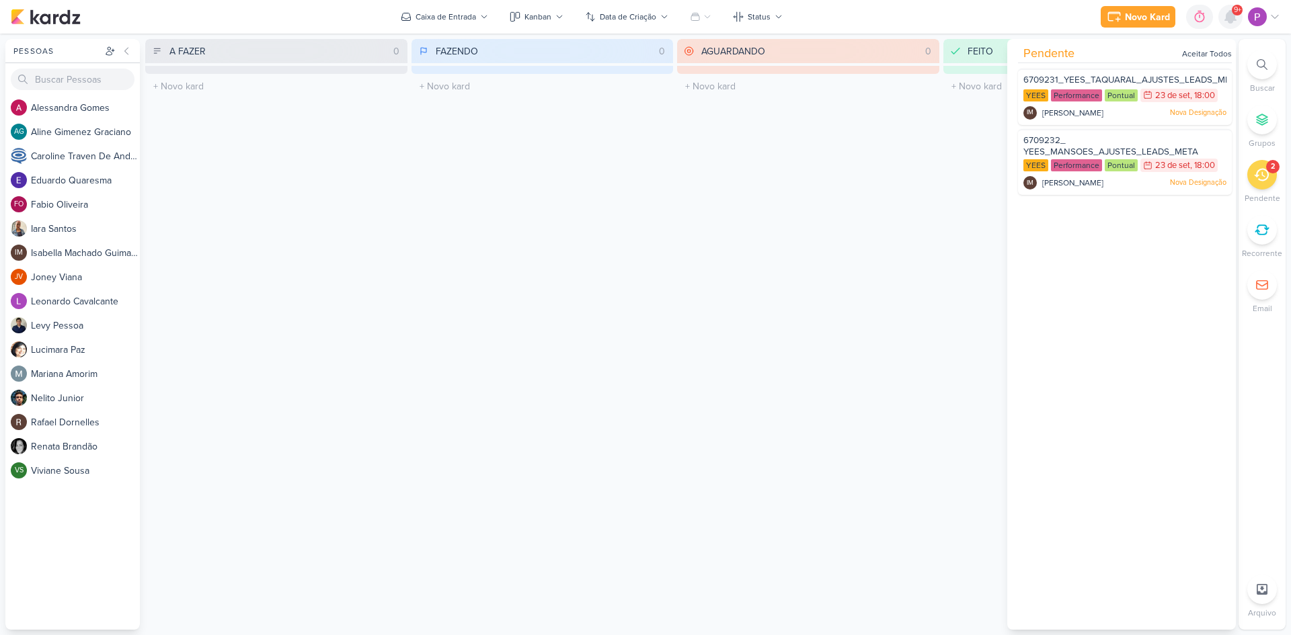
click at [1234, 22] on icon at bounding box center [1230, 17] width 16 height 16
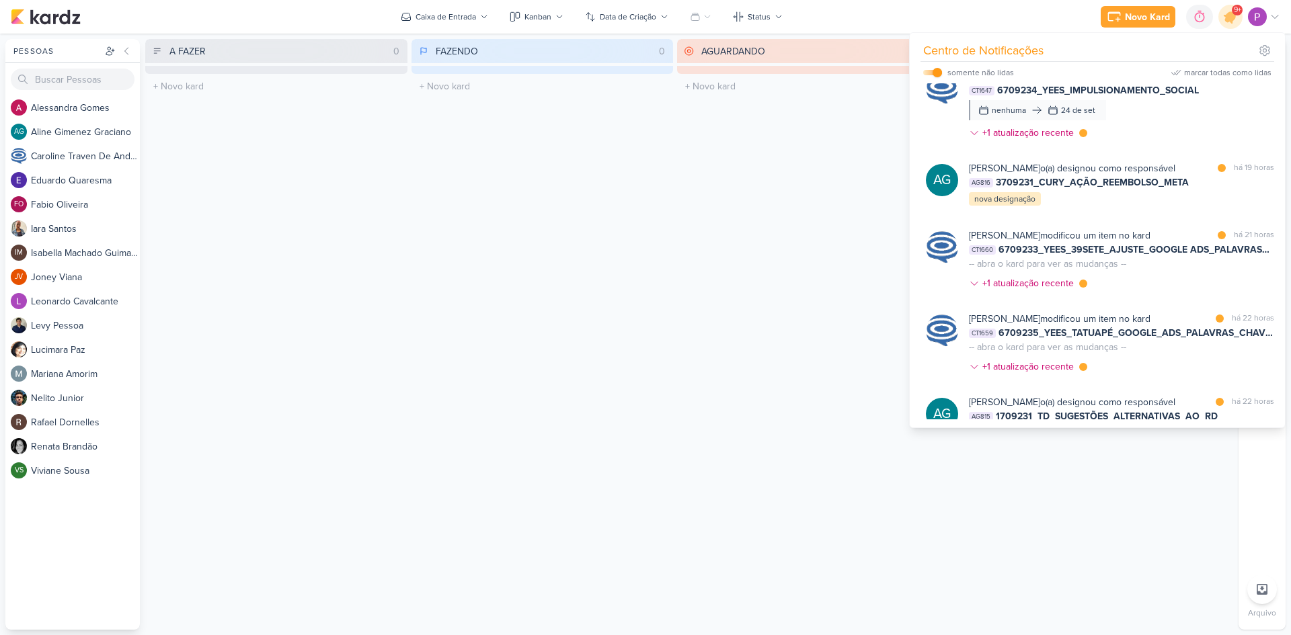
scroll to position [0, 0]
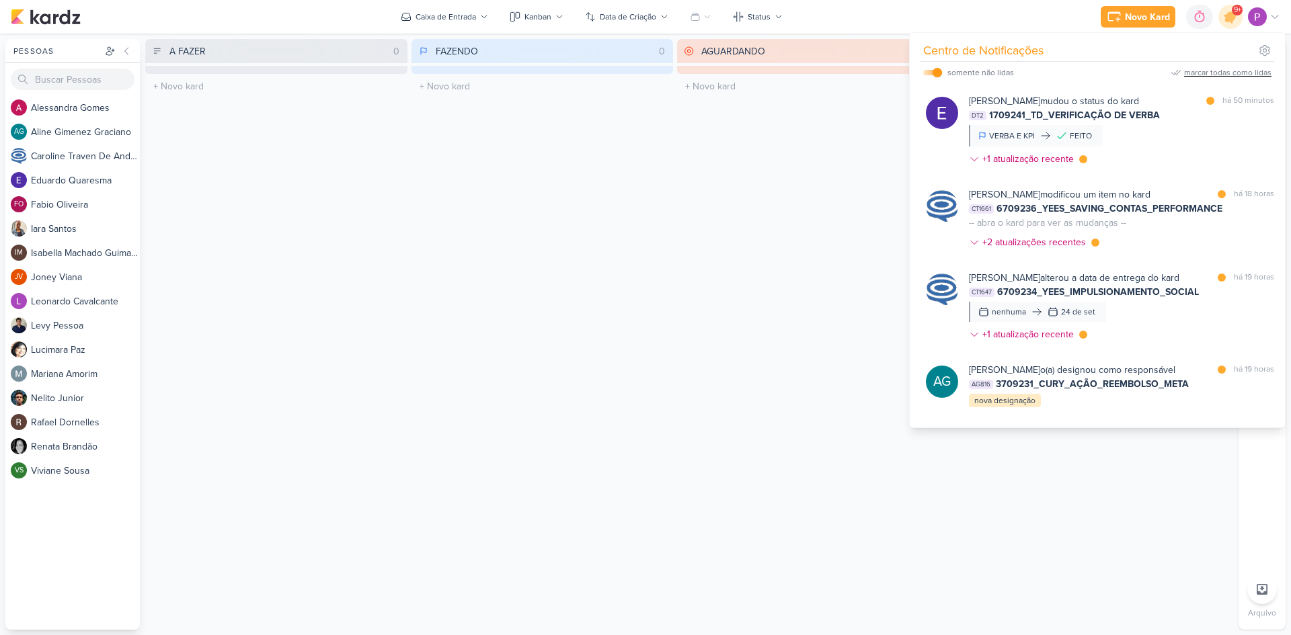
click at [1183, 73] on div "marcar todas como lidas" at bounding box center [1220, 73] width 101 height 12
click at [831, 214] on div "AGUARDANDO 0 Mover Para Esquerda Mover Para Direita [GEOGRAPHIC_DATA] O título …" at bounding box center [808, 334] width 262 height 591
